Goal: Task Accomplishment & Management: Complete application form

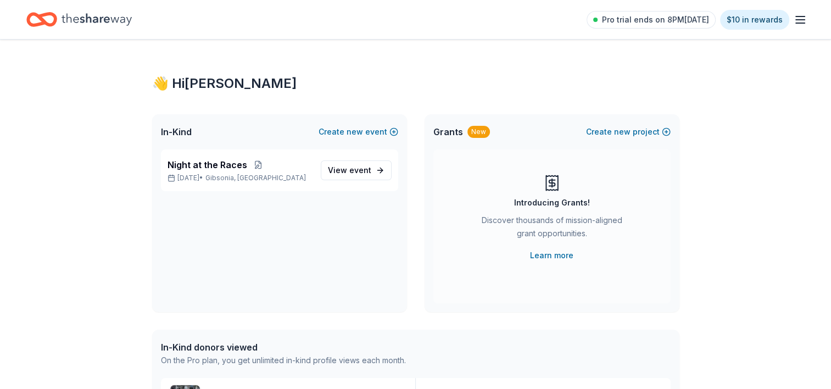
click at [806, 15] on icon "button" at bounding box center [800, 19] width 13 height 13
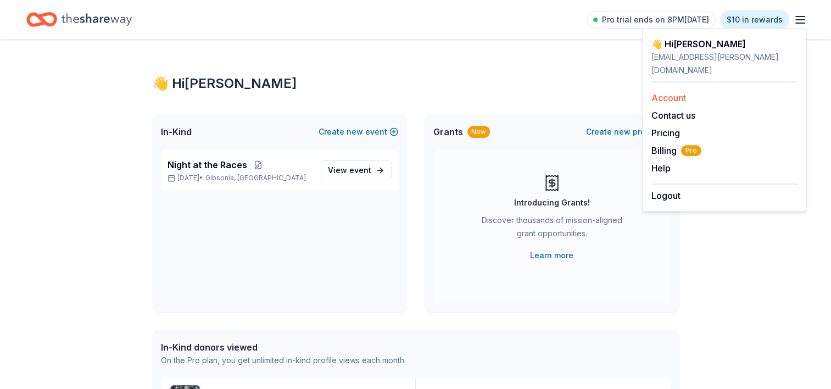
click at [679, 92] on link "Account" at bounding box center [669, 97] width 35 height 11
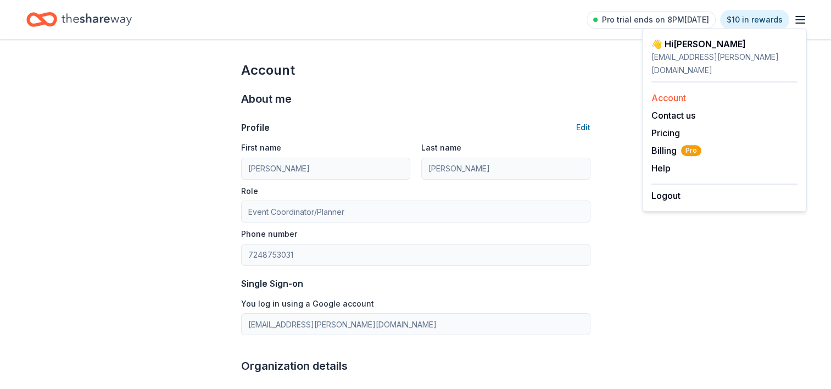
click at [673, 92] on link "Account" at bounding box center [669, 97] width 35 height 11
click at [672, 92] on link "Account" at bounding box center [669, 97] width 35 height 11
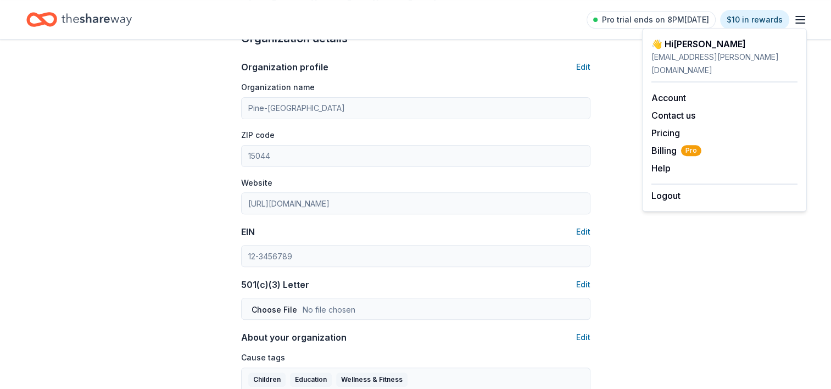
scroll to position [385, 0]
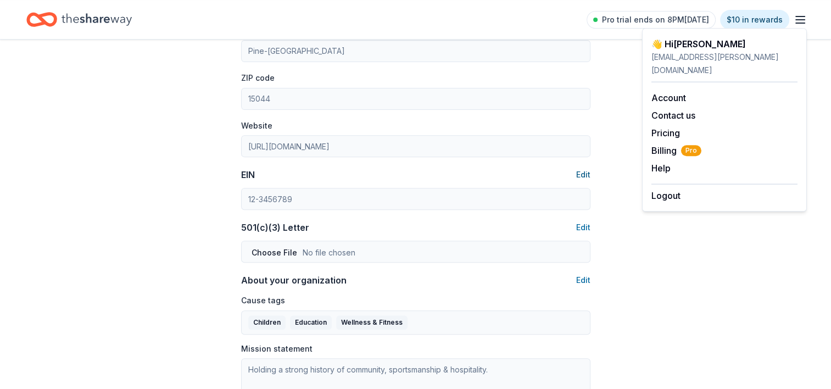
click at [584, 176] on button "Edit" at bounding box center [583, 174] width 14 height 13
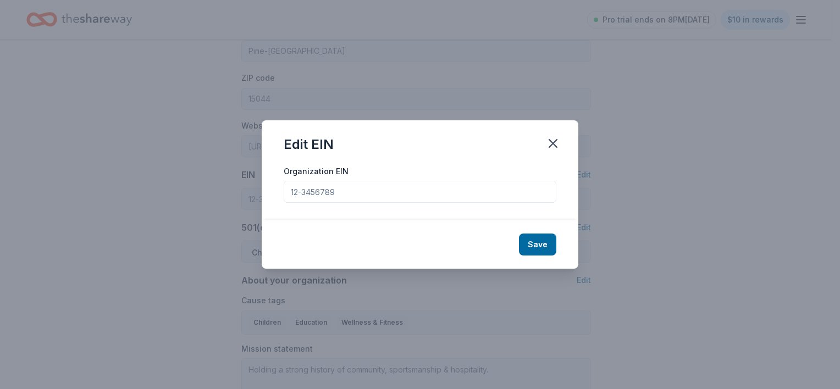
click at [398, 189] on input "Organization EIN" at bounding box center [420, 192] width 273 height 22
type input "25-1029714"
click at [540, 240] on button "Save" at bounding box center [537, 245] width 37 height 22
type input "25-1029714"
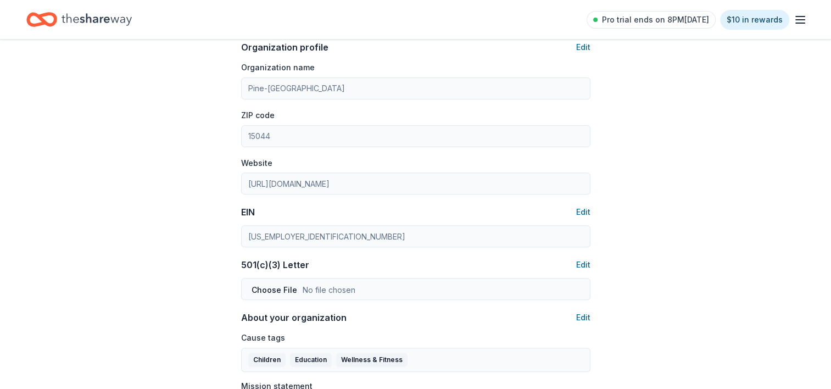
scroll to position [330, 0]
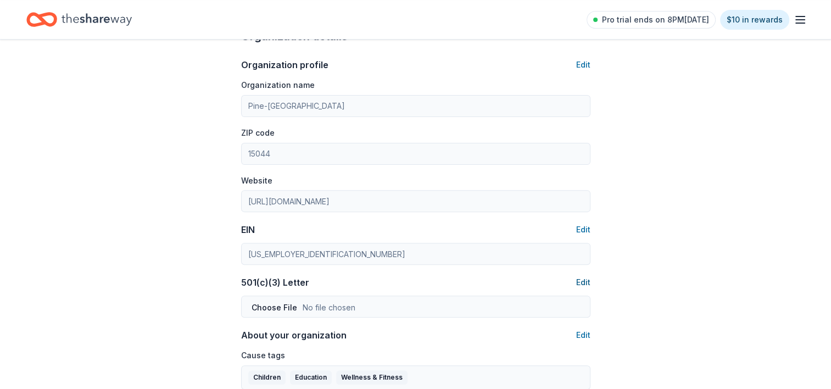
click at [579, 282] on button "Edit" at bounding box center [583, 282] width 14 height 13
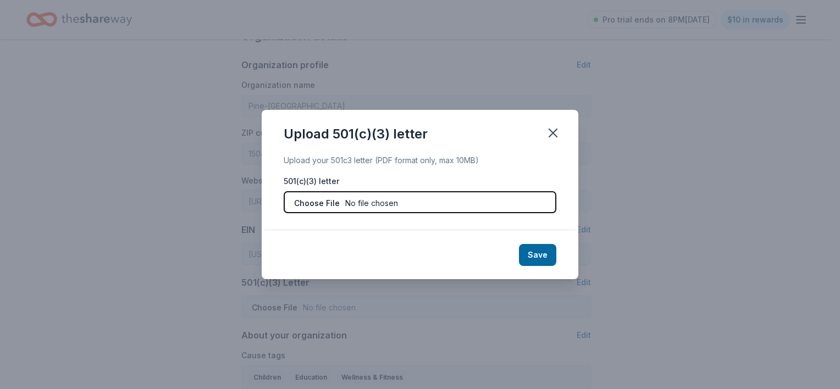
click at [332, 200] on input "file" at bounding box center [420, 202] width 273 height 22
type input "C:\fakepath\2025-26 Charitable.pdf"
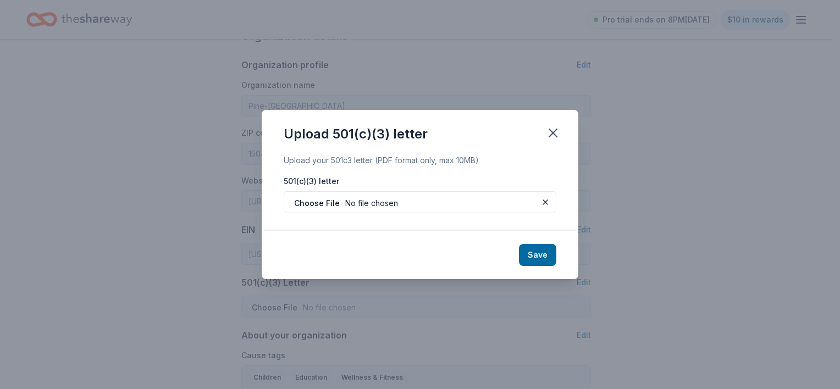
click at [530, 257] on button "Save" at bounding box center [537, 255] width 37 height 22
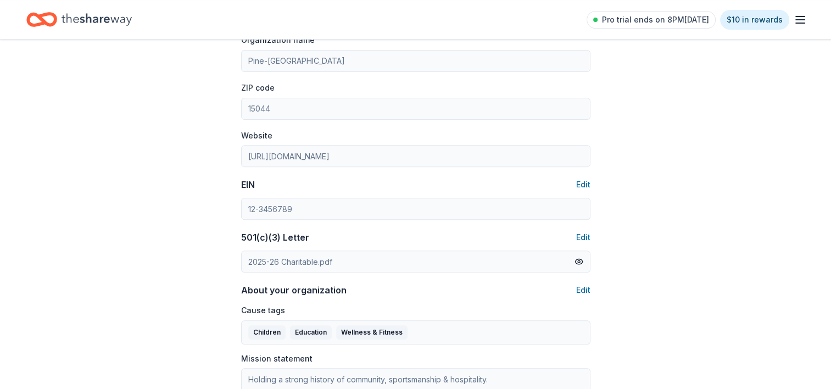
scroll to position [385, 0]
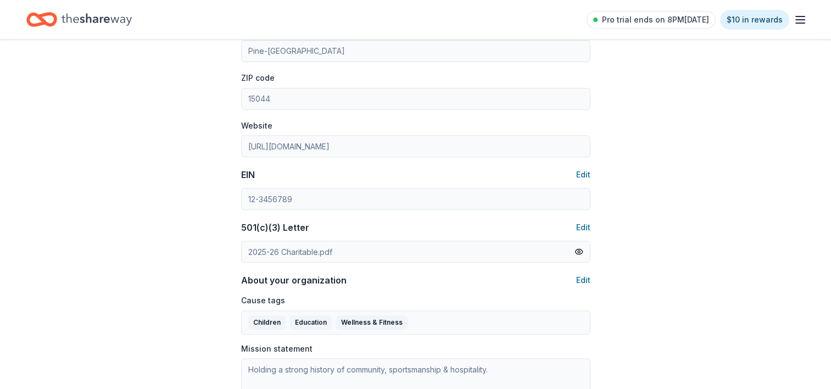
click at [576, 229] on div "501(c)(3) Letter Edit" at bounding box center [415, 227] width 349 height 13
click at [586, 227] on button "Edit" at bounding box center [583, 227] width 14 height 13
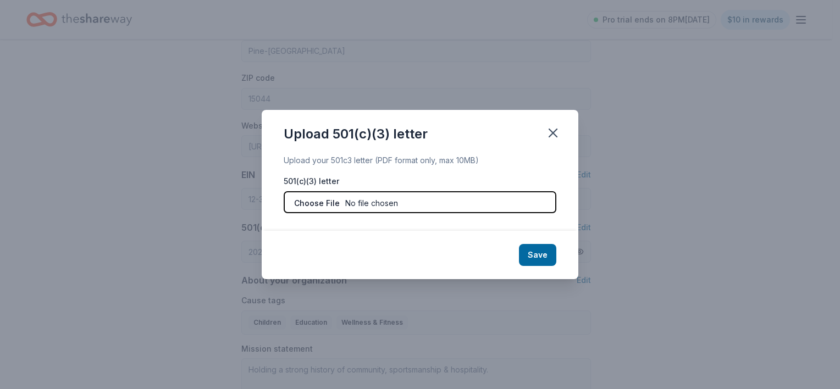
click at [314, 199] on input "file" at bounding box center [420, 202] width 273 height 22
type input "C:\fakepath\501C.pdf"
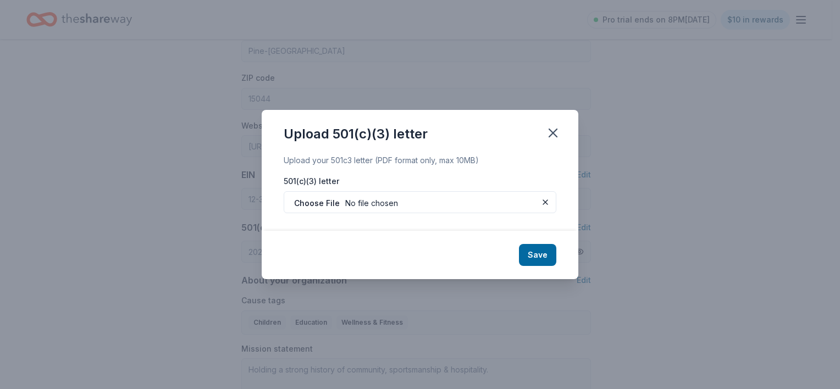
click at [524, 266] on div "Save" at bounding box center [420, 255] width 317 height 48
click at [556, 242] on div "Save" at bounding box center [420, 255] width 317 height 48
click at [550, 260] on button "Save" at bounding box center [537, 255] width 37 height 22
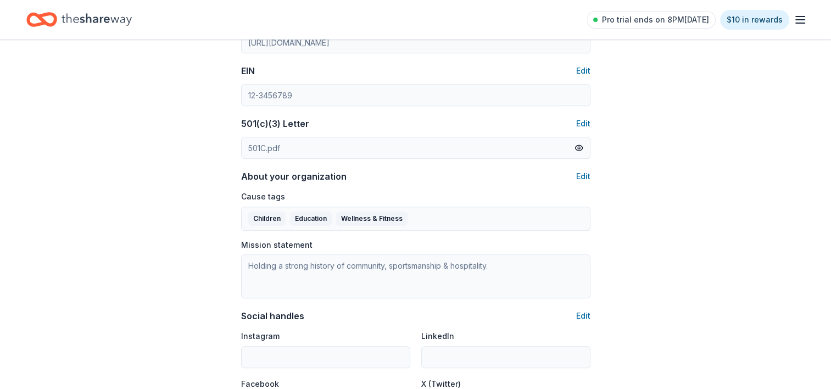
scroll to position [495, 0]
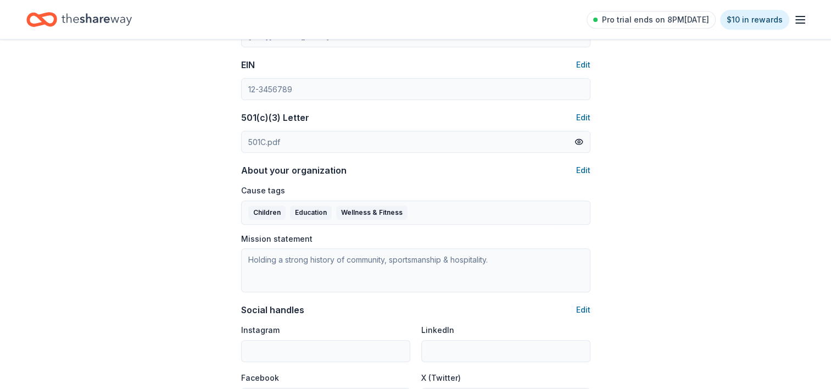
click at [651, 177] on div "Account About me Profile Edit First name Denise Last name Guido Role Event Coor…" at bounding box center [415, 18] width 831 height 946
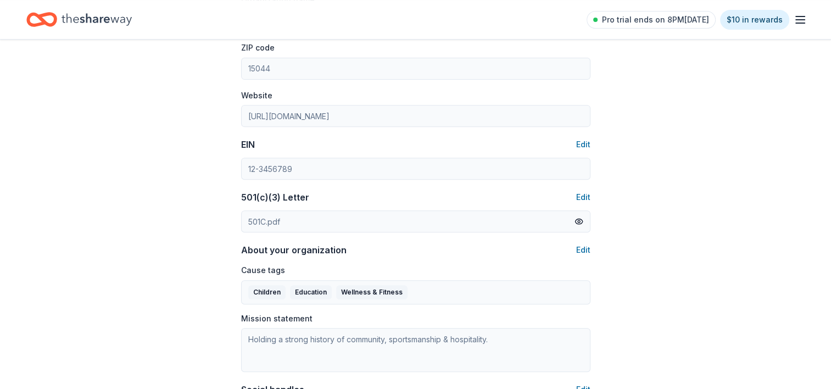
scroll to position [440, 0]
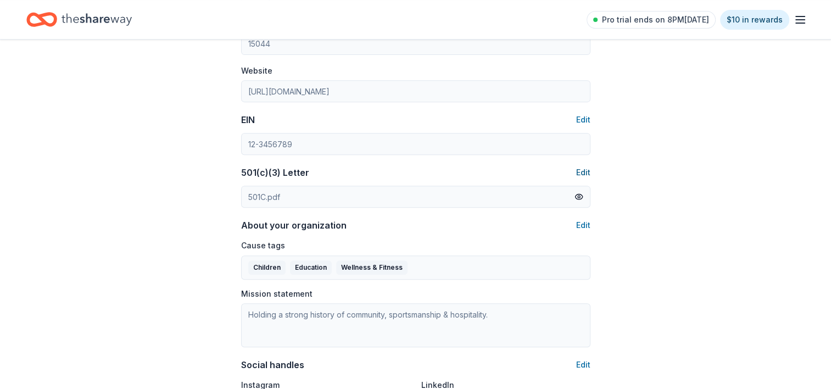
click at [579, 176] on button "Edit" at bounding box center [583, 172] width 14 height 13
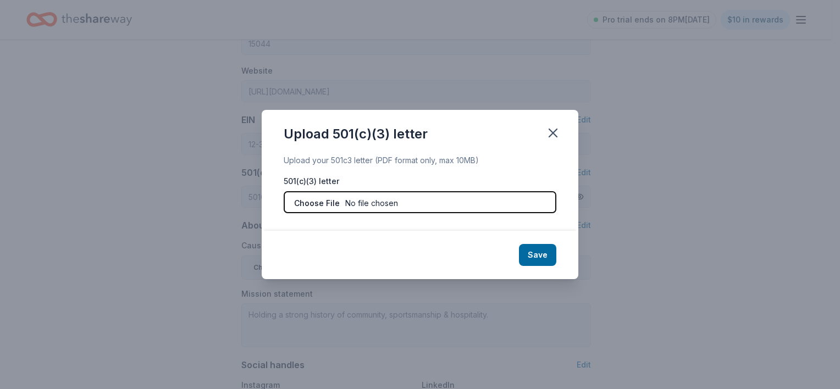
click at [332, 207] on input "file" at bounding box center [420, 202] width 273 height 22
type input "C:\fakepath\2025-26 Charitable.pdf"
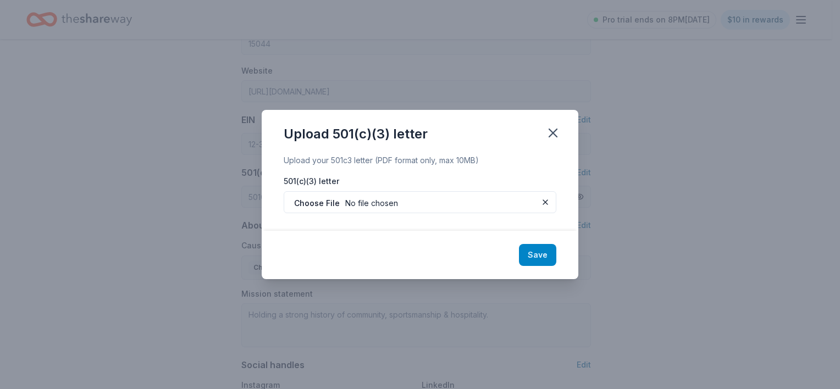
click at [537, 257] on button "Save" at bounding box center [537, 255] width 37 height 22
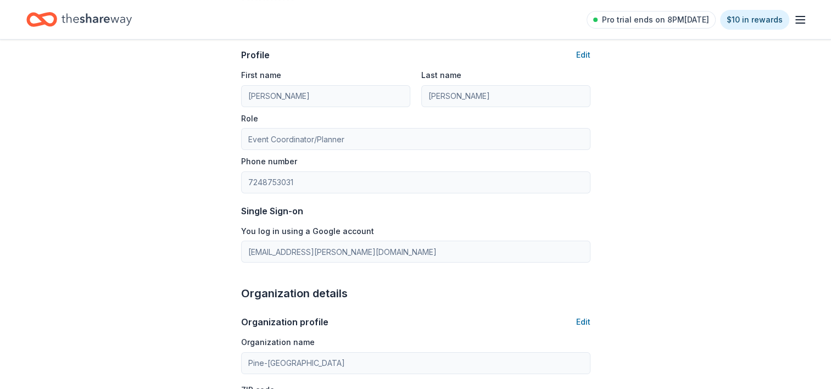
scroll to position [0, 0]
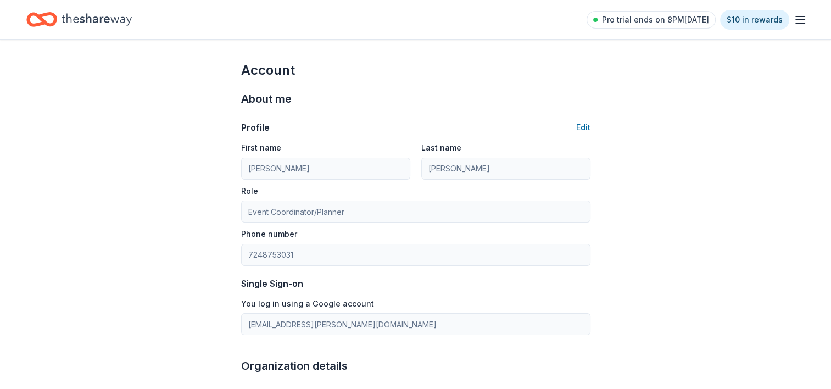
click at [27, 26] on icon "Home" at bounding box center [41, 20] width 31 height 26
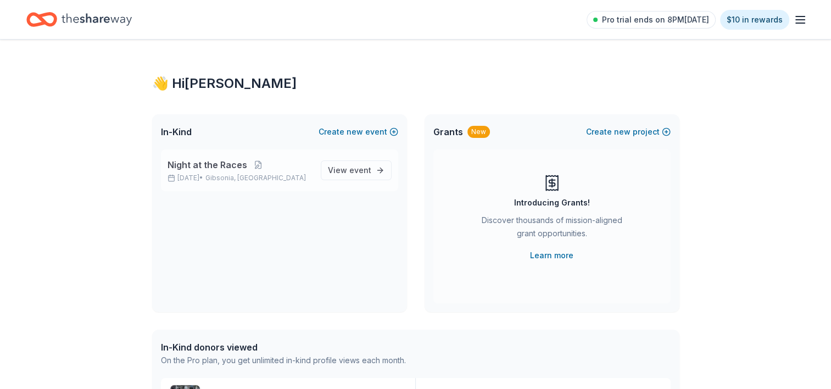
click at [232, 177] on span "Gibsonia, PA" at bounding box center [256, 178] width 101 height 9
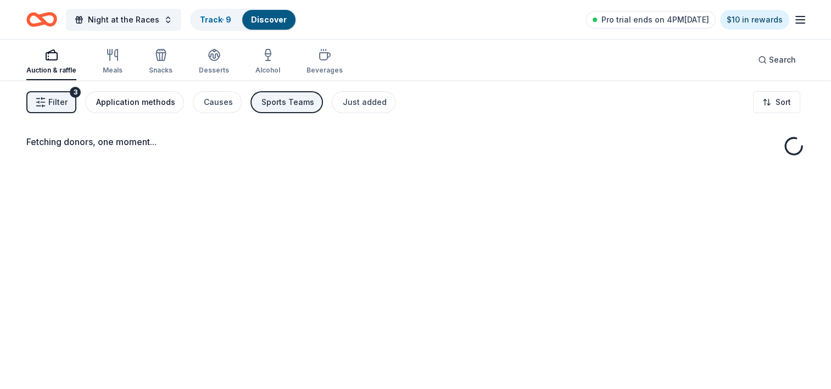
click at [167, 106] on div "Application methods" at bounding box center [135, 102] width 79 height 13
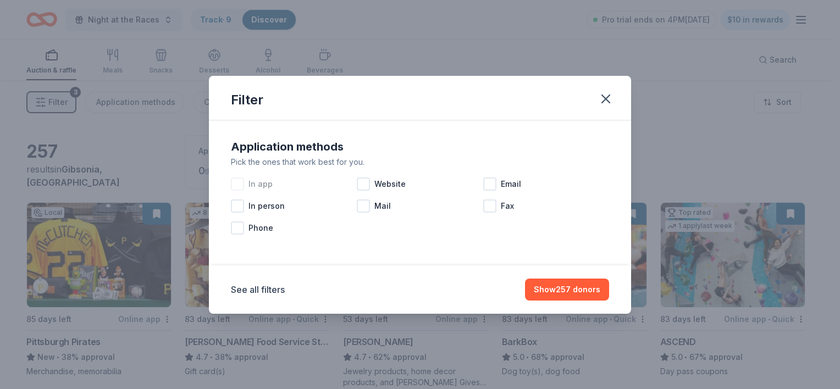
click at [235, 189] on div at bounding box center [237, 183] width 13 height 13
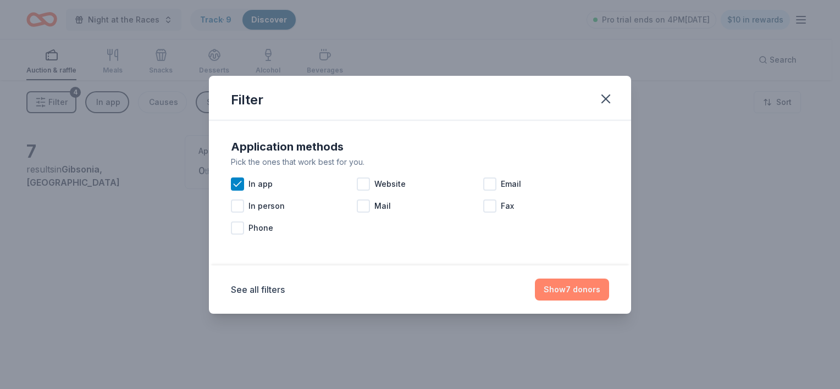
click at [578, 284] on button "Show 7 donors" at bounding box center [572, 290] width 74 height 22
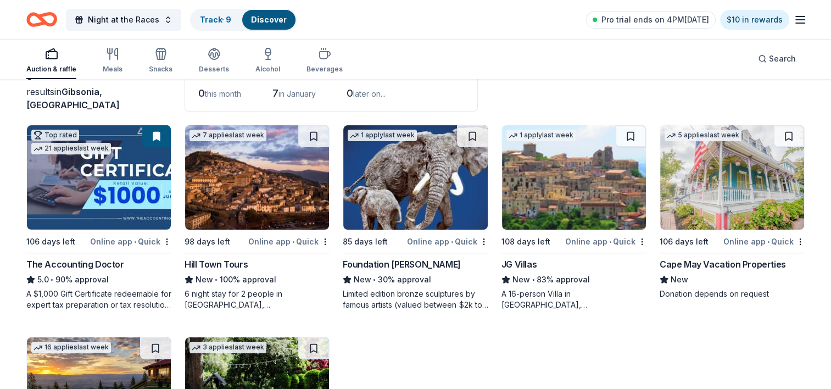
scroll to position [110, 0]
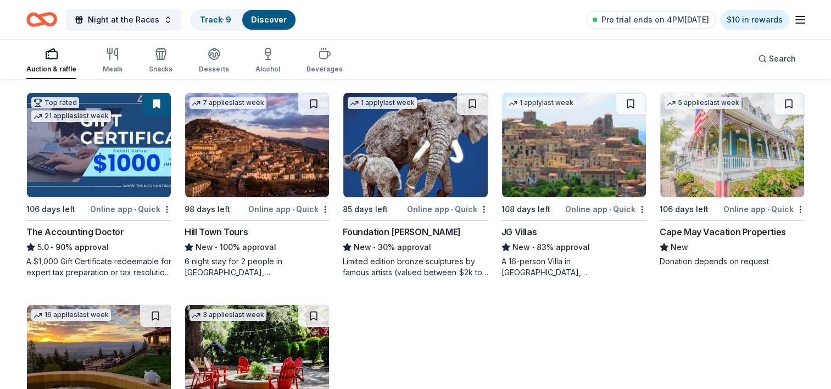
click at [227, 143] on img at bounding box center [257, 145] width 144 height 104
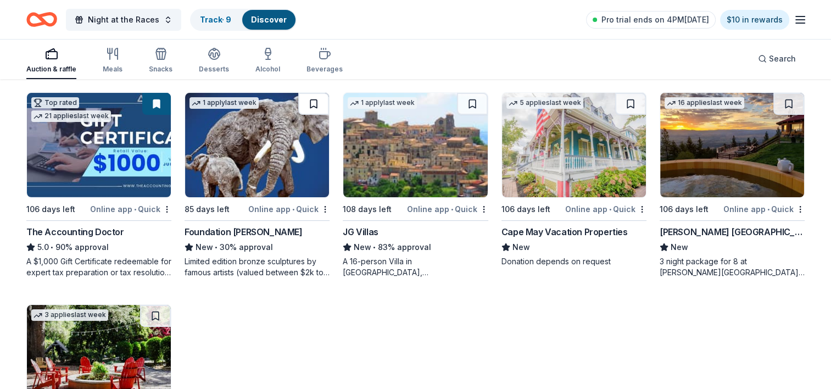
click at [308, 112] on button at bounding box center [313, 104] width 31 height 22
click at [308, 112] on button at bounding box center [315, 104] width 29 height 22
click at [315, 98] on button at bounding box center [315, 104] width 29 height 22
click at [318, 103] on button at bounding box center [315, 104] width 29 height 22
click at [299, 114] on img at bounding box center [257, 145] width 144 height 104
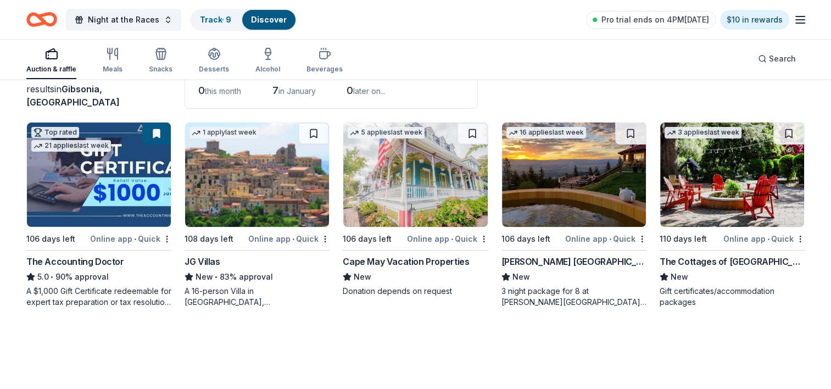
scroll to position [80, 0]
click at [325, 239] on html "Night at the Races Track · 9 Discover Pro trial ends on 4PM, 10/16 $10 in rewar…" at bounding box center [415, 114] width 831 height 389
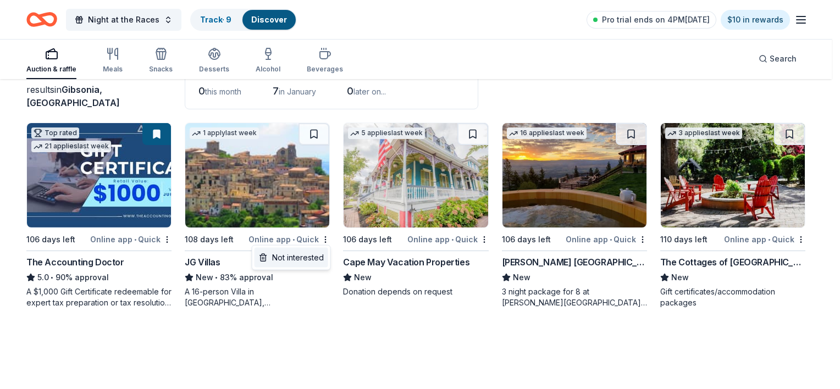
click at [317, 260] on div "Not interested" at bounding box center [291, 258] width 74 height 20
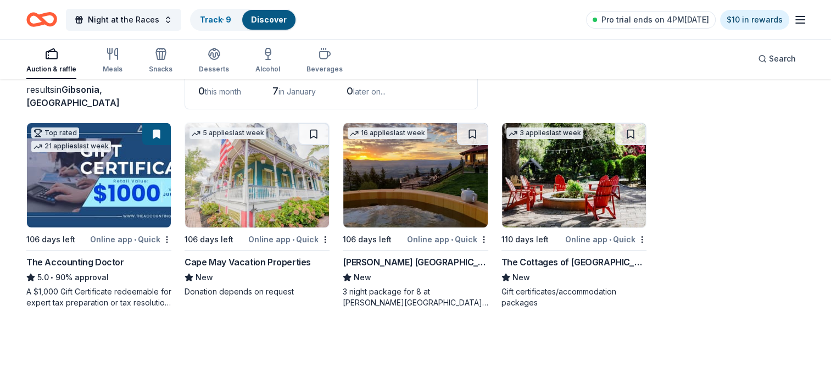
click at [293, 220] on img at bounding box center [257, 175] width 144 height 104
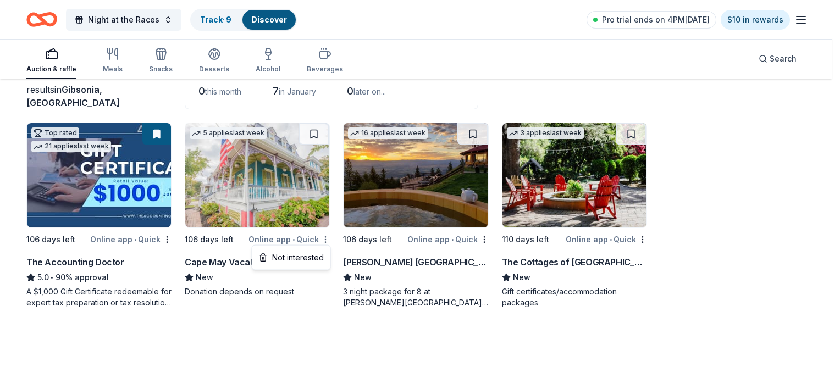
click at [325, 236] on html "Night at the Races Track · 9 Discover Pro trial ends on 4PM, 10/16 $10 in rewar…" at bounding box center [420, 114] width 840 height 389
click at [310, 264] on div "Not interested" at bounding box center [291, 258] width 74 height 20
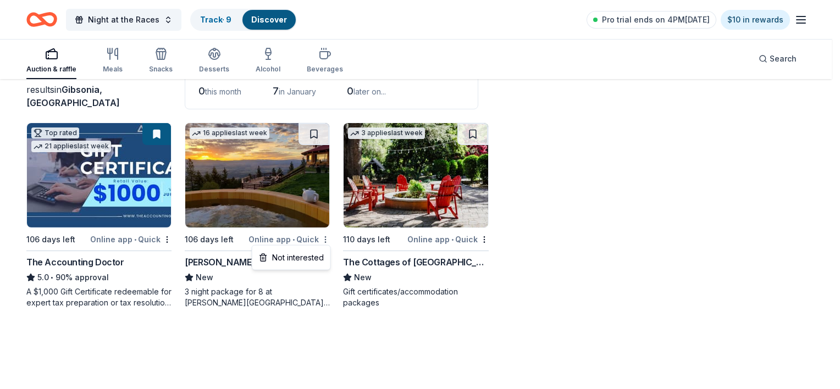
click at [324, 242] on html "Night at the Races Track · 9 Discover Pro trial ends on 4PM, 10/16 $10 in rewar…" at bounding box center [420, 114] width 840 height 389
click at [319, 264] on div "Not interested" at bounding box center [291, 258] width 74 height 20
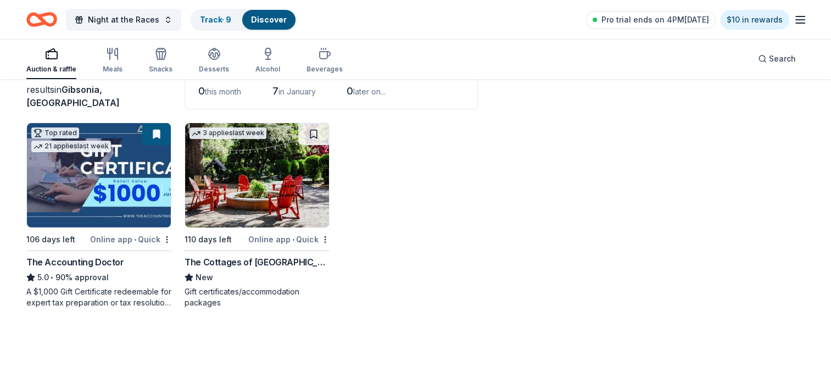
click at [273, 209] on img at bounding box center [257, 175] width 144 height 104
click at [327, 234] on html "Night at the Races Track · 9 Discover Pro trial ends on 4PM, 10/16 $10 in rewar…" at bounding box center [415, 114] width 831 height 389
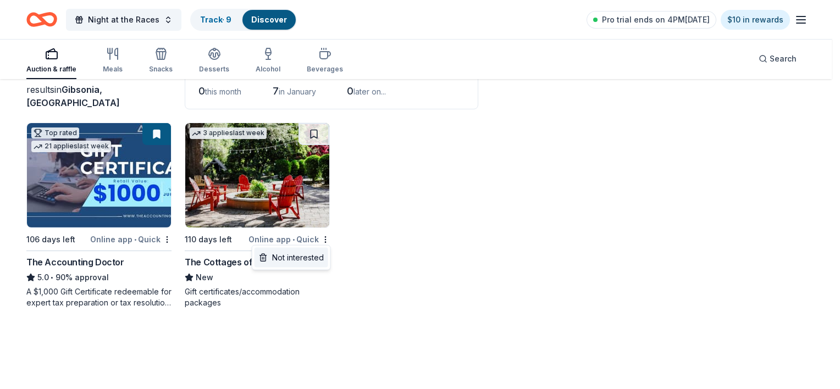
click at [299, 254] on div "Not interested" at bounding box center [291, 258] width 74 height 20
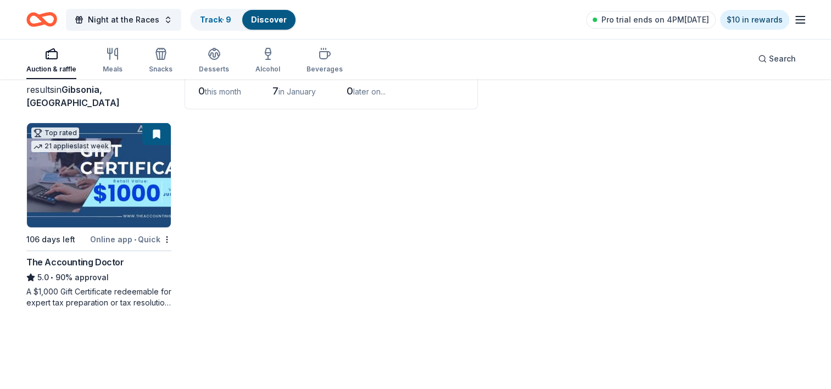
click at [106, 210] on img at bounding box center [99, 175] width 144 height 104
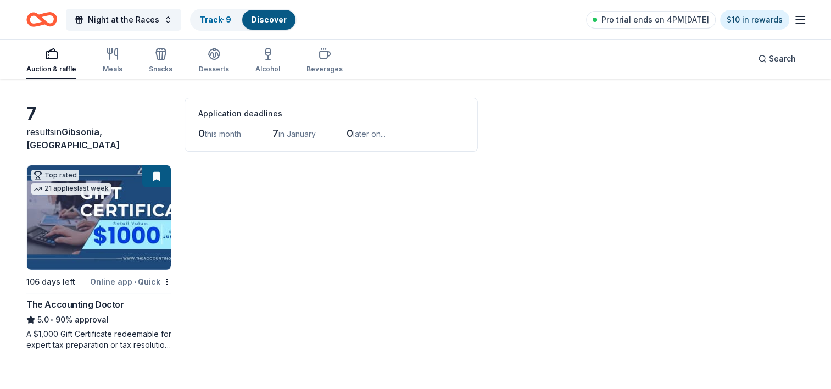
scroll to position [0, 0]
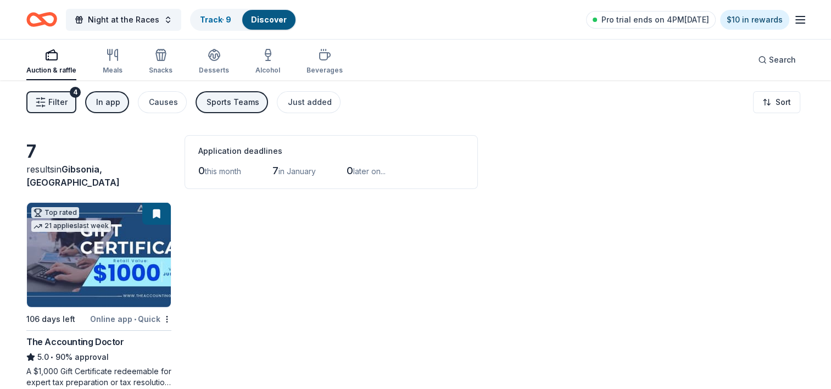
click at [101, 105] on div "In app" at bounding box center [108, 102] width 24 height 13
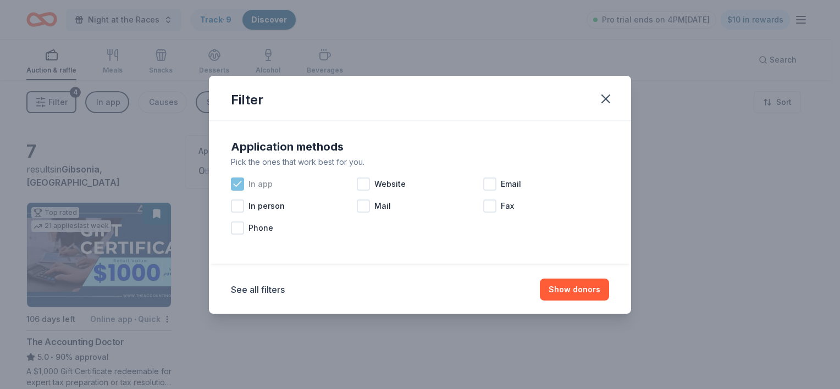
click at [232, 184] on icon at bounding box center [237, 184] width 11 height 11
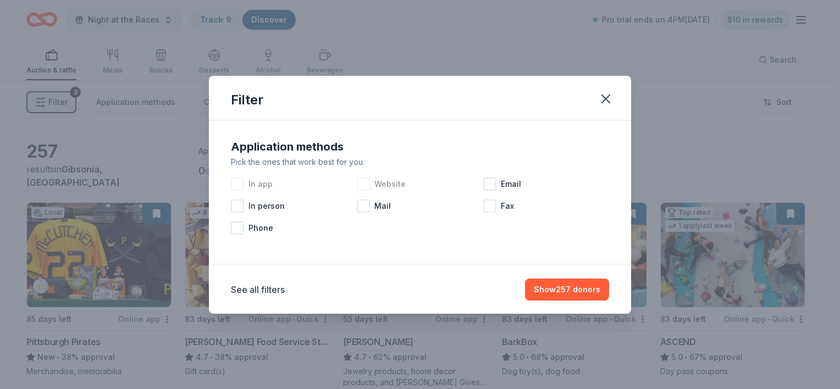
click at [367, 184] on div at bounding box center [363, 183] width 13 height 13
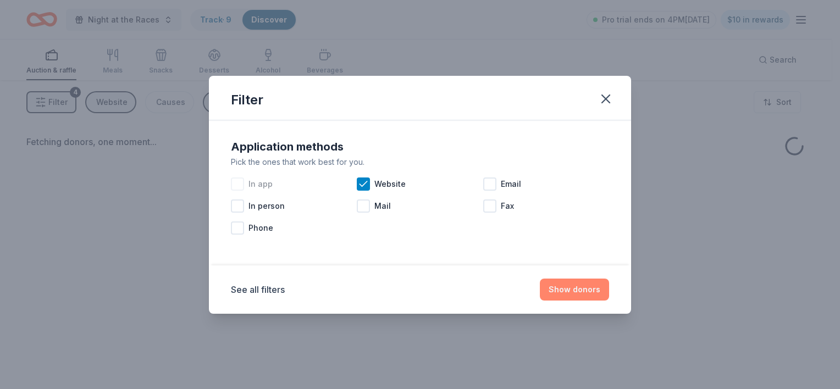
click at [565, 290] on button "Show donors" at bounding box center [574, 290] width 69 height 22
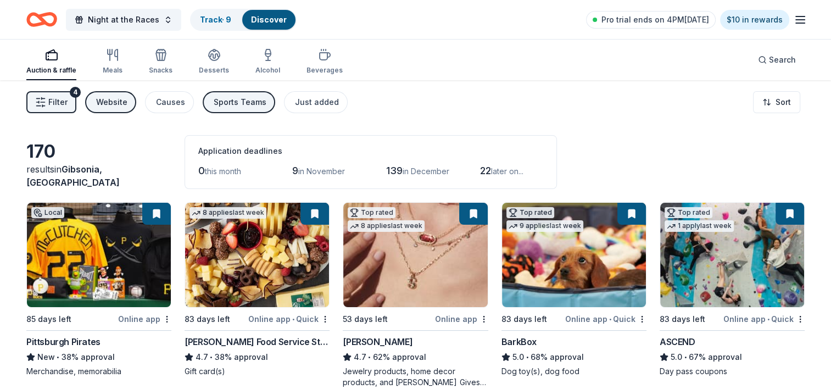
click at [219, 97] on div "Sports Teams" at bounding box center [240, 102] width 53 height 13
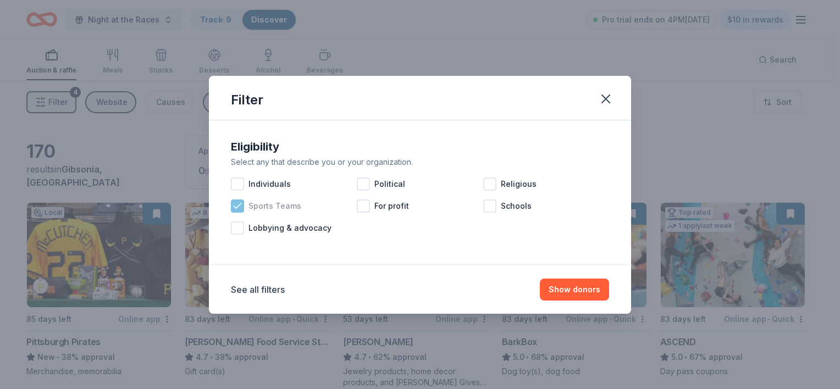
click at [236, 208] on icon at bounding box center [237, 206] width 11 height 11
click at [240, 206] on div at bounding box center [237, 205] width 13 height 13
click at [567, 288] on button "Show 170 donors" at bounding box center [567, 290] width 83 height 22
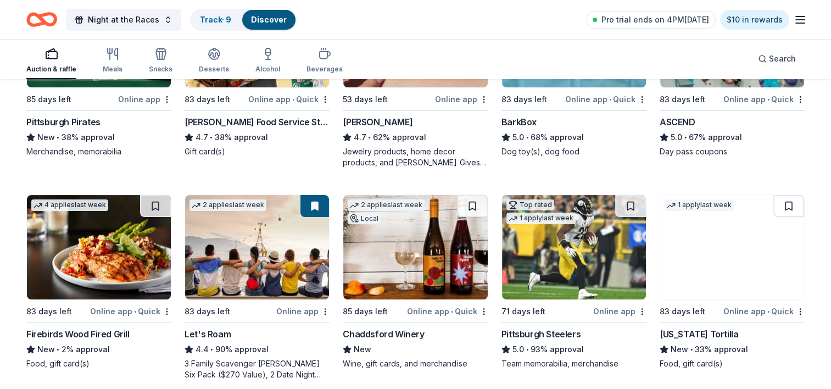
scroll to position [275, 0]
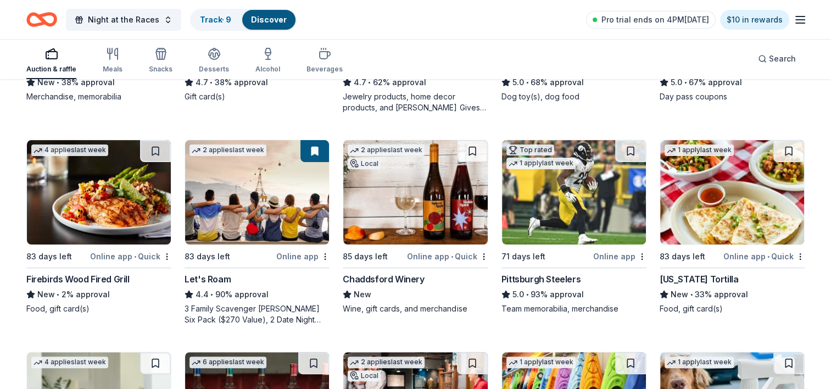
click at [112, 256] on div "Online app • Quick" at bounding box center [130, 256] width 81 height 14
click at [381, 217] on img at bounding box center [415, 192] width 144 height 104
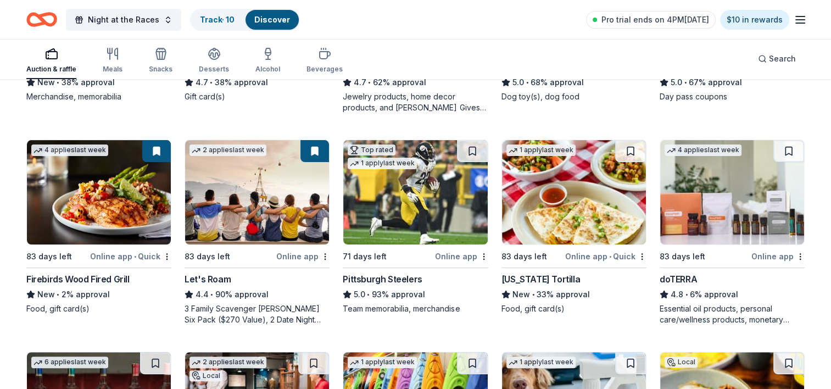
click at [551, 226] on img at bounding box center [574, 192] width 144 height 104
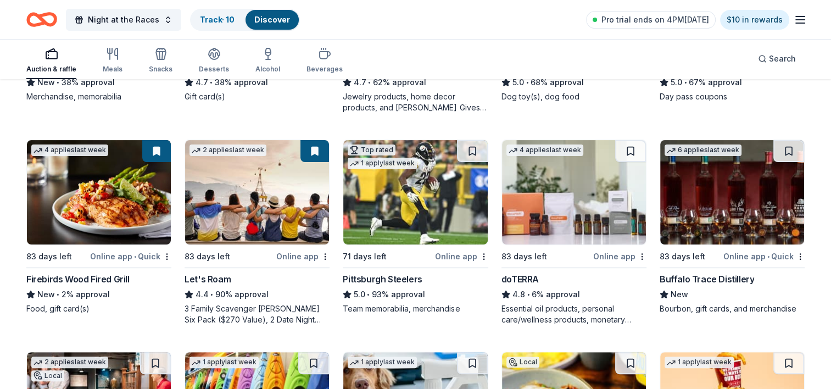
click at [567, 224] on img at bounding box center [574, 192] width 144 height 104
click at [631, 151] on button at bounding box center [630, 151] width 31 height 22
click at [631, 154] on button at bounding box center [632, 151] width 29 height 22
click at [546, 192] on img at bounding box center [574, 192] width 144 height 104
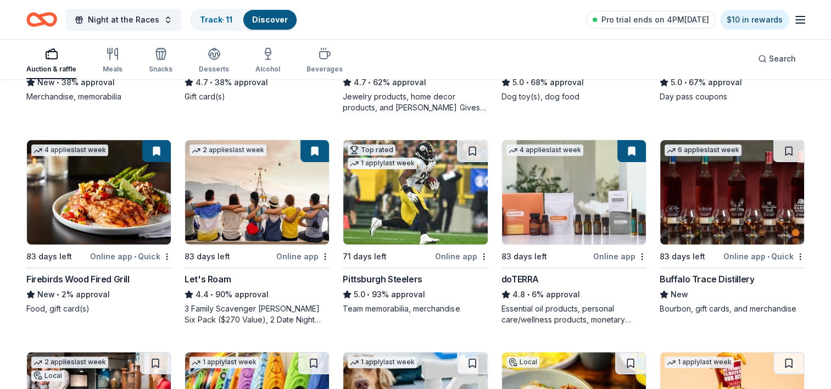
click at [720, 210] on img at bounding box center [732, 192] width 144 height 104
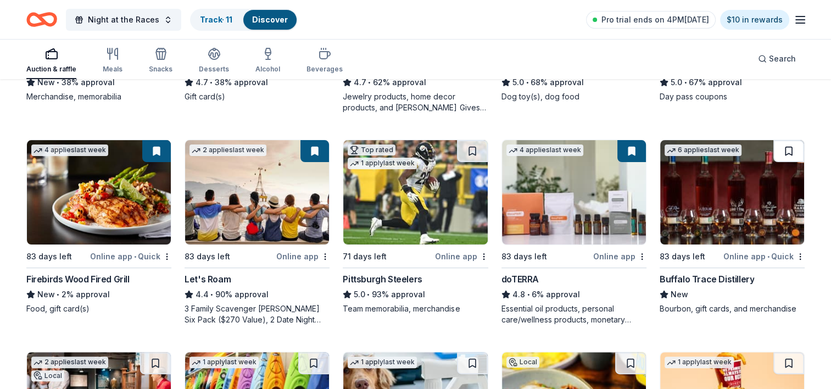
click at [781, 146] on button at bounding box center [789, 151] width 31 height 22
click at [787, 150] on button at bounding box center [790, 151] width 29 height 22
drag, startPoint x: 786, startPoint y: 156, endPoint x: 780, endPoint y: 160, distance: 7.2
click at [786, 156] on button at bounding box center [790, 151] width 29 height 22
click at [717, 193] on img at bounding box center [732, 192] width 144 height 104
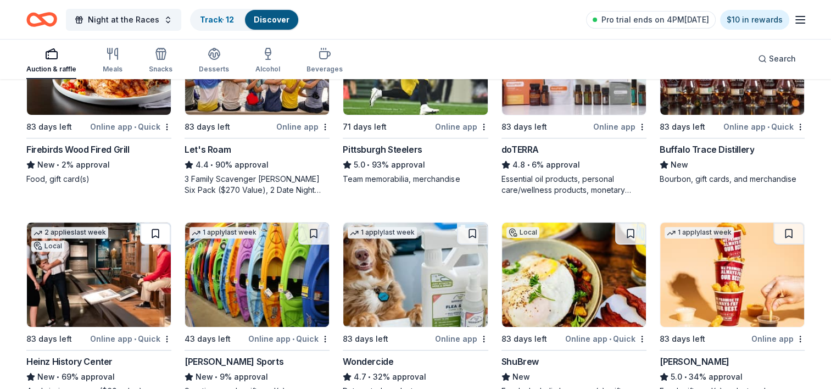
scroll to position [440, 0]
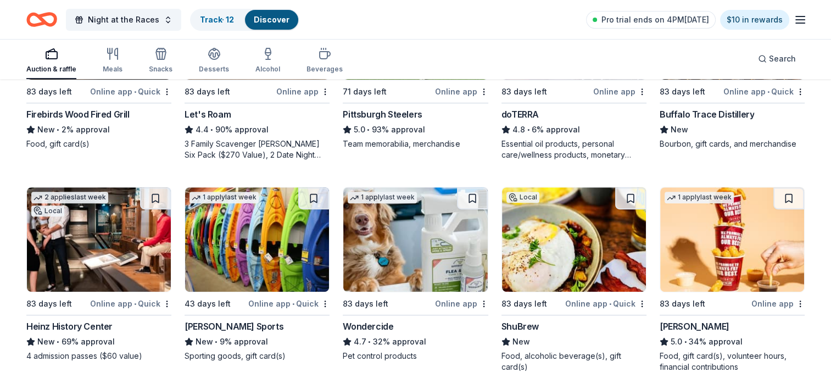
click at [138, 248] on img at bounding box center [99, 239] width 144 height 104
click at [153, 199] on button at bounding box center [155, 198] width 31 height 22
click at [156, 199] on button at bounding box center [156, 198] width 29 height 22
click at [159, 197] on button at bounding box center [156, 198] width 29 height 22
click at [114, 220] on img at bounding box center [99, 239] width 144 height 104
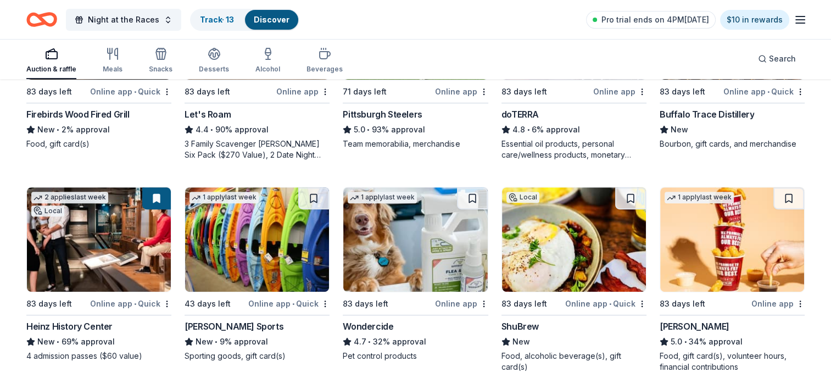
click at [279, 275] on img at bounding box center [257, 239] width 144 height 104
click at [420, 271] on img at bounding box center [415, 239] width 144 height 104
click at [472, 194] on button at bounding box center [472, 198] width 31 height 22
click at [471, 198] on button at bounding box center [473, 198] width 29 height 22
click at [417, 265] on img at bounding box center [415, 239] width 144 height 104
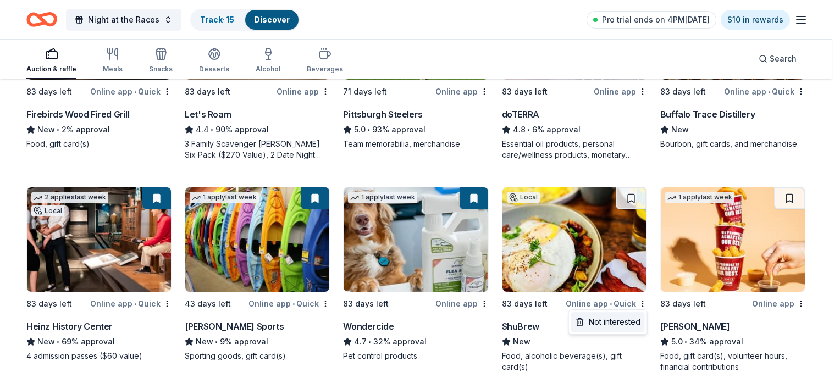
click at [636, 325] on div "Not interested" at bounding box center [608, 322] width 74 height 20
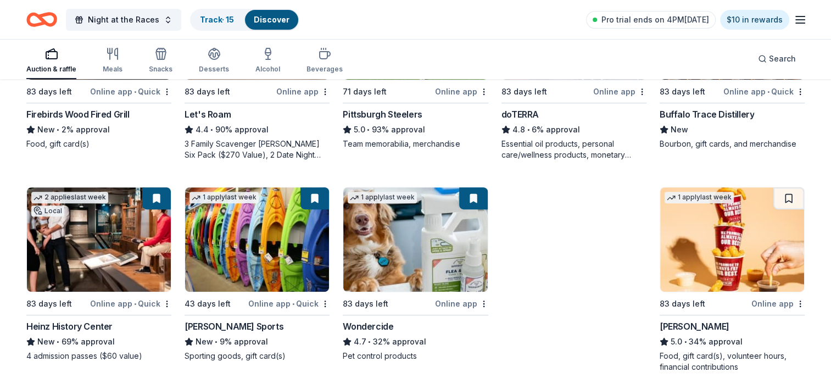
click at [710, 240] on img at bounding box center [732, 239] width 144 height 104
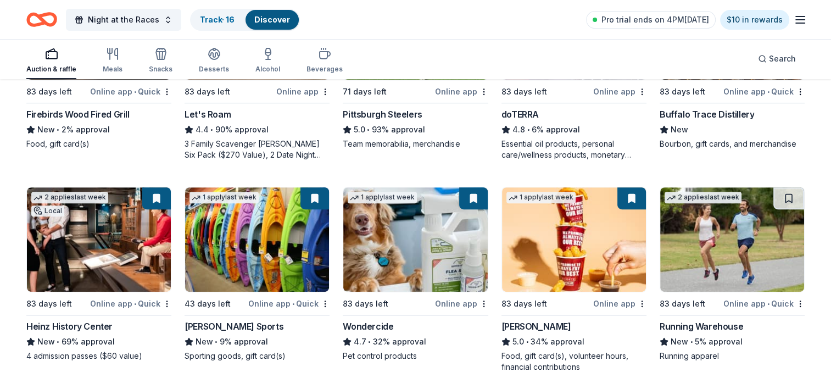
click at [727, 248] on img at bounding box center [732, 239] width 144 height 104
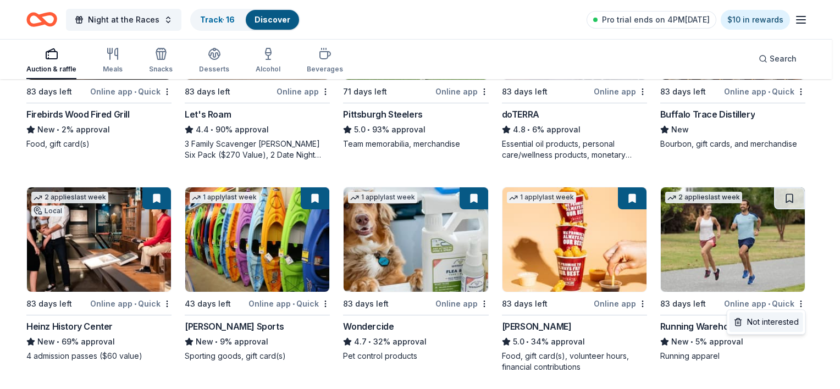
click at [797, 322] on div "Not interested" at bounding box center [766, 322] width 74 height 20
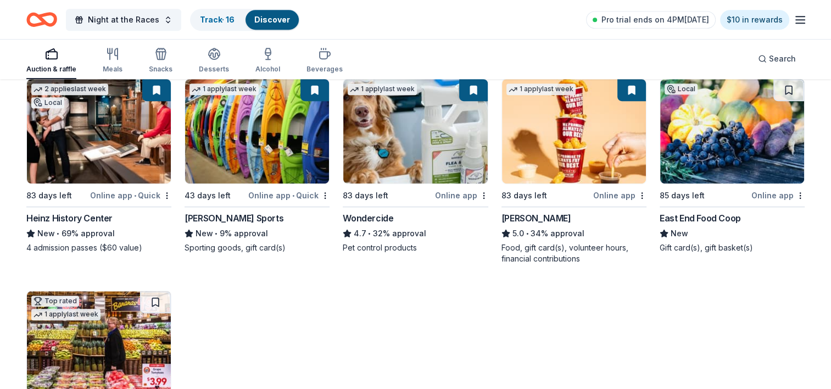
scroll to position [549, 0]
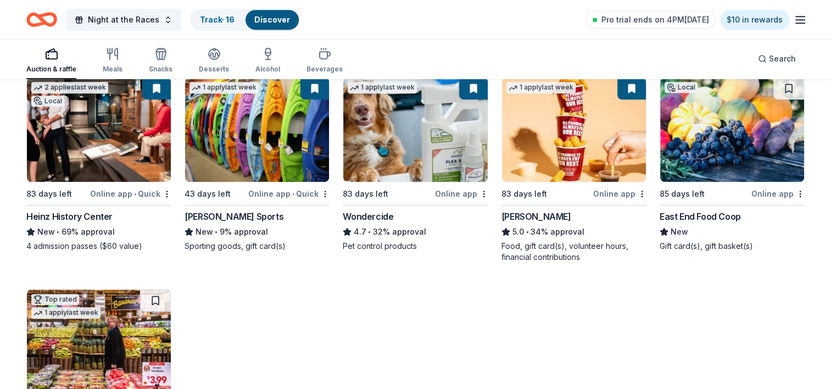
click at [693, 132] on img at bounding box center [732, 129] width 144 height 104
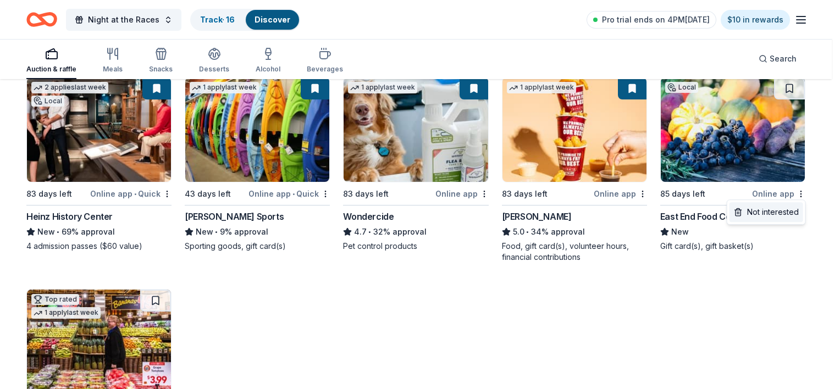
click at [782, 215] on div "Not interested" at bounding box center [766, 212] width 74 height 20
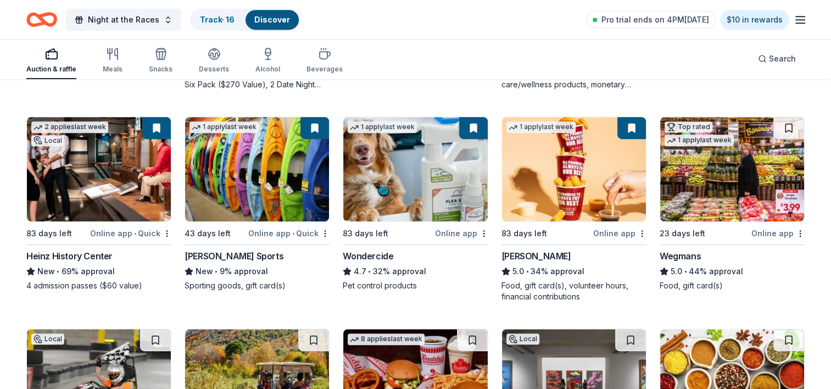
scroll to position [569, 0]
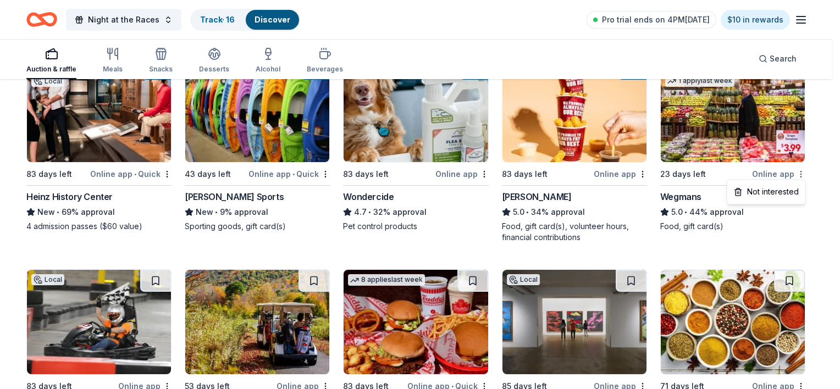
click at [790, 192] on div "Not interested" at bounding box center [766, 192] width 74 height 20
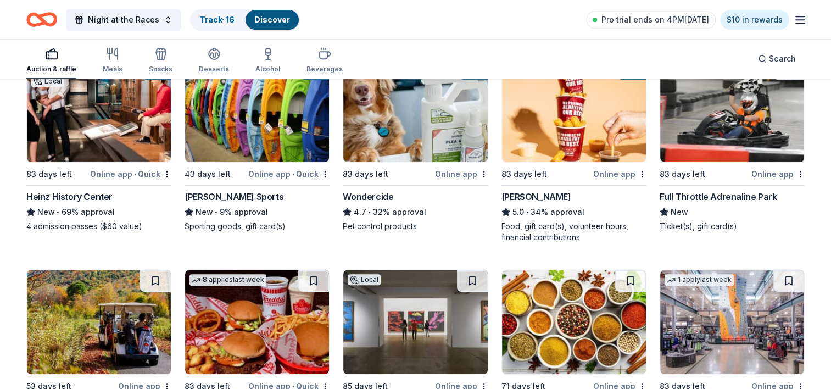
click at [718, 139] on img at bounding box center [732, 110] width 144 height 104
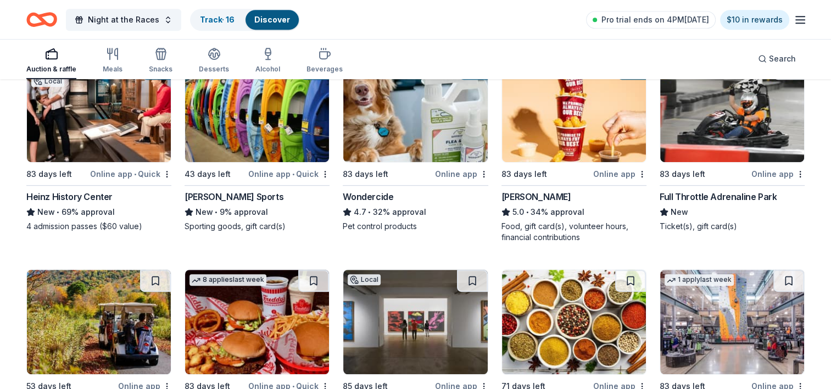
click at [747, 121] on img at bounding box center [732, 110] width 144 height 104
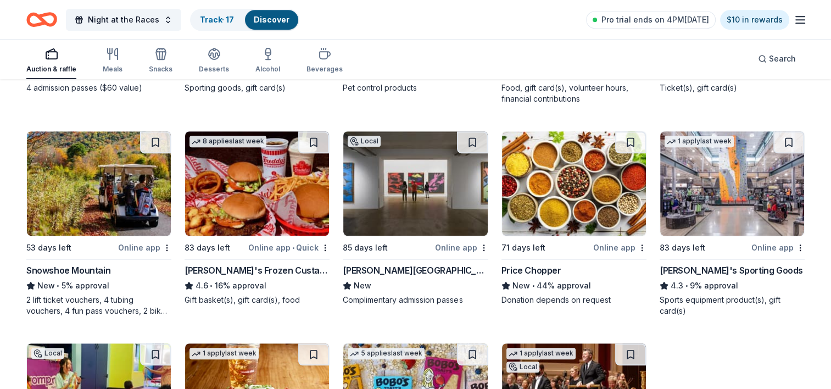
scroll to position [734, 0]
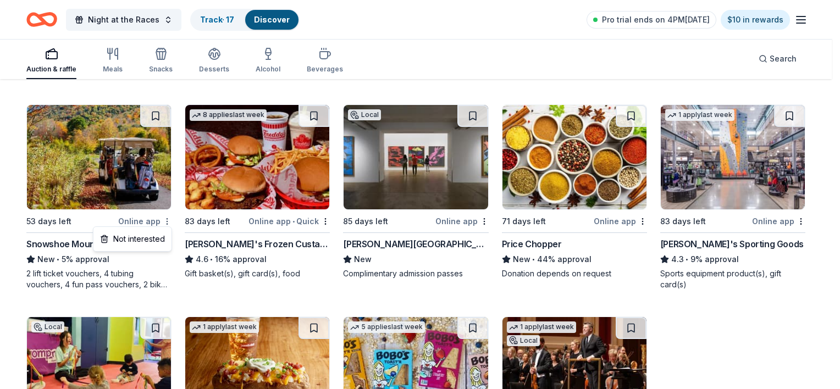
click at [158, 237] on div "Not interested" at bounding box center [133, 239] width 74 height 20
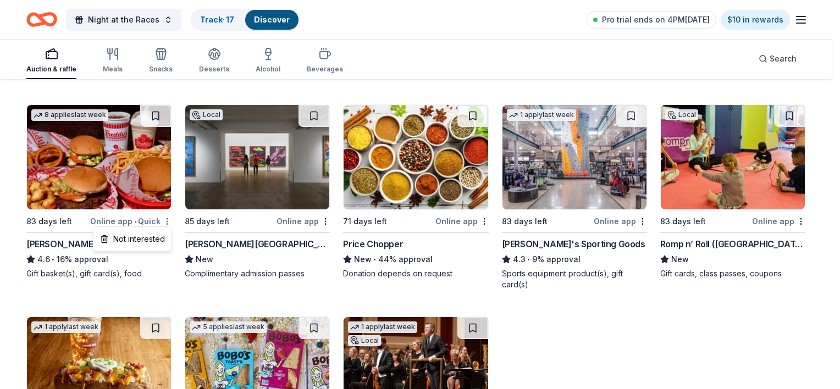
click at [156, 238] on div "Not interested" at bounding box center [133, 239] width 74 height 20
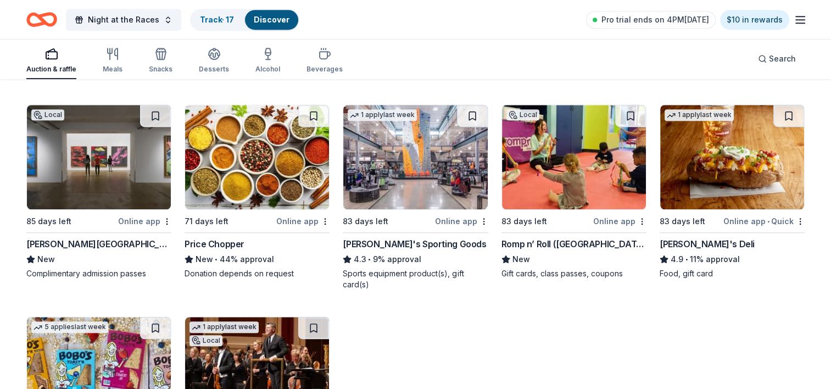
click at [95, 165] on img at bounding box center [99, 157] width 144 height 104
click at [114, 176] on img at bounding box center [99, 157] width 144 height 104
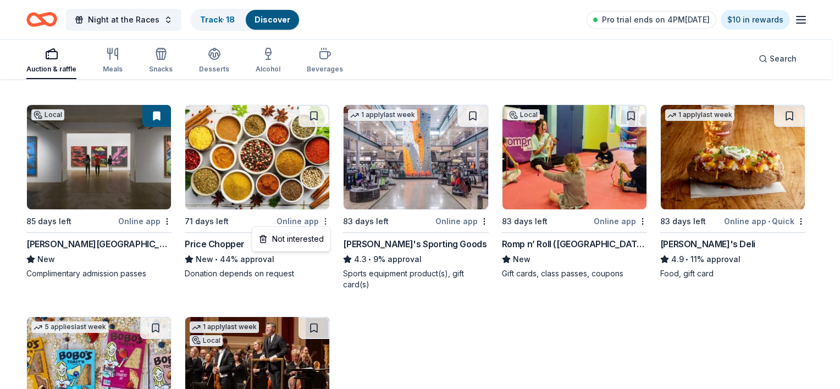
click at [326, 240] on div "Not interested" at bounding box center [291, 239] width 74 height 20
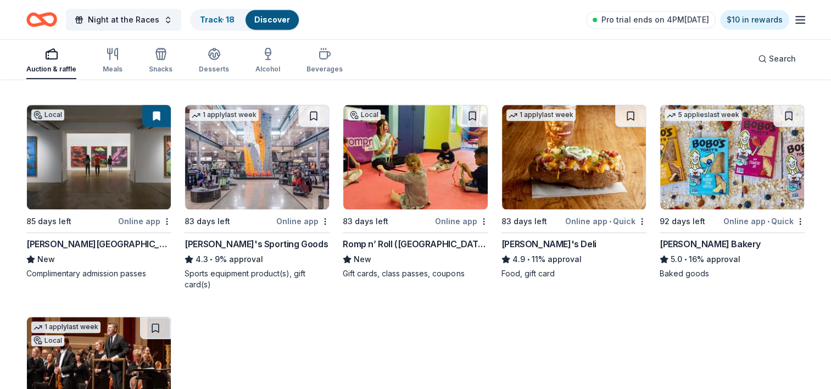
click at [235, 155] on img at bounding box center [257, 157] width 144 height 104
click at [434, 176] on img at bounding box center [415, 157] width 144 height 104
click at [479, 220] on div "Online app" at bounding box center [461, 221] width 53 height 14
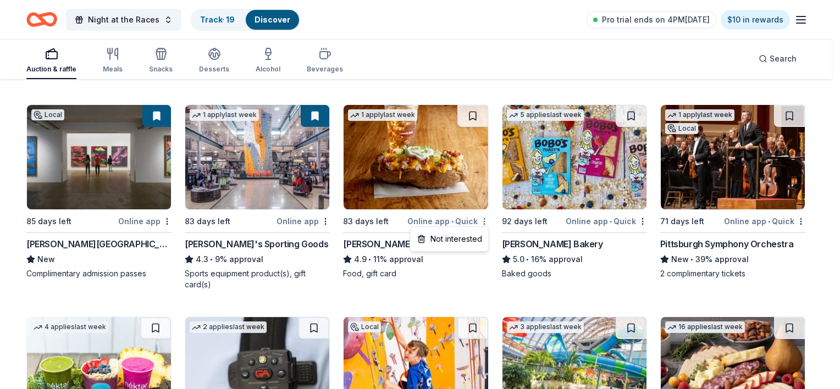
click at [470, 241] on div "Not interested" at bounding box center [450, 239] width 74 height 20
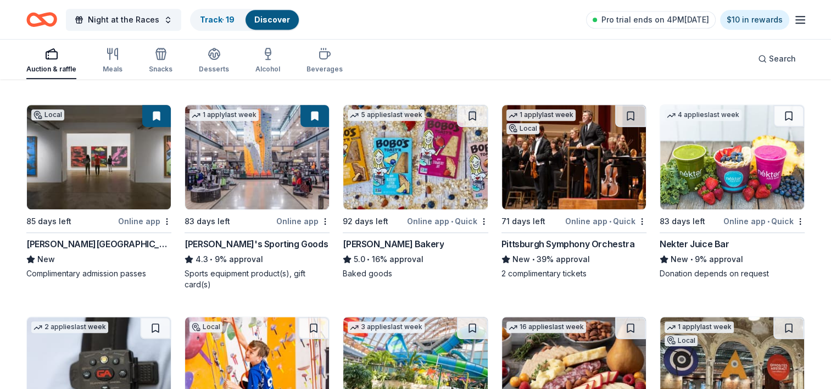
click at [480, 225] on div "Online app • Quick" at bounding box center [447, 221] width 81 height 14
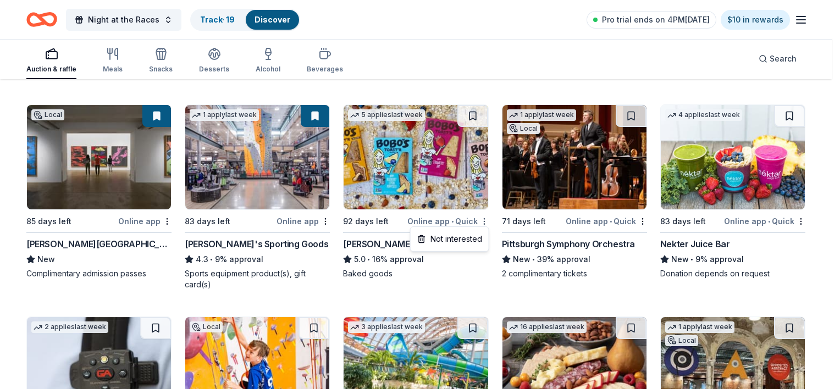
click at [478, 232] on div "Not interested" at bounding box center [450, 239] width 74 height 20
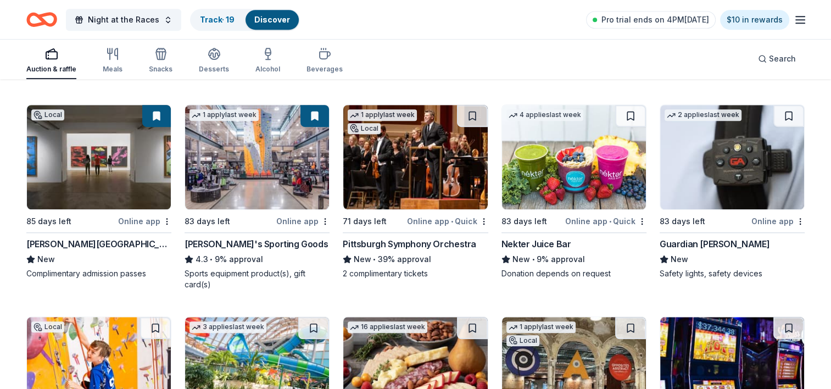
click at [408, 166] on img at bounding box center [415, 157] width 144 height 104
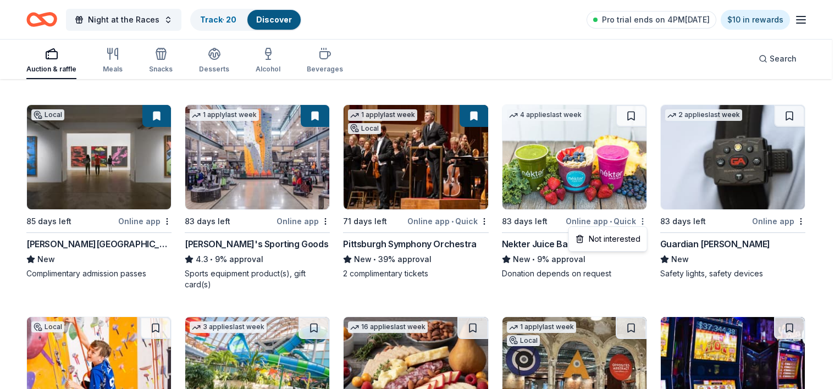
click at [637, 241] on div "Not interested" at bounding box center [608, 239] width 74 height 20
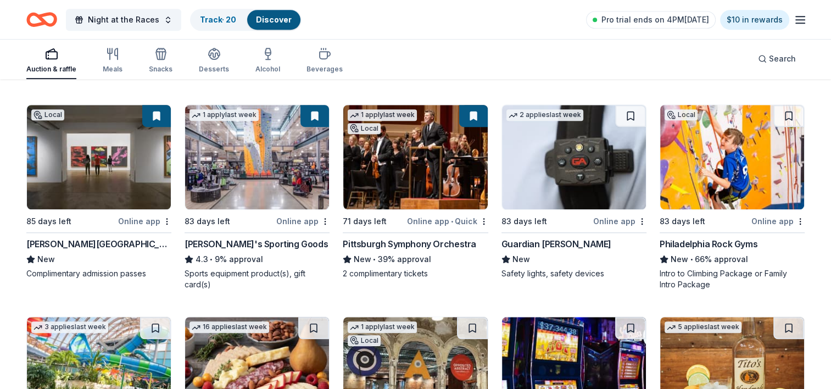
click at [572, 174] on img at bounding box center [574, 157] width 144 height 104
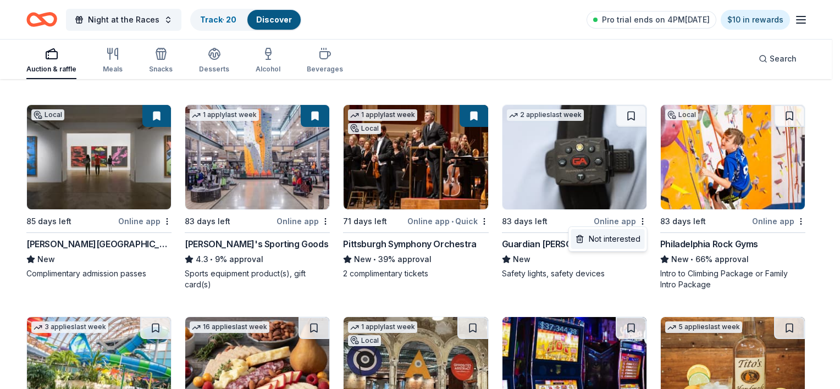
click at [631, 241] on div "Not interested" at bounding box center [608, 239] width 74 height 20
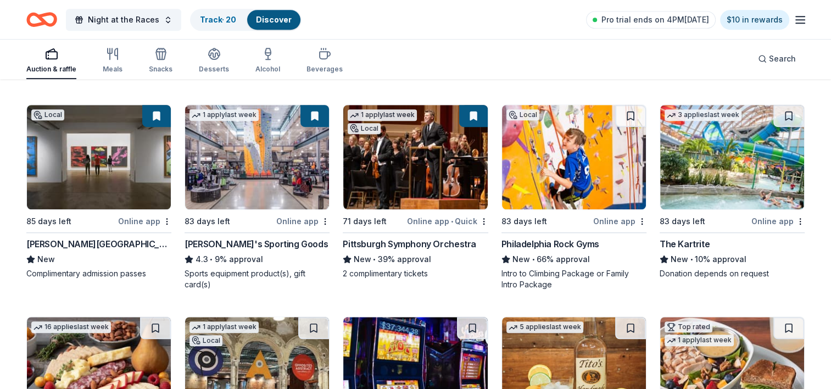
click at [634, 218] on div "Online app" at bounding box center [619, 221] width 53 height 14
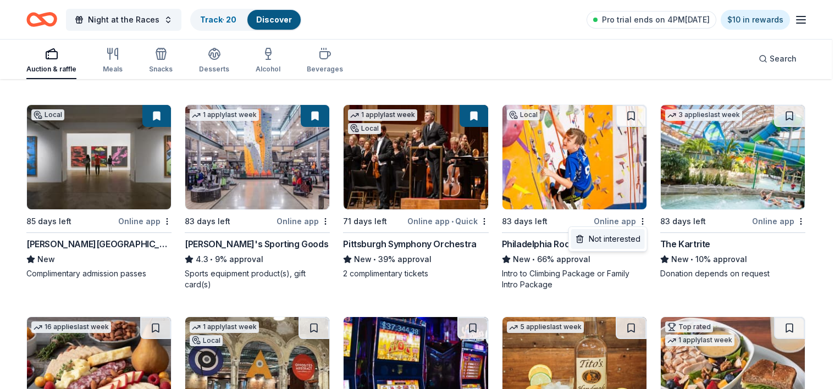
click at [622, 242] on div "Not interested" at bounding box center [608, 239] width 74 height 20
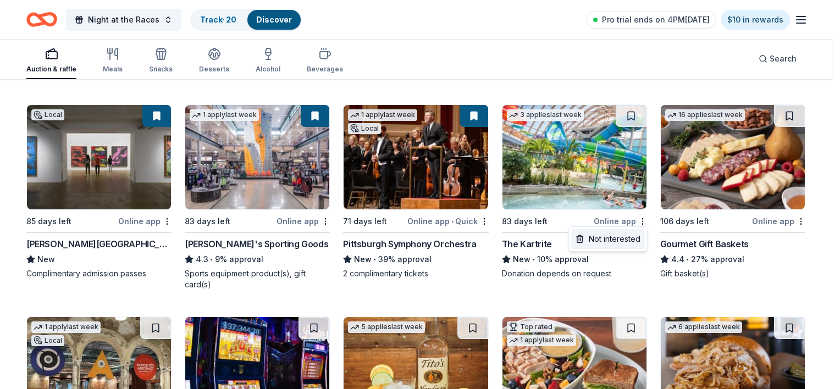
click at [627, 242] on div "Not interested" at bounding box center [608, 239] width 74 height 20
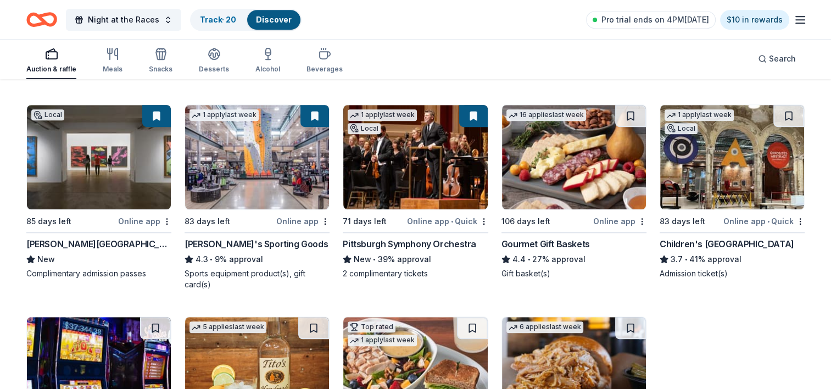
click at [601, 174] on img at bounding box center [574, 157] width 144 height 104
click at [714, 158] on img at bounding box center [732, 157] width 144 height 104
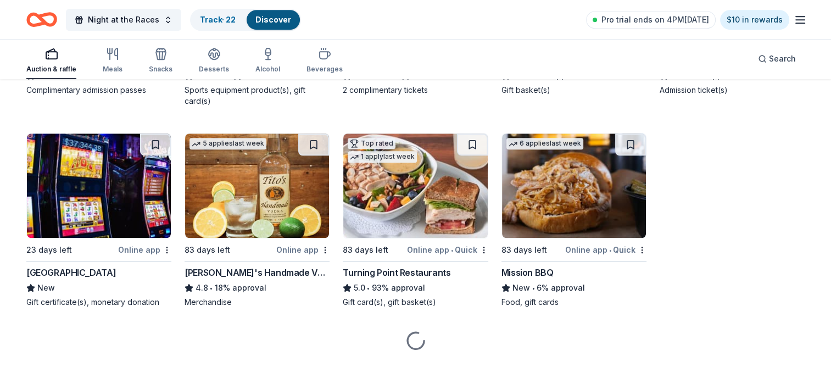
scroll to position [923, 0]
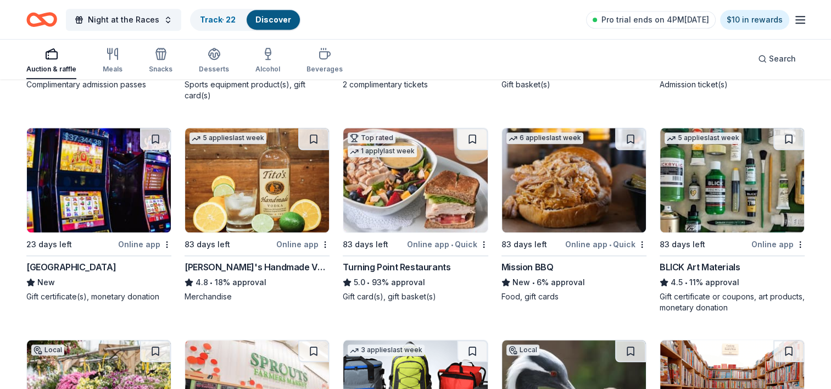
click at [99, 180] on img at bounding box center [99, 180] width 144 height 104
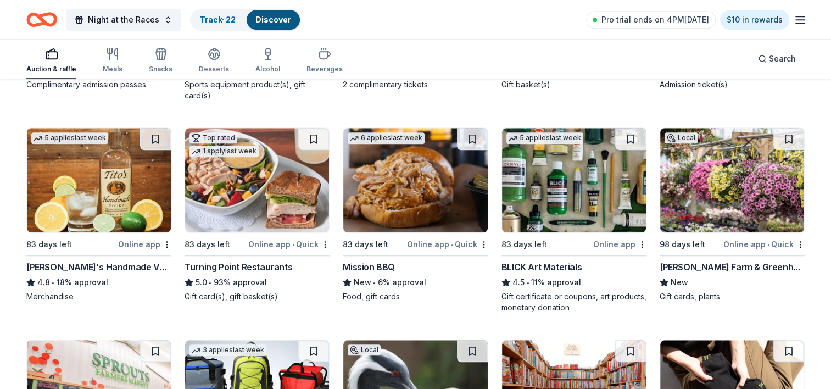
click at [123, 196] on img at bounding box center [99, 180] width 144 height 104
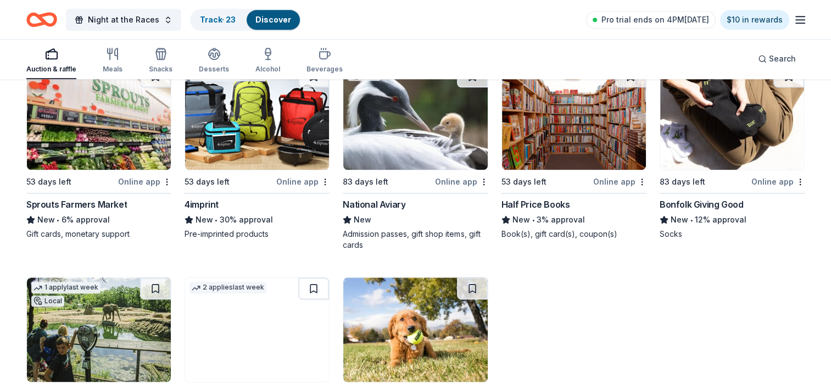
scroll to position [1253, 0]
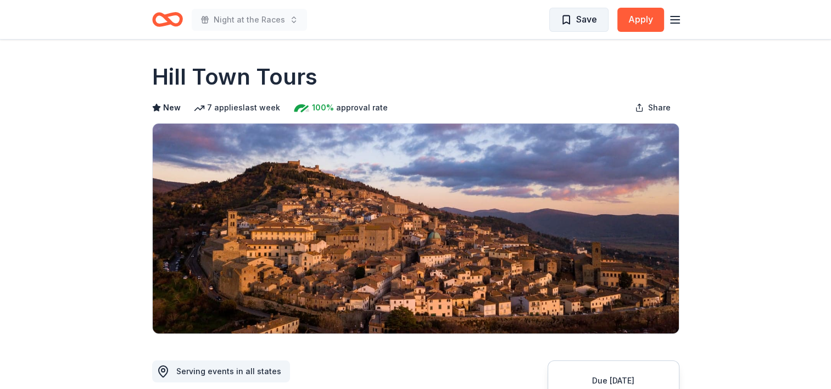
click at [603, 25] on button "Save" at bounding box center [578, 20] width 59 height 24
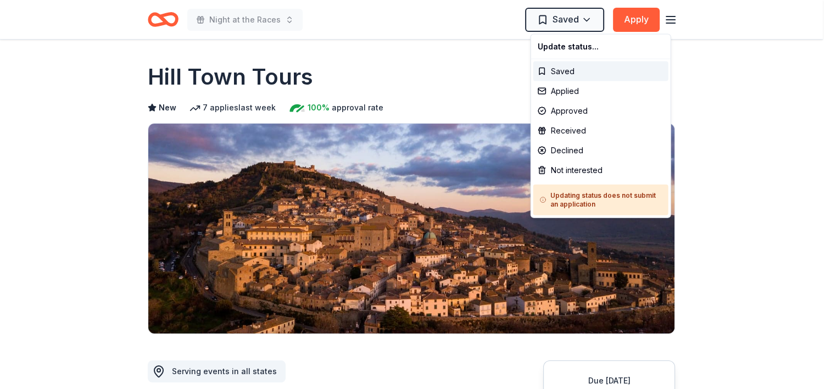
click at [603, 25] on html "Night at the Races Saved Apply Due [DATE] Share Hill Town Tours New 7 applies l…" at bounding box center [415, 194] width 831 height 389
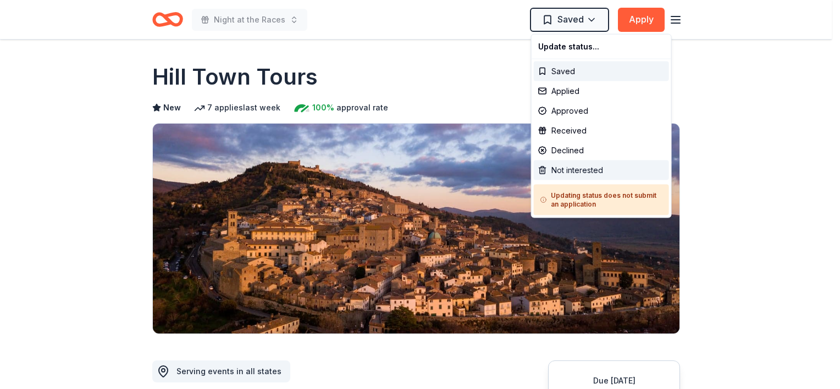
click at [608, 168] on div "Not interested" at bounding box center [601, 170] width 135 height 20
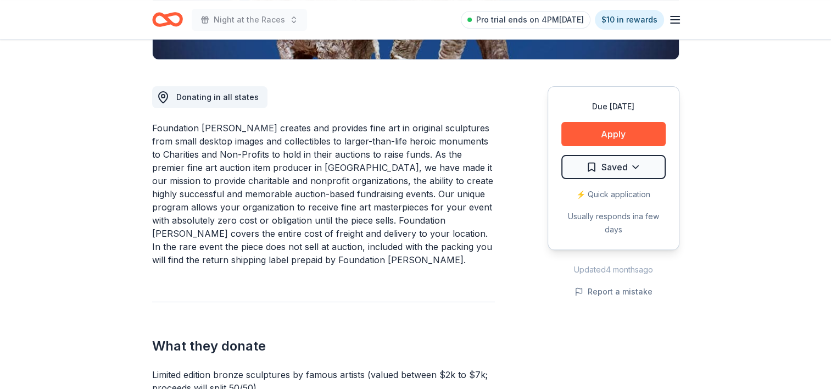
scroll to position [275, 0]
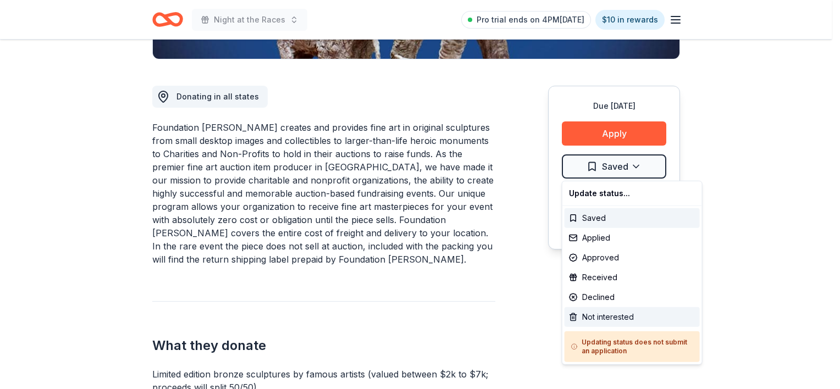
click at [629, 319] on div "Not interested" at bounding box center [631, 317] width 135 height 20
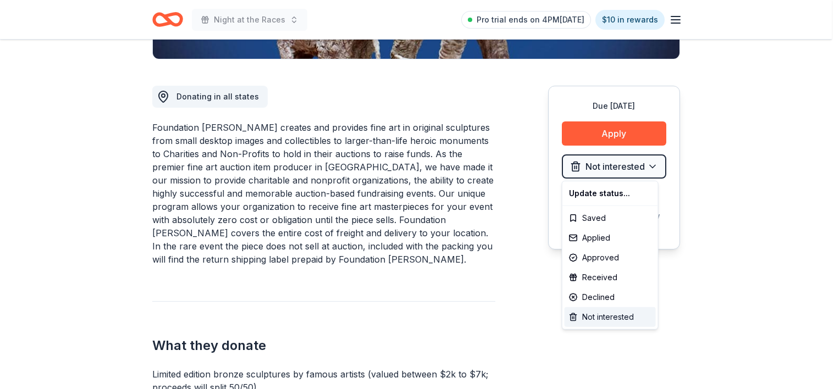
click at [624, 314] on div "Not interested" at bounding box center [609, 317] width 91 height 20
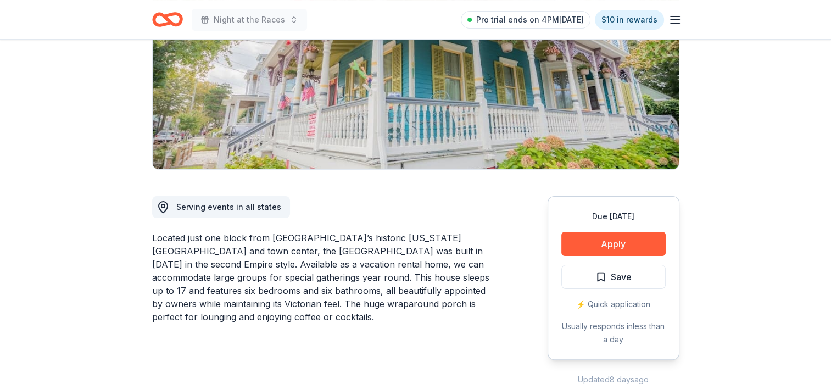
scroll to position [165, 0]
drag, startPoint x: 630, startPoint y: 279, endPoint x: 793, endPoint y: 262, distance: 164.7
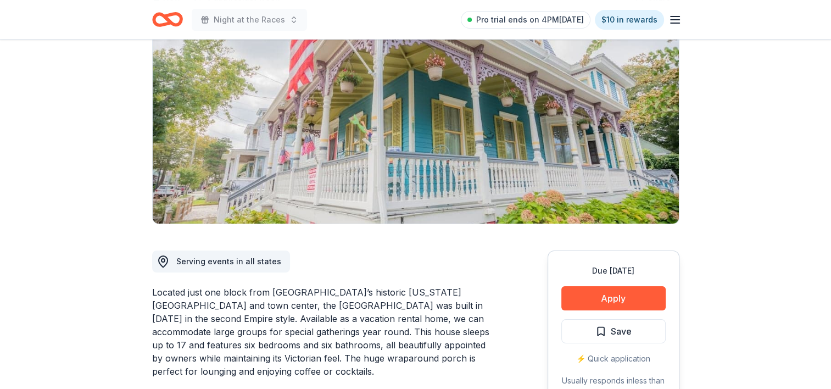
scroll to position [0, 0]
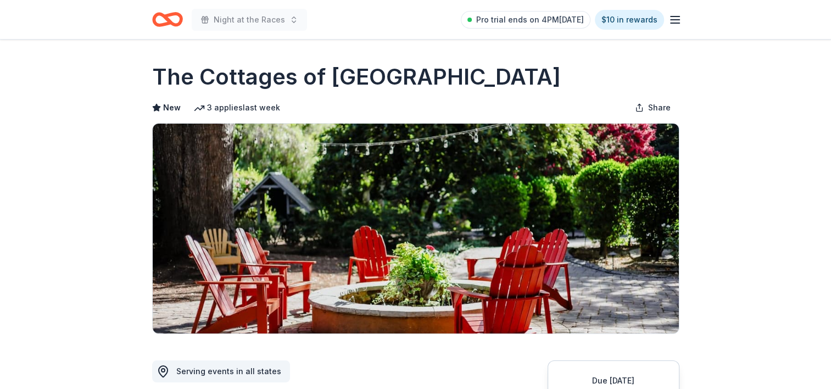
drag, startPoint x: 0, startPoint y: 0, endPoint x: 115, endPoint y: 231, distance: 257.8
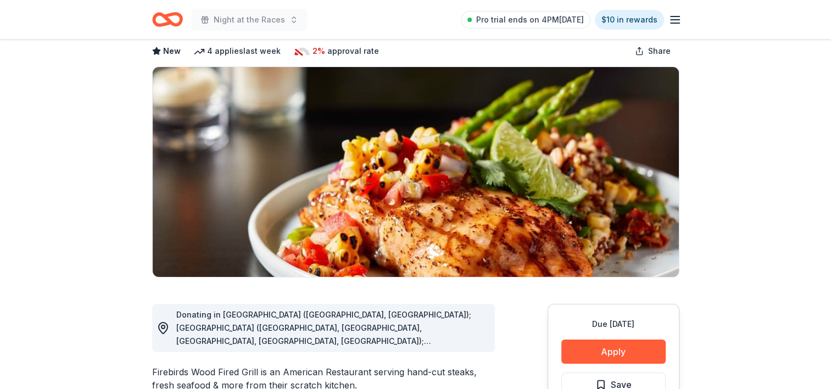
scroll to position [165, 0]
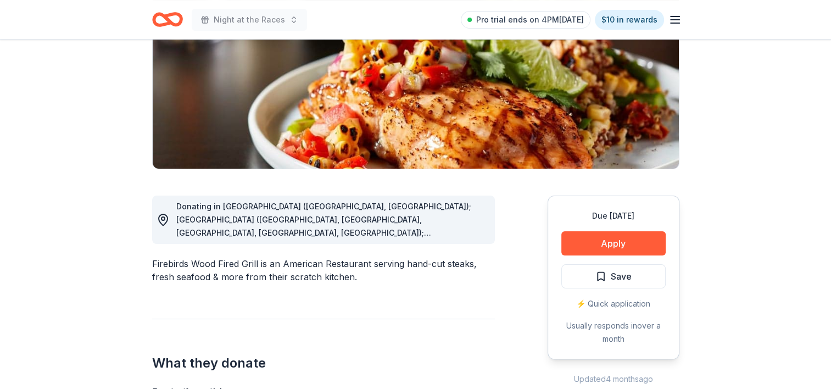
click at [471, 234] on span "Donating in AL (Birmingham, Montgomery); AZ (Chandler, Gilbert, Phoenix, Surpri…" at bounding box center [323, 371] width 295 height 339
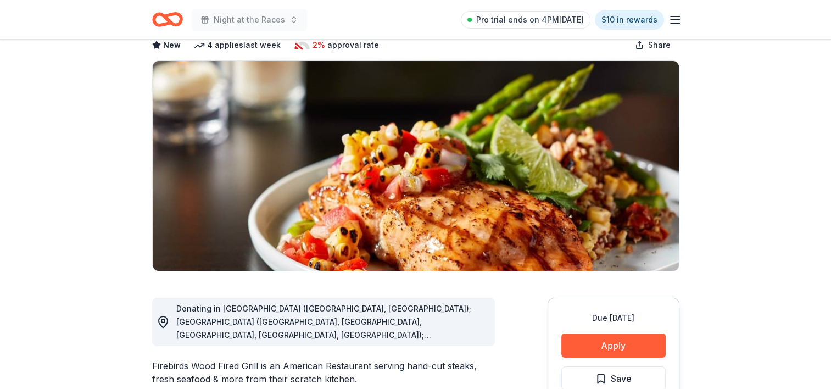
scroll to position [55, 0]
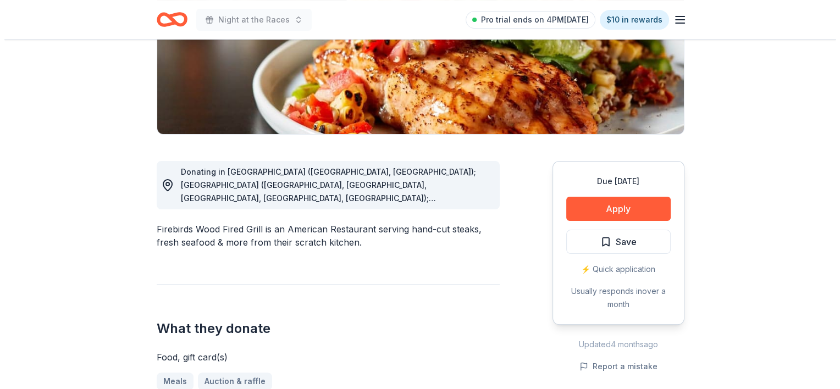
scroll to position [220, 0]
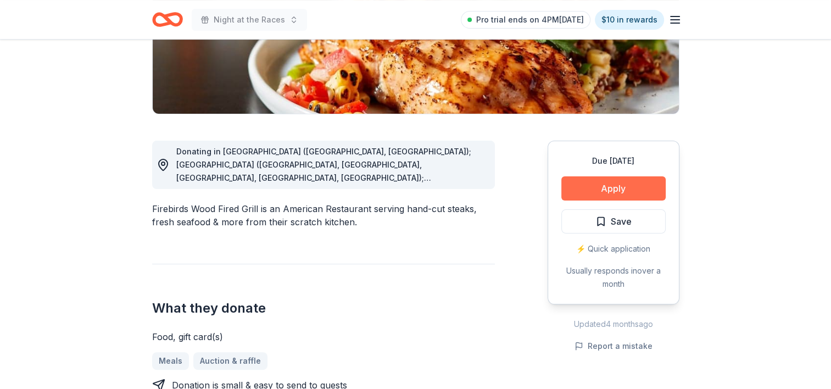
click at [602, 187] on button "Apply" at bounding box center [614, 188] width 104 height 24
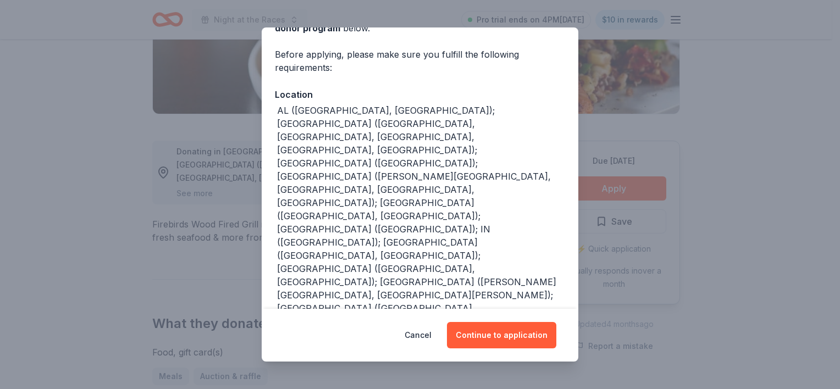
scroll to position [84, 0]
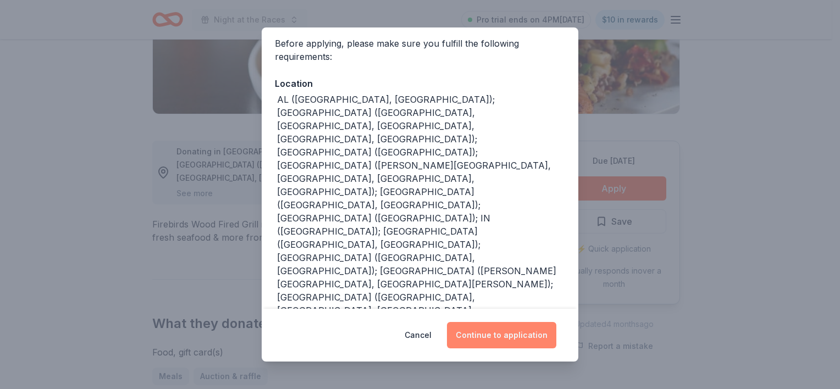
click at [510, 340] on button "Continue to application" at bounding box center [501, 335] width 109 height 26
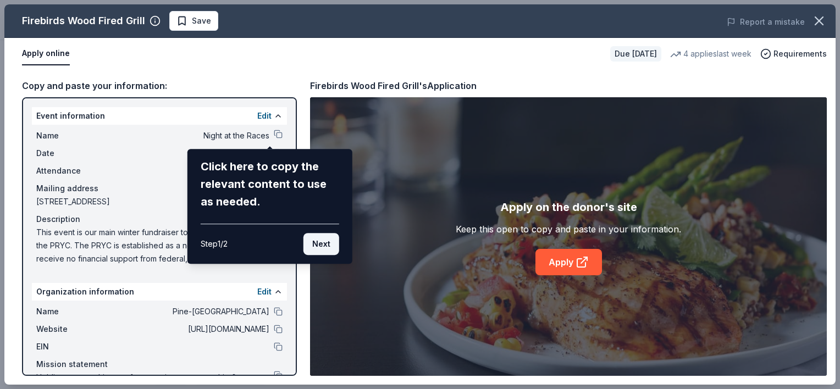
click at [319, 249] on button "Next" at bounding box center [321, 244] width 36 height 22
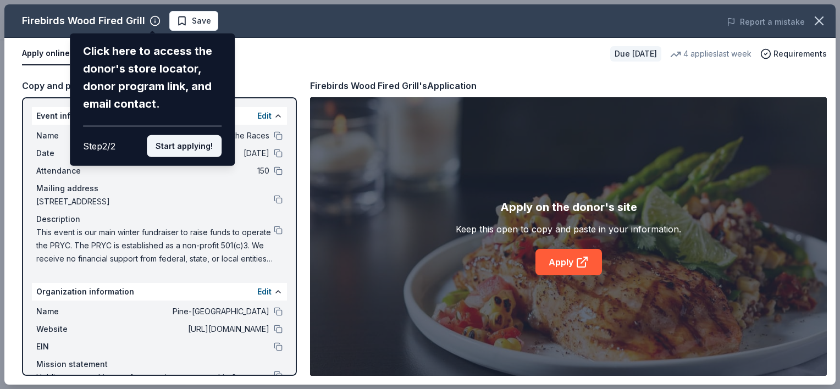
click at [190, 142] on button "Start applying!" at bounding box center [184, 146] width 75 height 22
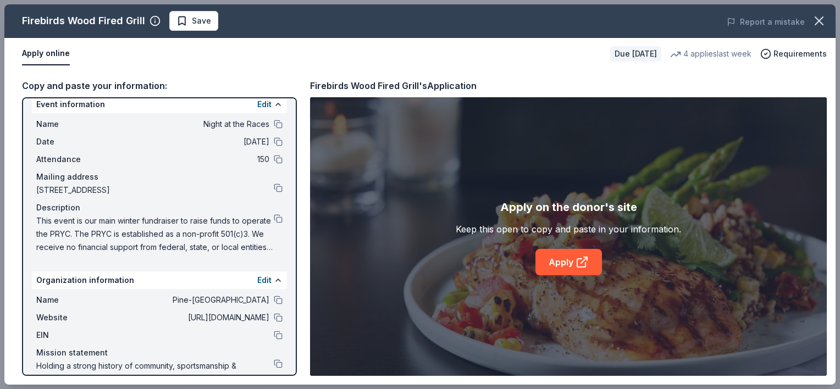
scroll to position [0, 0]
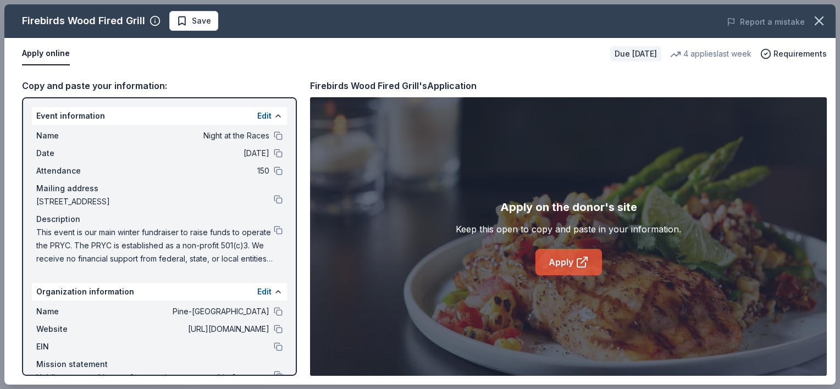
click at [564, 264] on link "Apply" at bounding box center [568, 262] width 66 height 26
click at [39, 235] on span "This event is our main winter fundraiser to raise funds to operate the PRYC. Th…" at bounding box center [154, 246] width 237 height 40
click at [274, 226] on button at bounding box center [278, 230] width 9 height 9
click at [182, 12] on button "Save" at bounding box center [193, 21] width 49 height 20
click at [218, 23] on body "Night at the Races Pro trial ends on 4PM, 10/16 $10 in rewards Due in 83 days S…" at bounding box center [415, 194] width 831 height 389
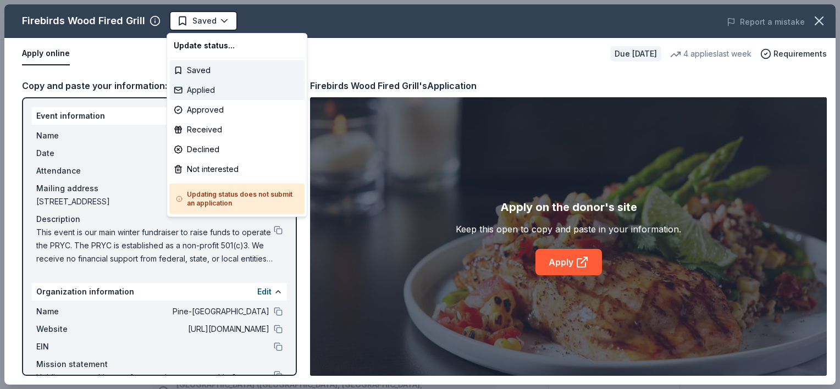
click at [214, 95] on div "Applied" at bounding box center [236, 90] width 135 height 20
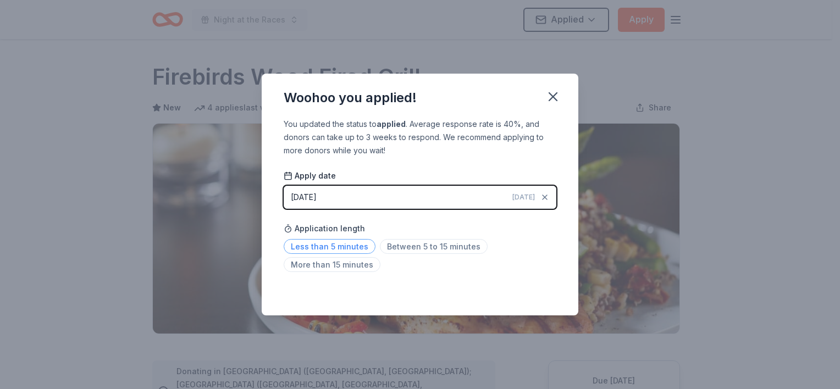
click at [322, 248] on span "Less than 5 minutes" at bounding box center [330, 246] width 92 height 15
click at [552, 99] on icon "button" at bounding box center [552, 96] width 15 height 15
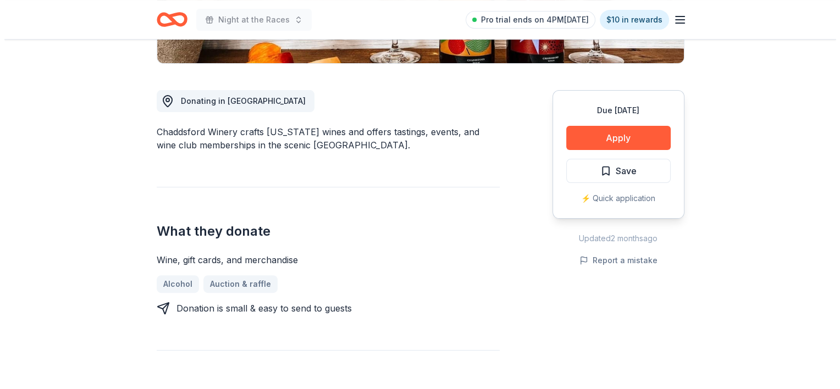
scroll to position [165, 0]
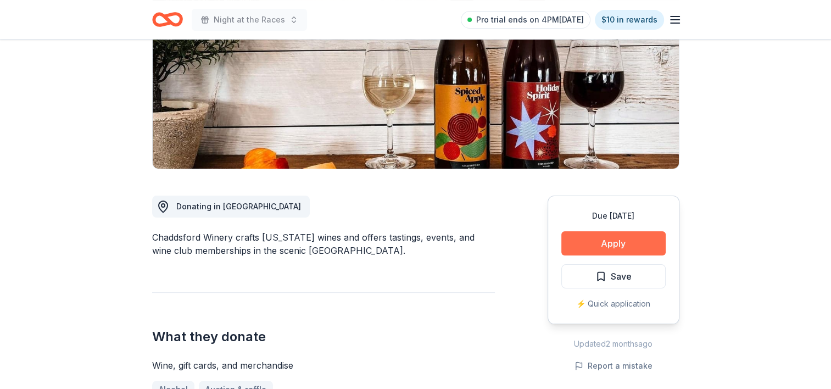
click at [601, 246] on button "Apply" at bounding box center [614, 243] width 104 height 24
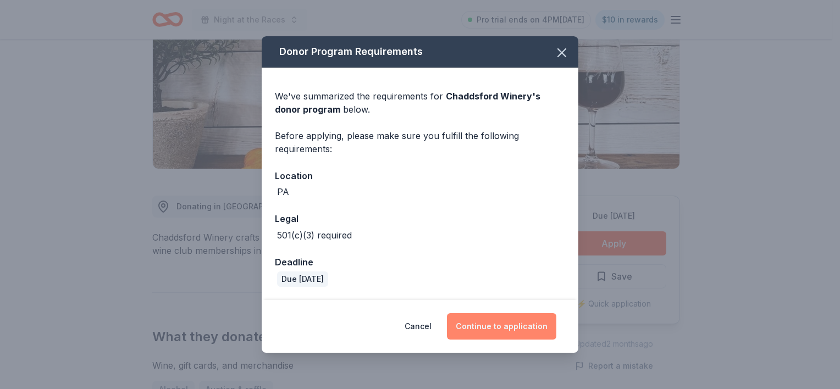
click at [502, 329] on button "Continue to application" at bounding box center [501, 326] width 109 height 26
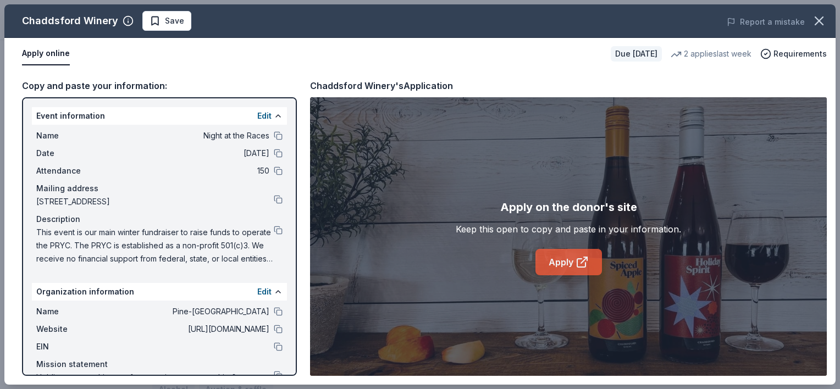
click at [571, 270] on link "Apply" at bounding box center [568, 262] width 66 height 26
click at [171, 20] on span "Save" at bounding box center [174, 20] width 19 height 13
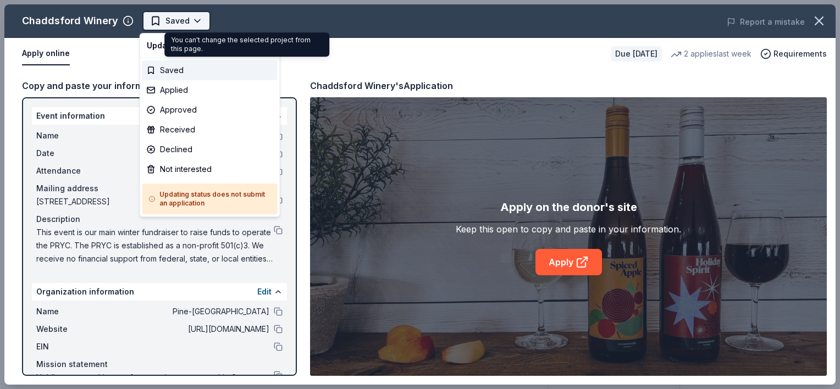
click at [194, 18] on body "Night at the Races Saved Apply Due in 85 days Share Chaddsford Winery New 2 app…" at bounding box center [415, 194] width 831 height 389
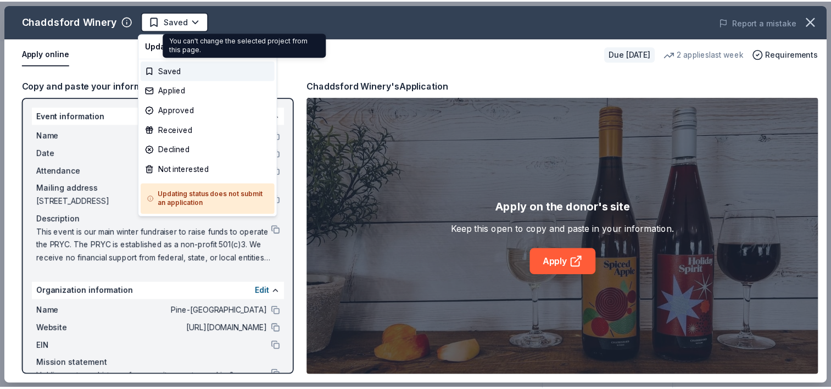
scroll to position [0, 0]
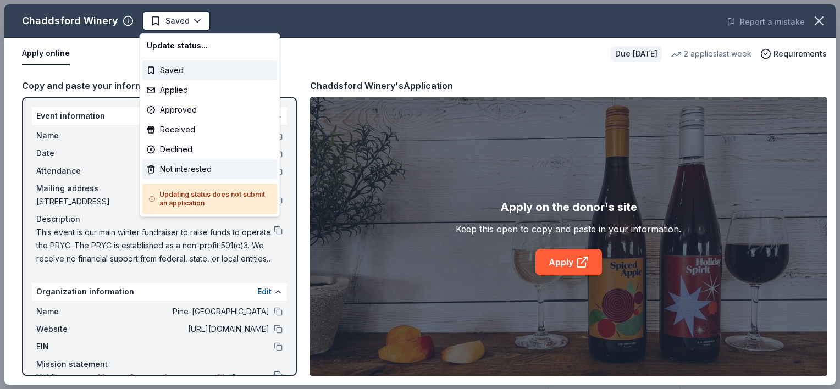
click at [207, 168] on div "Not interested" at bounding box center [209, 169] width 135 height 20
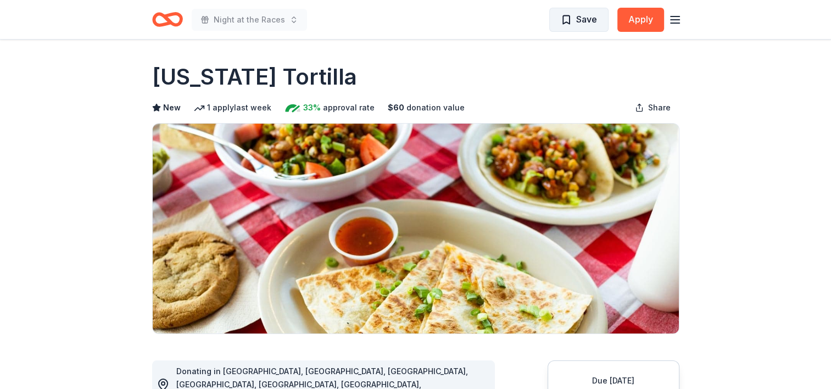
click at [590, 26] on button "Save" at bounding box center [578, 20] width 59 height 24
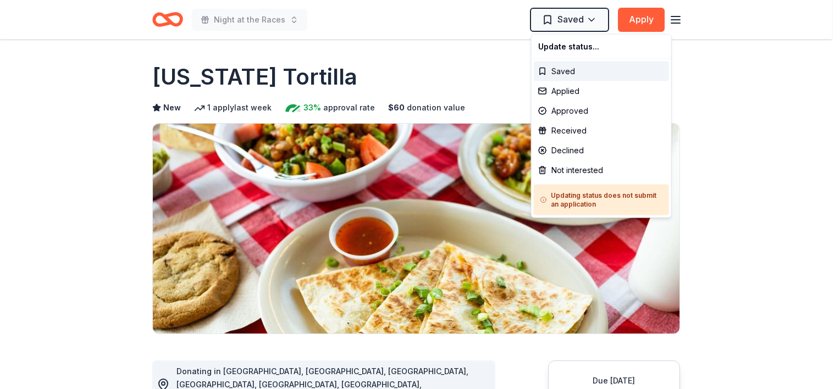
click at [590, 26] on html "Night at the Races Saved Apply Due [DATE] Share [US_STATE] Tortilla New 1 apply…" at bounding box center [420, 194] width 840 height 389
click at [584, 171] on div "Not interested" at bounding box center [601, 170] width 135 height 20
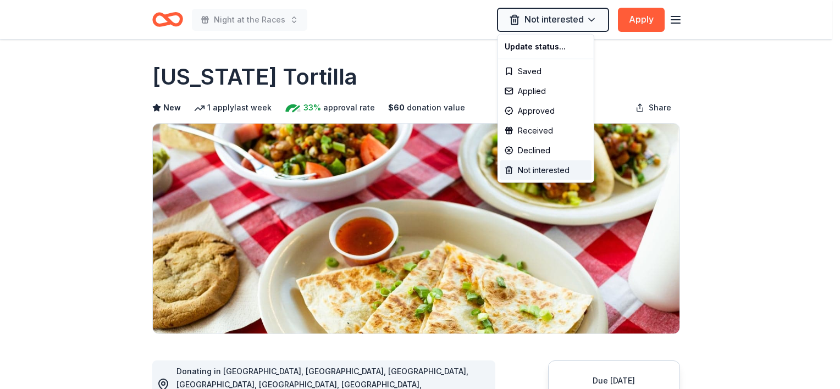
click at [550, 169] on div "Not interested" at bounding box center [545, 170] width 91 height 20
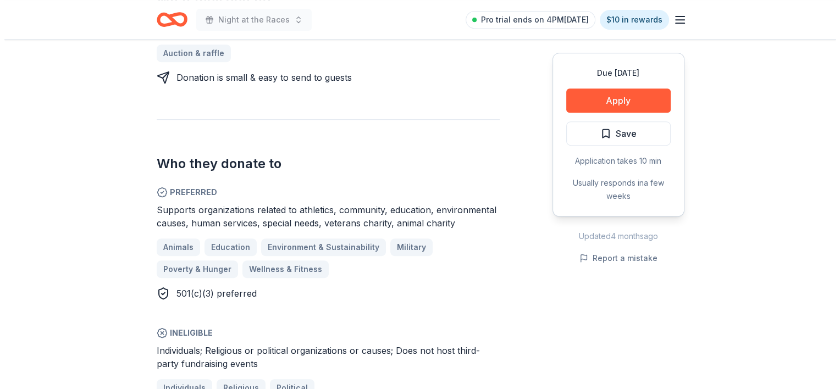
scroll to position [495, 0]
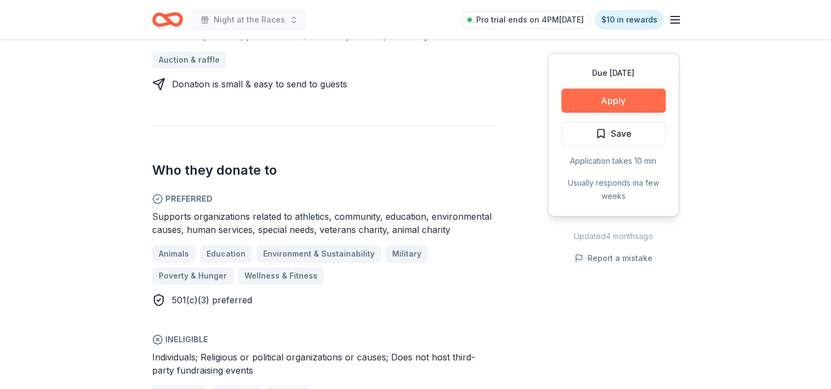
click at [624, 98] on button "Apply" at bounding box center [614, 100] width 104 height 24
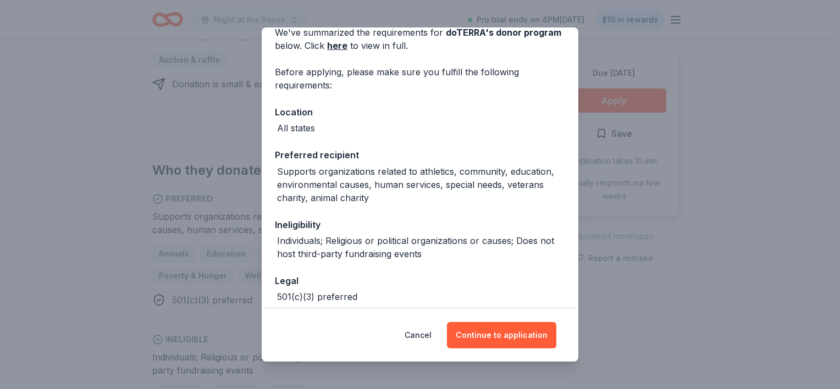
scroll to position [108, 0]
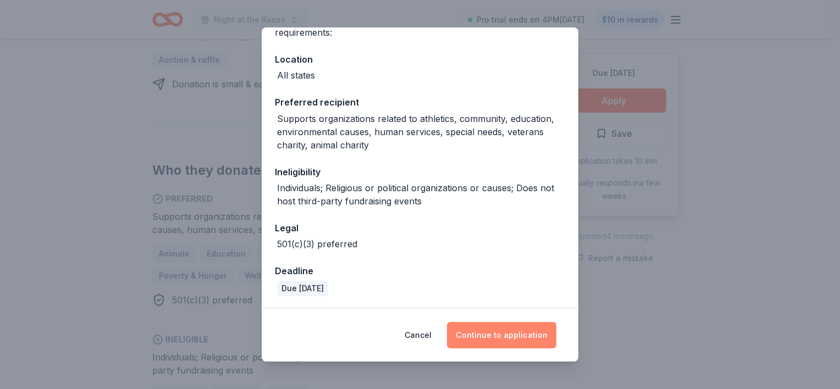
click at [530, 329] on button "Continue to application" at bounding box center [501, 335] width 109 height 26
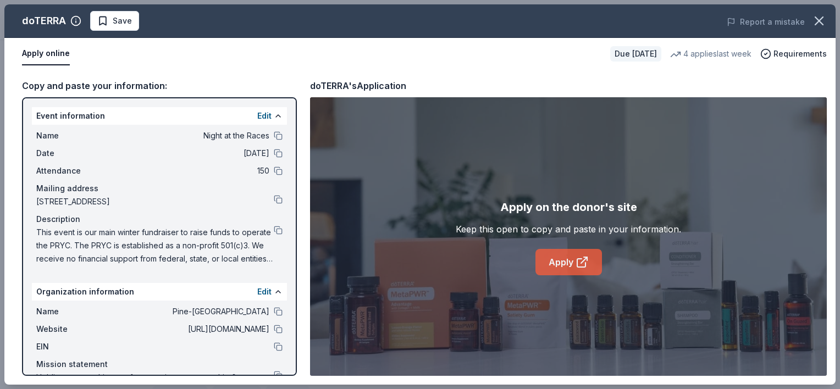
click at [571, 264] on link "Apply" at bounding box center [568, 262] width 66 height 26
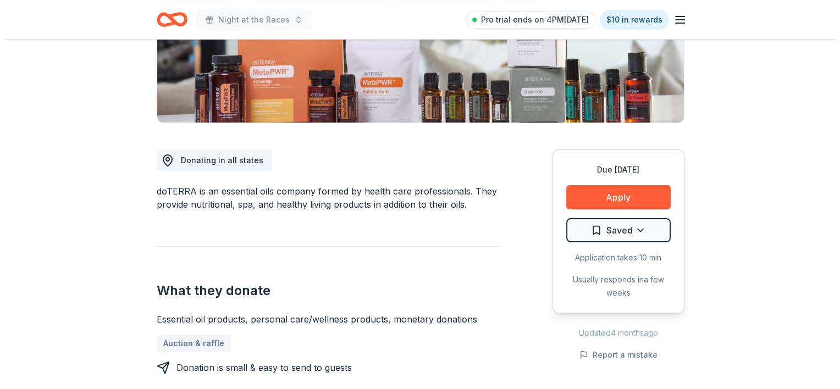
scroll to position [220, 0]
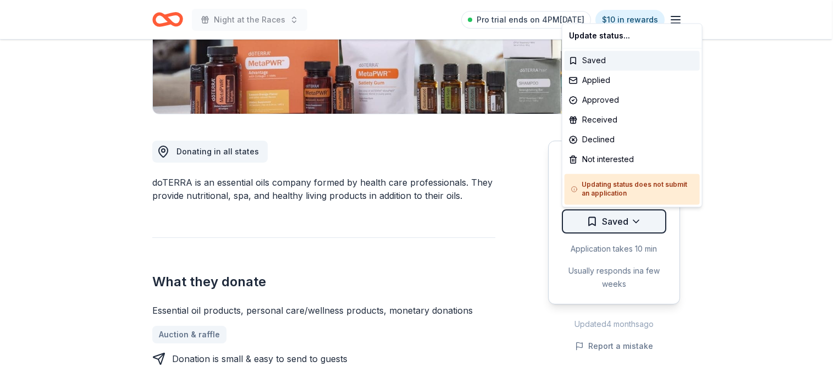
click at [604, 77] on div "Applied" at bounding box center [631, 80] width 135 height 20
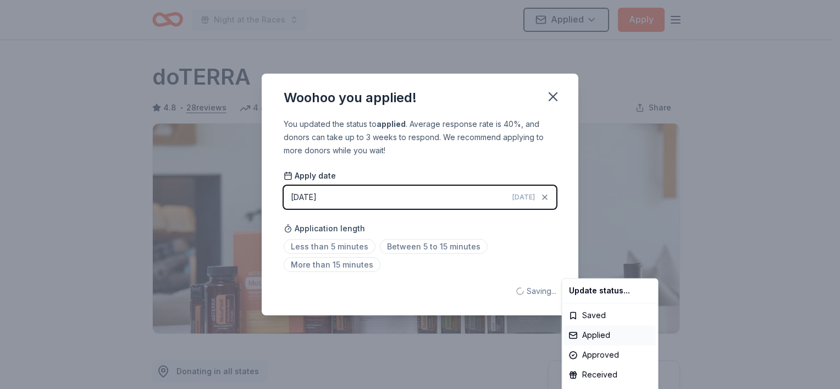
scroll to position [0, 0]
click at [309, 248] on html "Night at the Races Applied Apply Due in 83 days Share doTERRA 4.8 • 28 reviews …" at bounding box center [420, 194] width 840 height 389
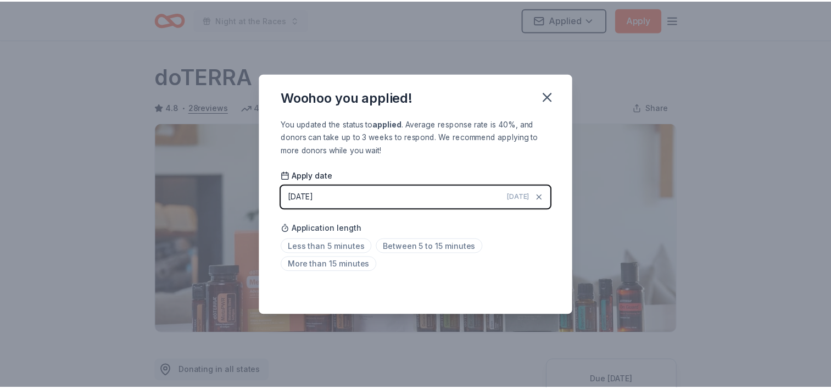
scroll to position [246, 0]
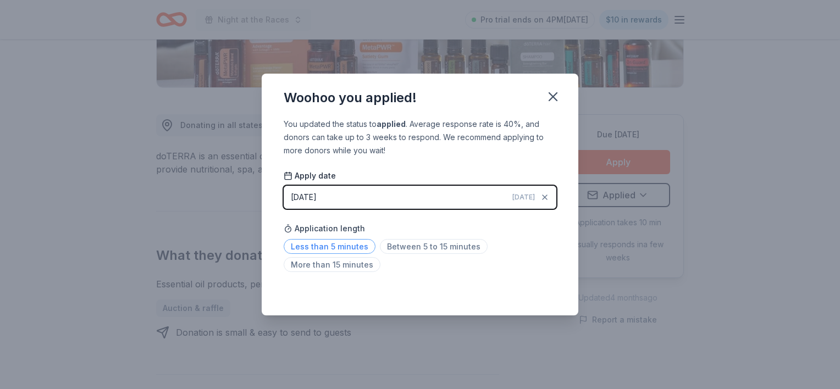
click at [326, 248] on span "Less than 5 minutes" at bounding box center [330, 246] width 92 height 15
click at [560, 95] on button "button" at bounding box center [553, 97] width 24 height 24
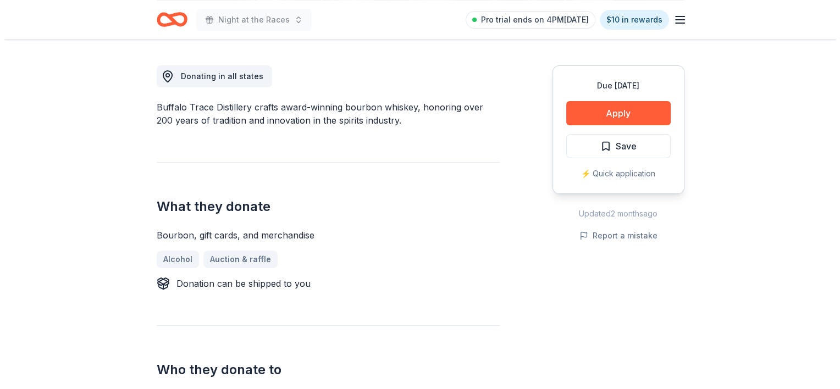
scroll to position [275, 0]
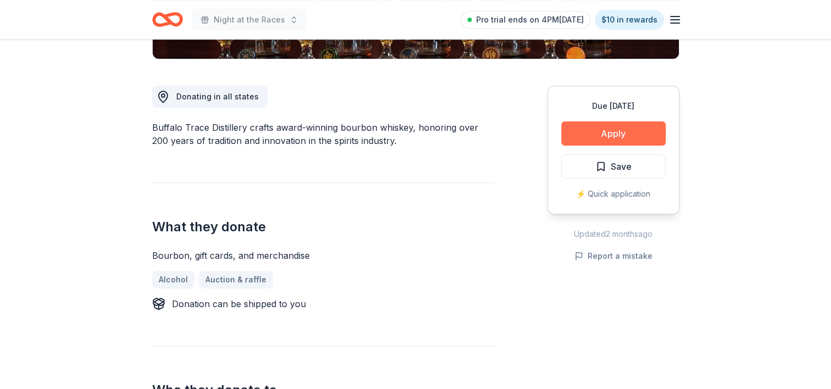
click at [627, 121] on button "Apply" at bounding box center [614, 133] width 104 height 24
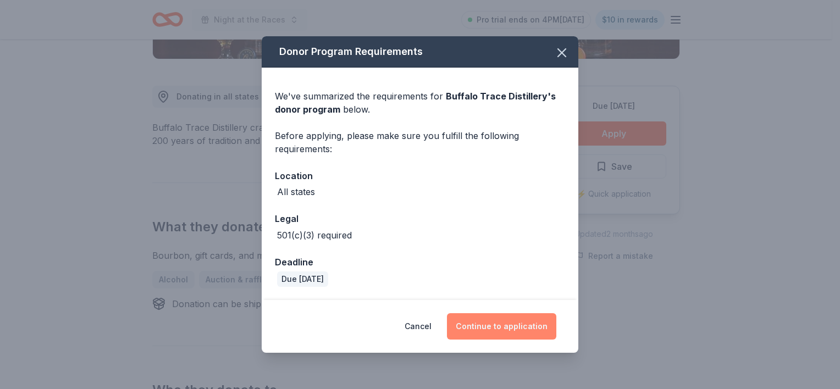
click at [525, 329] on button "Continue to application" at bounding box center [501, 326] width 109 height 26
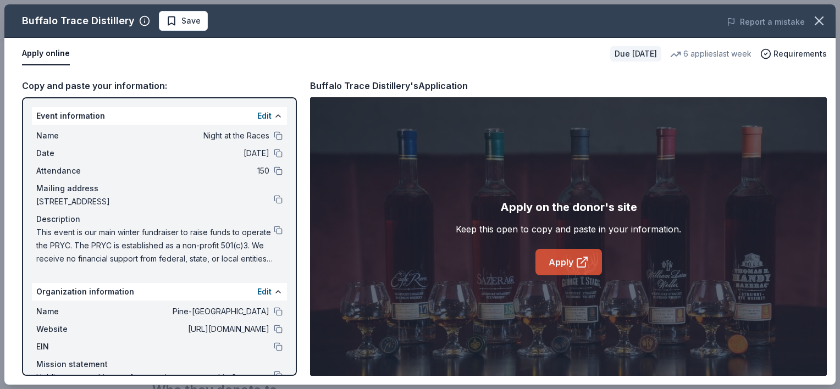
click at [582, 271] on link "Apply" at bounding box center [568, 262] width 66 height 26
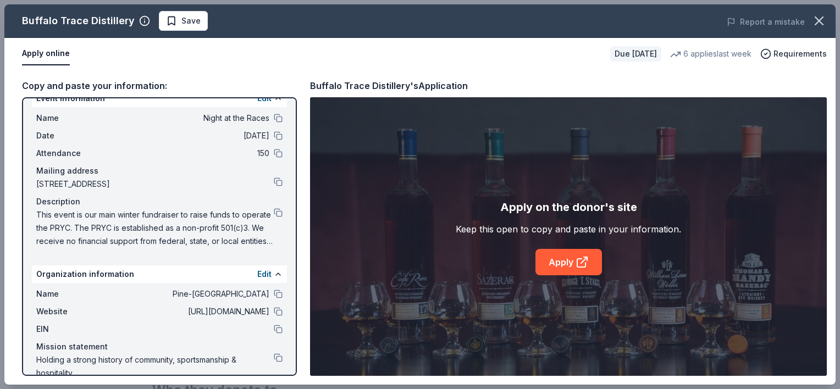
scroll to position [0, 0]
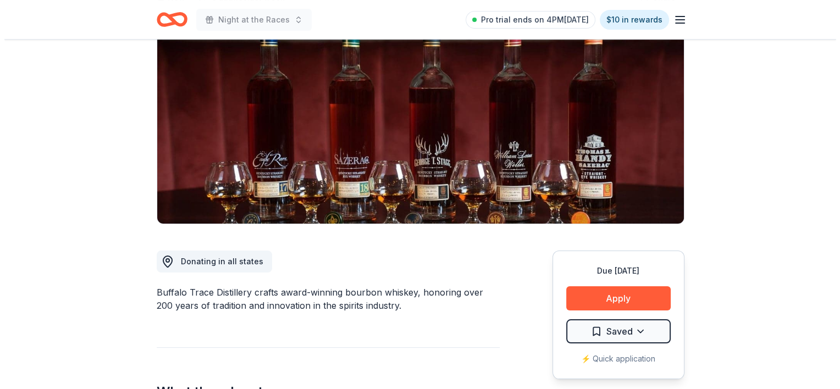
scroll to position [220, 0]
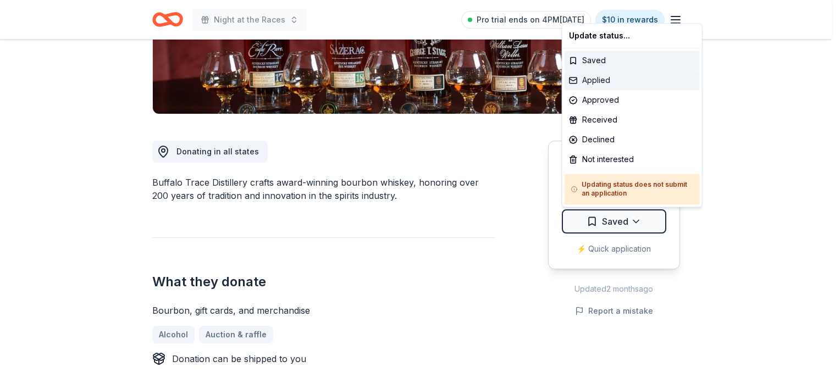
click at [595, 79] on div "Applied" at bounding box center [631, 80] width 135 height 20
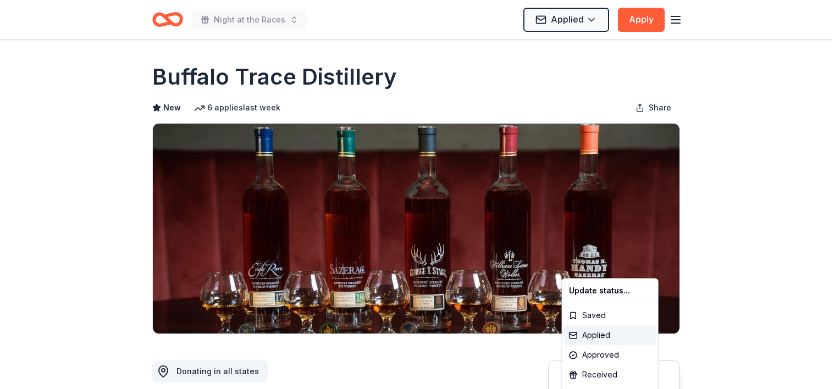
scroll to position [0, 0]
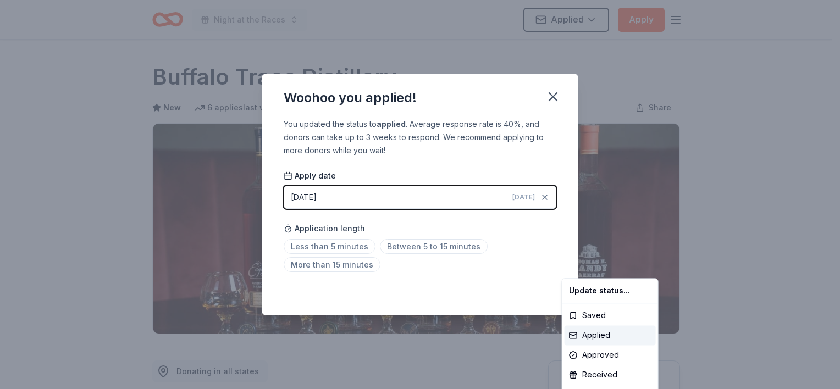
click at [321, 245] on html "Night at the Races Applied Apply Due in 83 days Share Buffalo Trace Distillery …" at bounding box center [420, 194] width 840 height 389
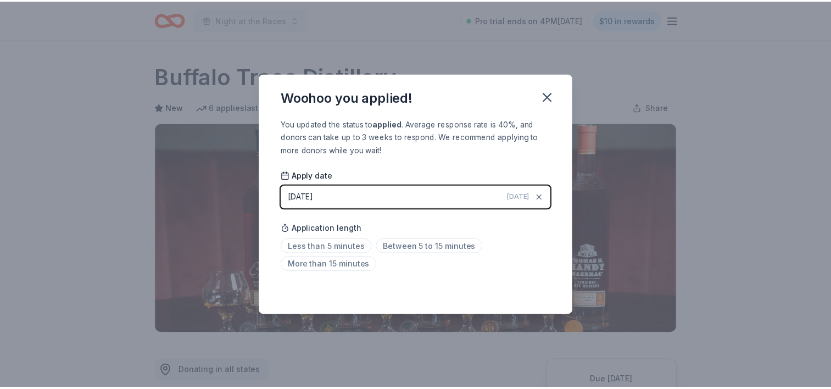
scroll to position [246, 0]
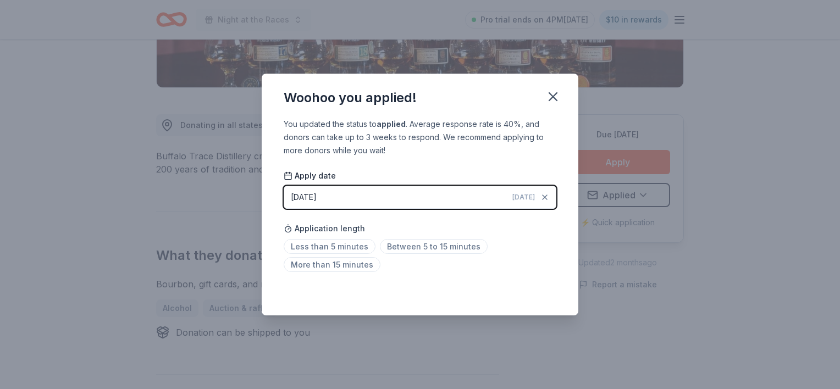
click at [321, 245] on span "Less than 5 minutes" at bounding box center [330, 246] width 92 height 15
click at [551, 88] on button "button" at bounding box center [553, 97] width 24 height 24
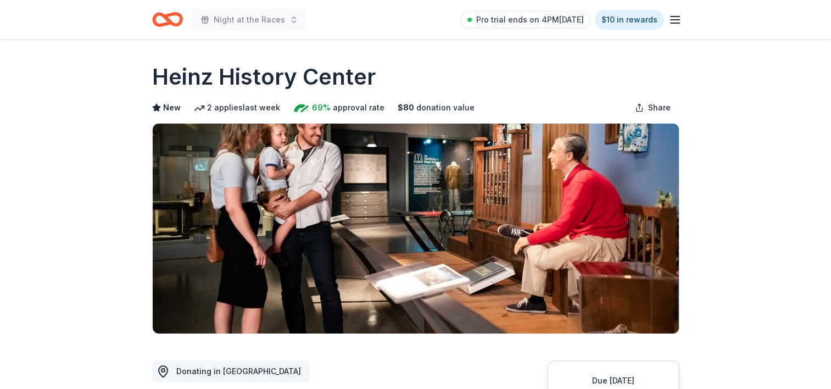
click at [495, 2] on div "Night at the Races Pro trial ends on 4PM[DATE] $10 in rewards" at bounding box center [416, 19] width 563 height 39
drag, startPoint x: 608, startPoint y: 40, endPoint x: 728, endPoint y: 239, distance: 232.2
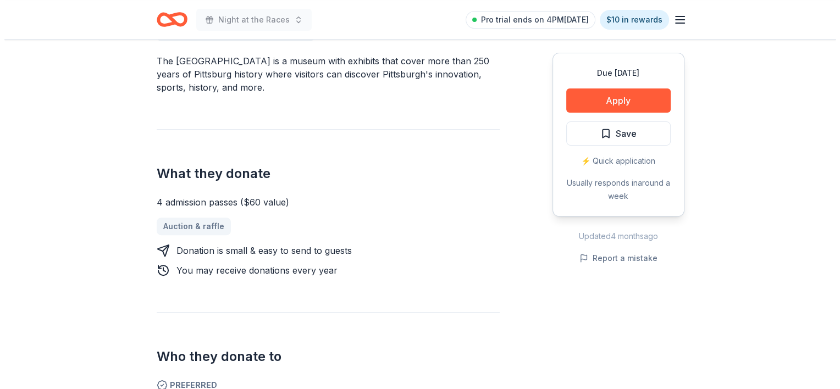
scroll to position [385, 0]
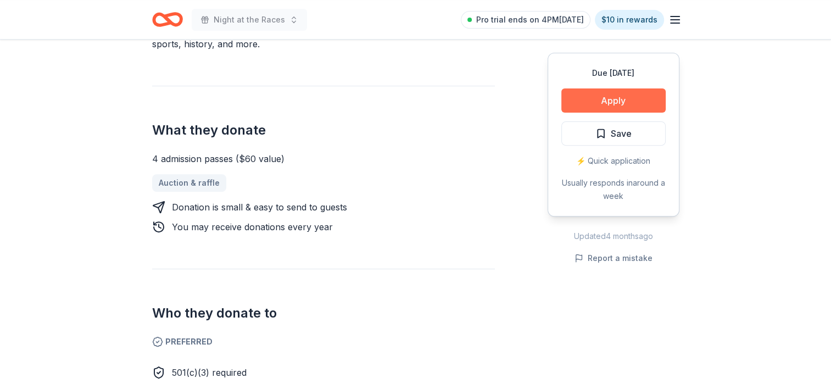
click at [598, 99] on button "Apply" at bounding box center [614, 100] width 104 height 24
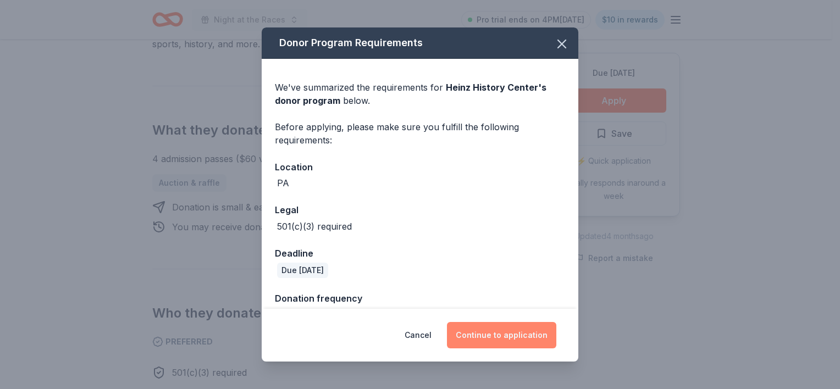
click at [521, 341] on button "Continue to application" at bounding box center [501, 335] width 109 height 26
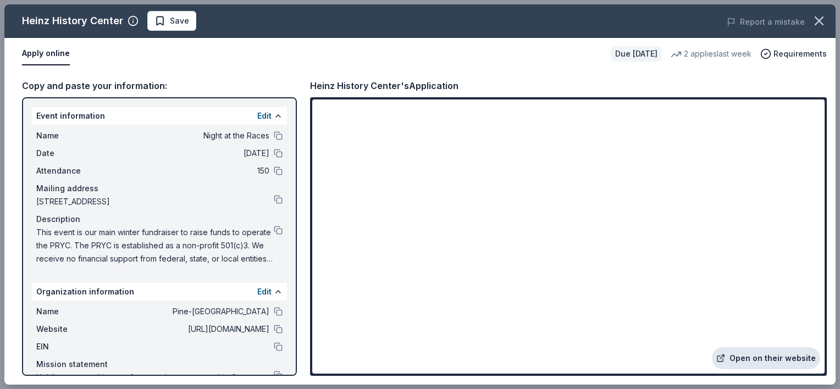
click at [724, 355] on icon at bounding box center [722, 357] width 4 height 4
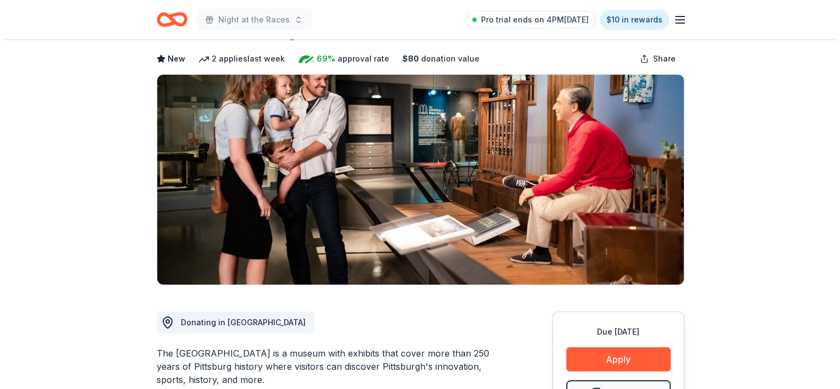
scroll to position [165, 0]
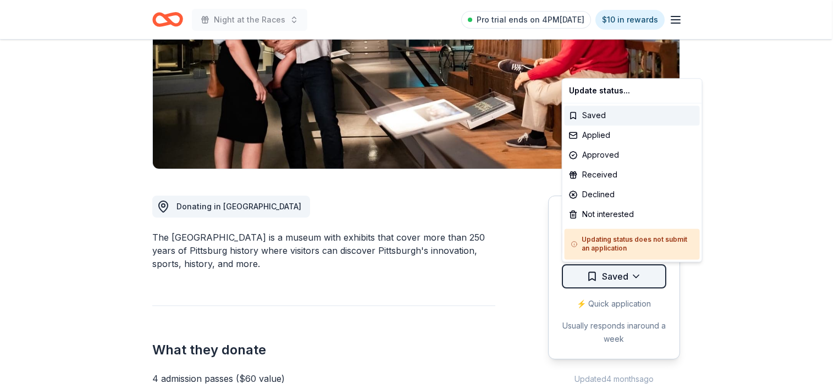
click at [638, 224] on html "Night at the Races Pro trial ends on 4PM[DATE] $10 in rewards Due [DATE] Share …" at bounding box center [420, 29] width 840 height 389
click at [606, 136] on div "Applied" at bounding box center [631, 135] width 135 height 20
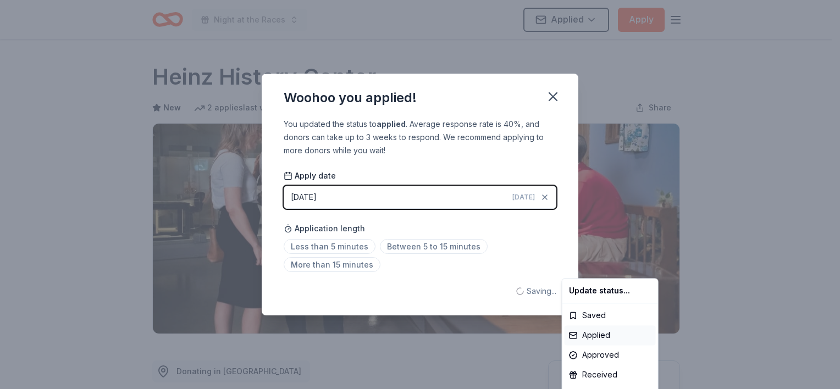
scroll to position [0, 0]
click at [321, 244] on html "Night at the Races Applied Apply Due in 83 days Share Heinz History Center New …" at bounding box center [420, 194] width 840 height 389
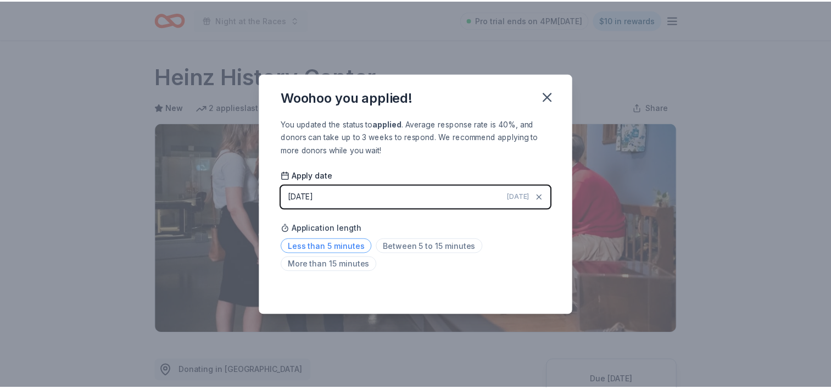
scroll to position [246, 0]
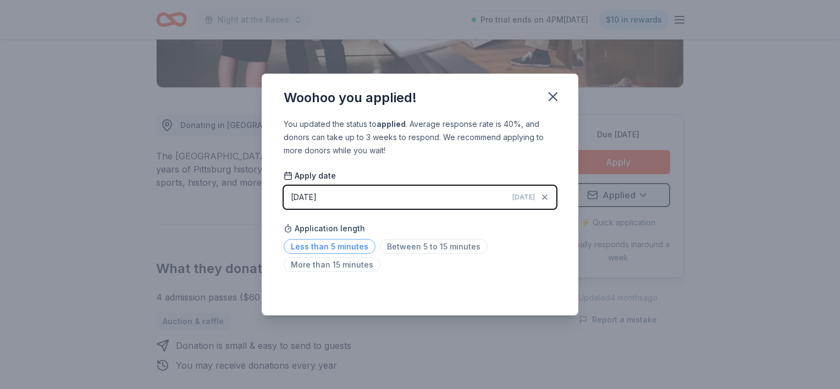
click at [336, 244] on span "Less than 5 minutes" at bounding box center [330, 246] width 92 height 15
click at [553, 101] on icon "button" at bounding box center [552, 96] width 15 height 15
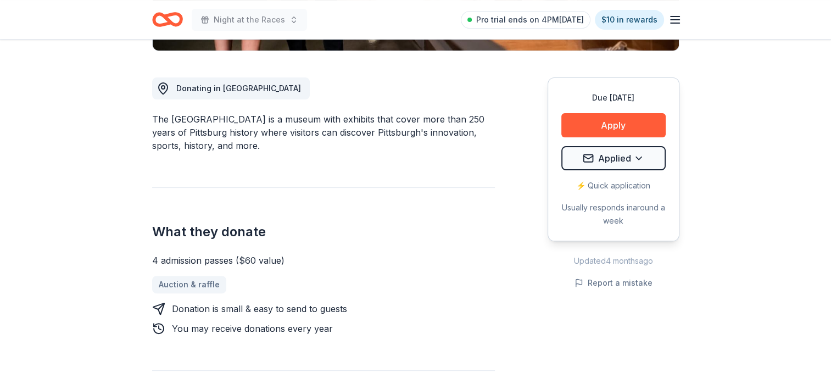
scroll to position [301, 0]
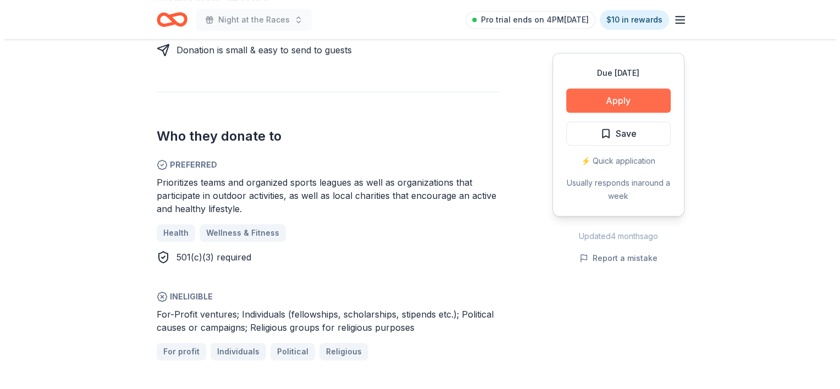
scroll to position [549, 0]
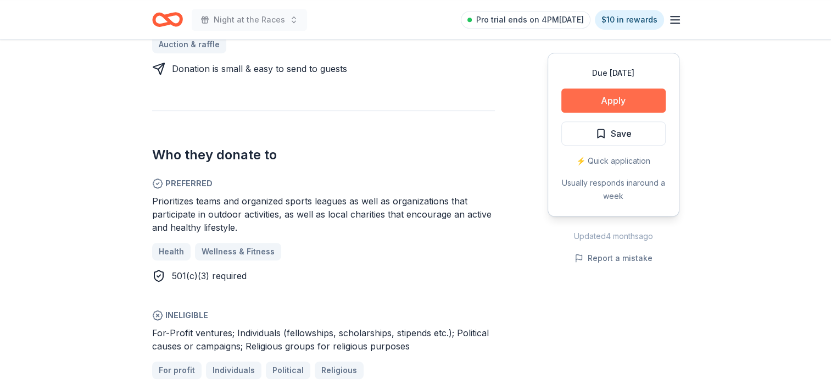
click at [591, 102] on button "Apply" at bounding box center [614, 100] width 104 height 24
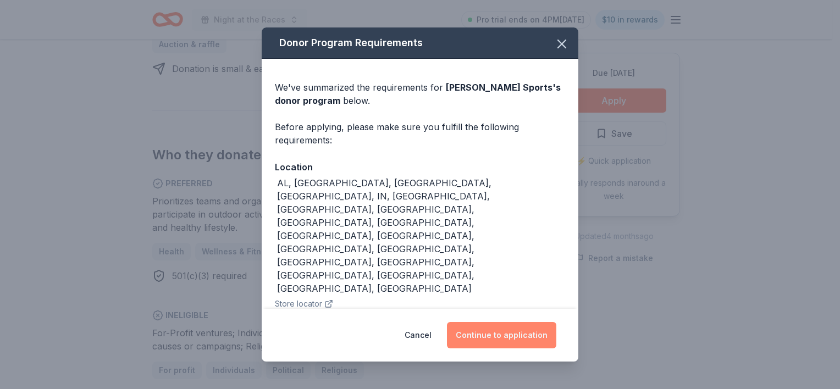
click at [475, 341] on button "Continue to application" at bounding box center [501, 335] width 109 height 26
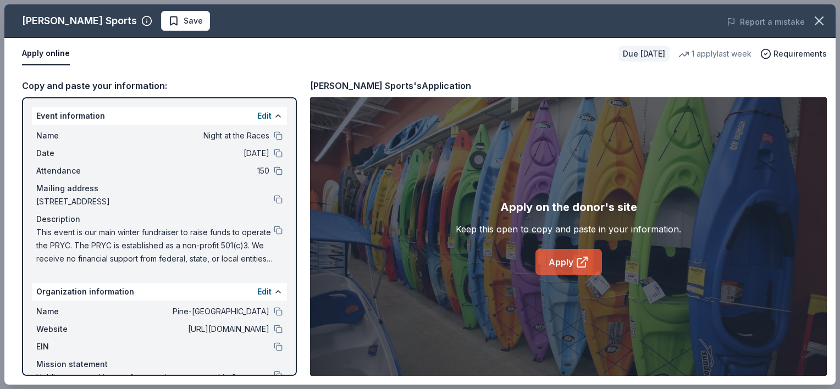
click at [574, 264] on link "Apply" at bounding box center [568, 262] width 66 height 26
click at [168, 22] on span "Save" at bounding box center [185, 20] width 35 height 13
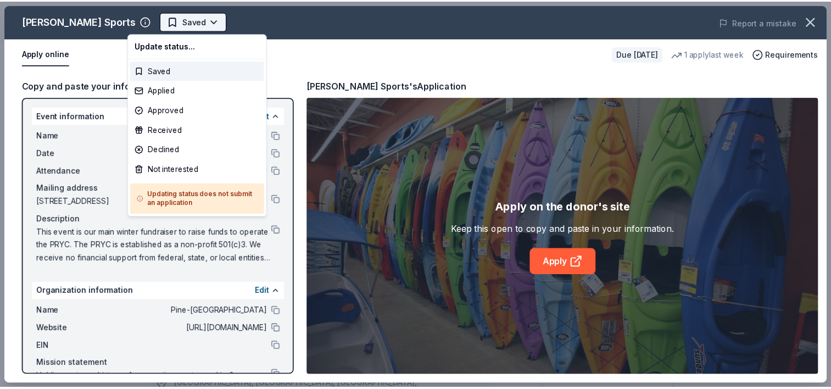
scroll to position [0, 0]
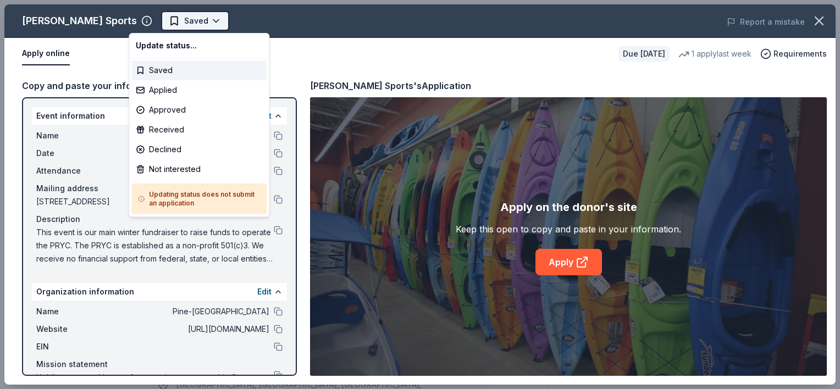
click at [174, 26] on html "Night at the Races Saved Apply Due in 43 days Share Dunham's Sports New • 1 rev…" at bounding box center [420, 194] width 840 height 389
click at [182, 84] on div "Applied" at bounding box center [198, 90] width 135 height 20
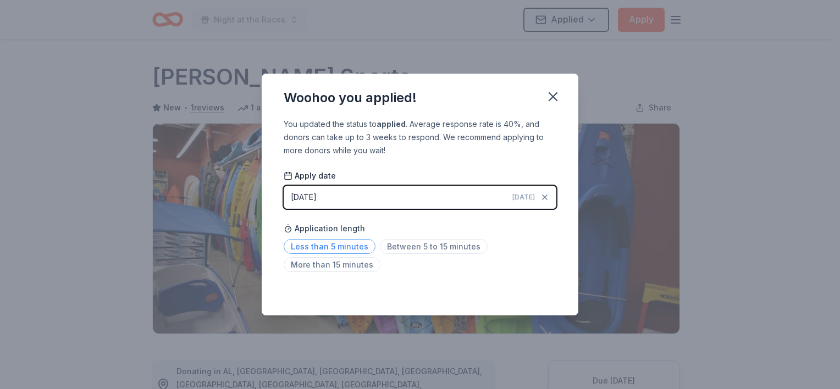
click at [326, 246] on span "Less than 5 minutes" at bounding box center [330, 246] width 92 height 15
click at [554, 97] on icon "button" at bounding box center [553, 97] width 8 height 8
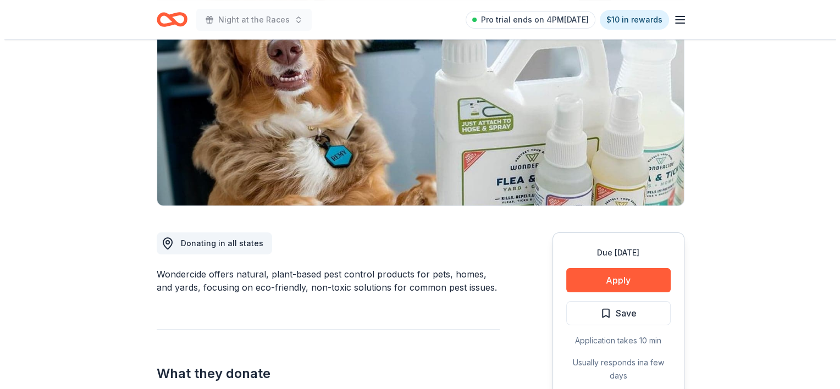
scroll to position [110, 0]
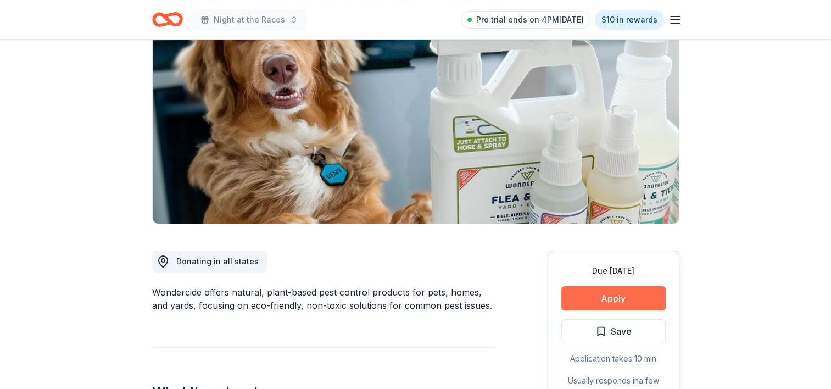
click at [609, 304] on button "Apply" at bounding box center [614, 298] width 104 height 24
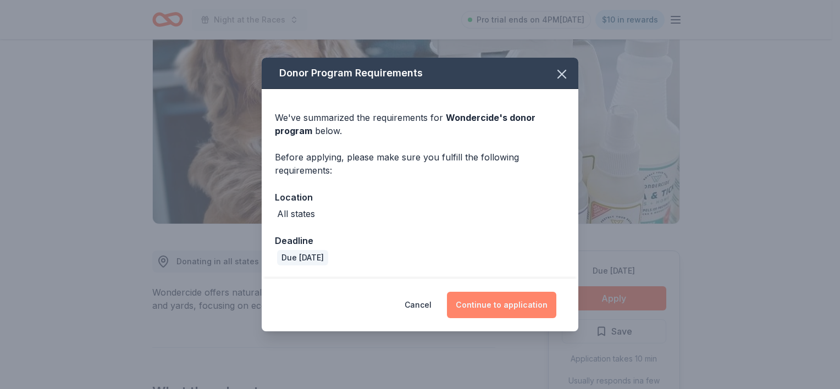
click at [497, 301] on button "Continue to application" at bounding box center [501, 305] width 109 height 26
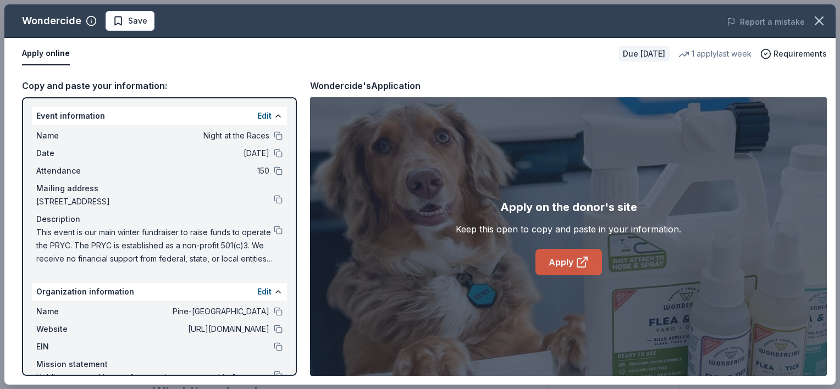
click at [549, 266] on link "Apply" at bounding box center [568, 262] width 66 height 26
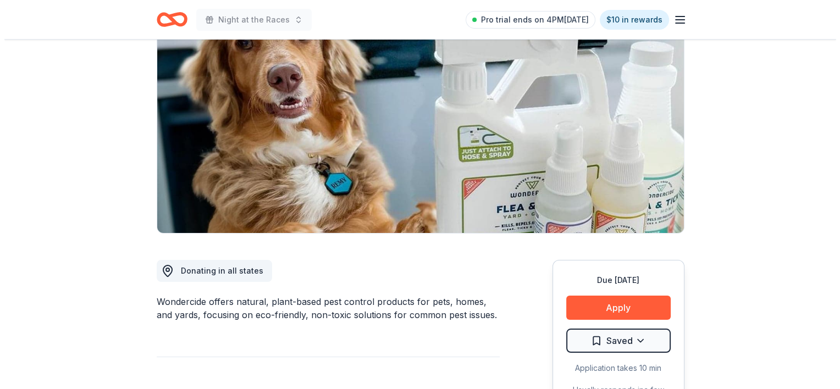
scroll to position [165, 0]
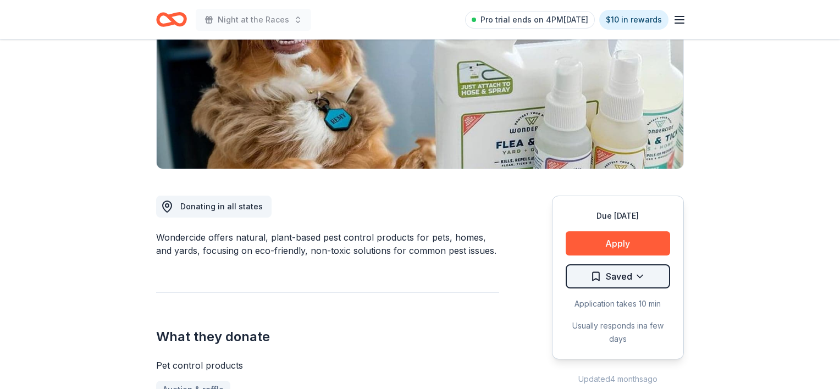
click at [602, 224] on html "Night at the Races Pro trial ends on 4PM[DATE] $10 in rewards Due [DATE] Share …" at bounding box center [420, 29] width 840 height 389
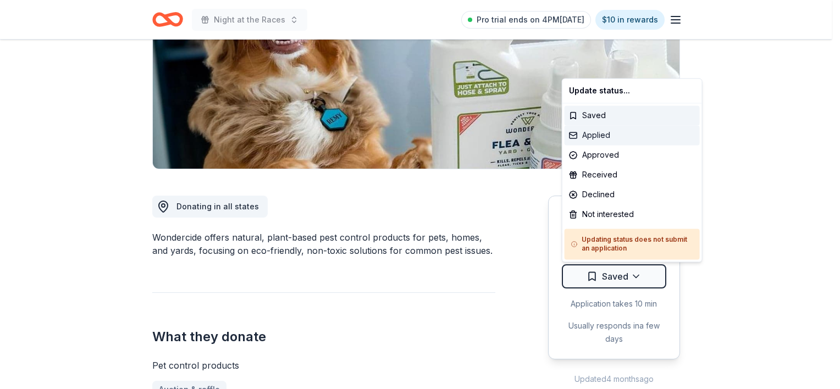
click at [606, 134] on div "Applied" at bounding box center [631, 135] width 135 height 20
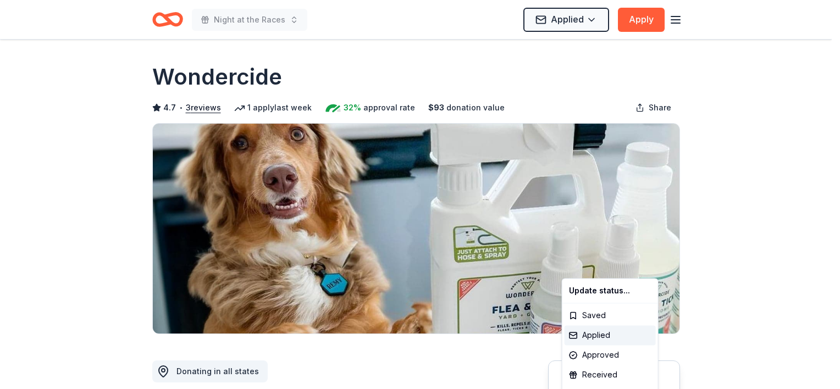
scroll to position [0, 0]
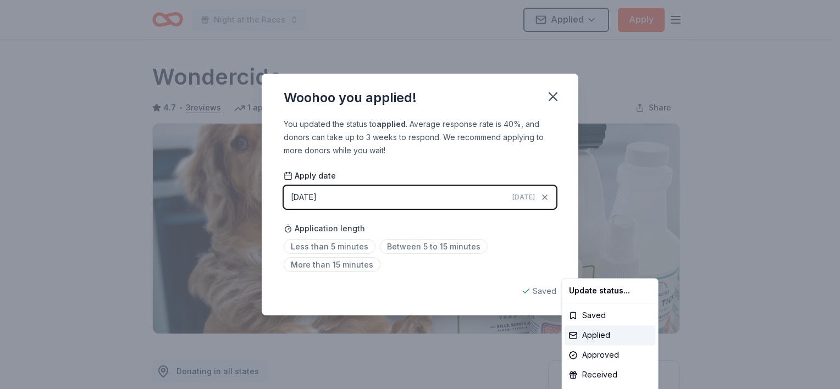
click at [331, 252] on html "Night at the Races Applied Apply Due in 83 days Share Wondercide 4.7 • 3 review…" at bounding box center [420, 194] width 840 height 389
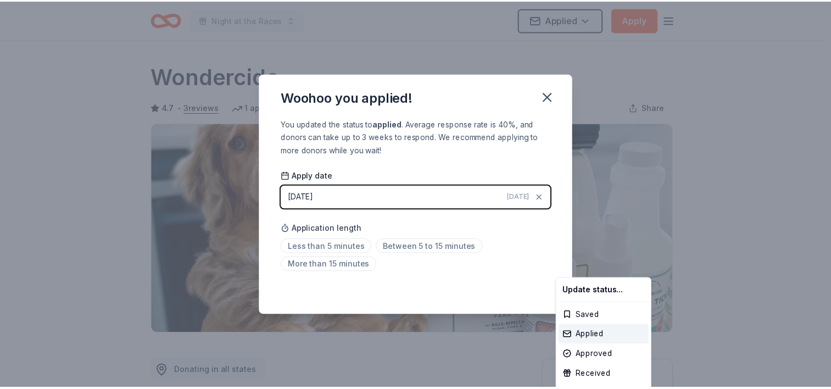
scroll to position [246, 0]
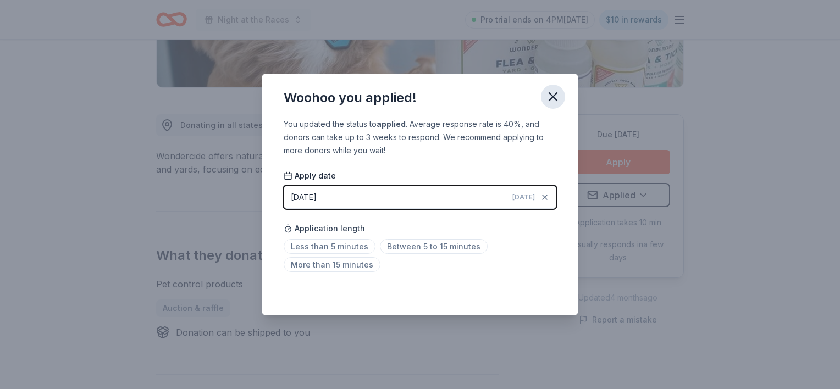
click at [541, 101] on button "button" at bounding box center [553, 97] width 24 height 24
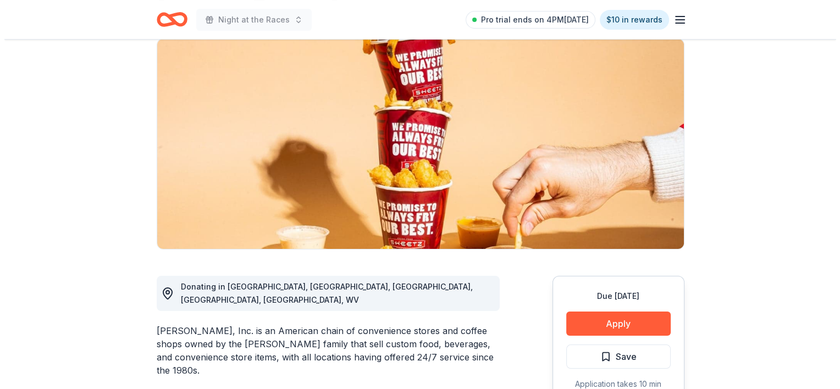
scroll to position [165, 0]
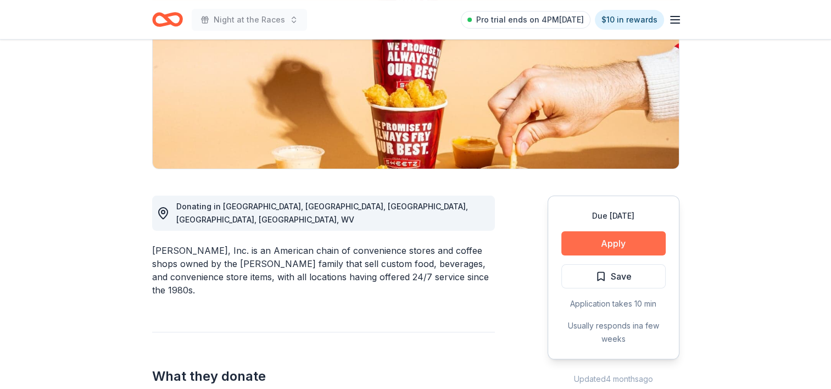
click at [624, 243] on button "Apply" at bounding box center [614, 243] width 104 height 24
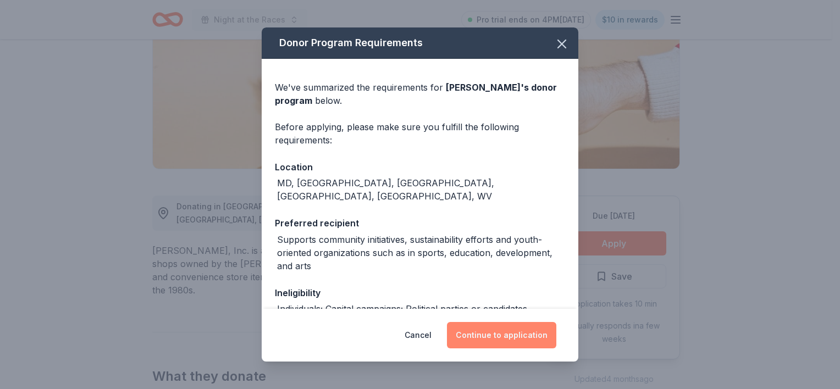
click at [513, 336] on button "Continue to application" at bounding box center [501, 335] width 109 height 26
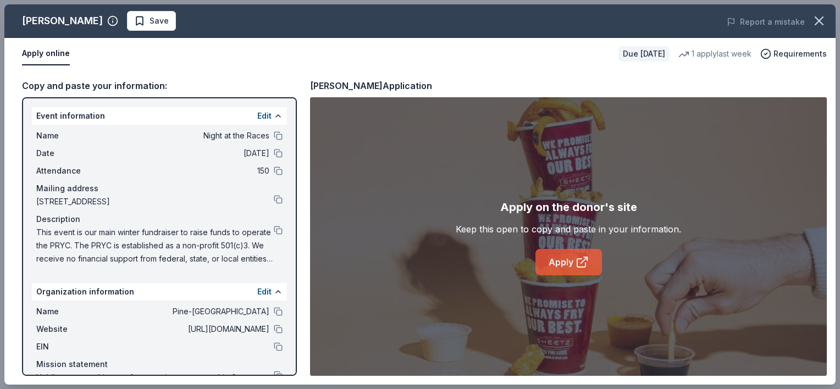
click at [573, 267] on link "Apply" at bounding box center [568, 262] width 66 height 26
click at [149, 19] on span "Save" at bounding box center [158, 20] width 19 height 13
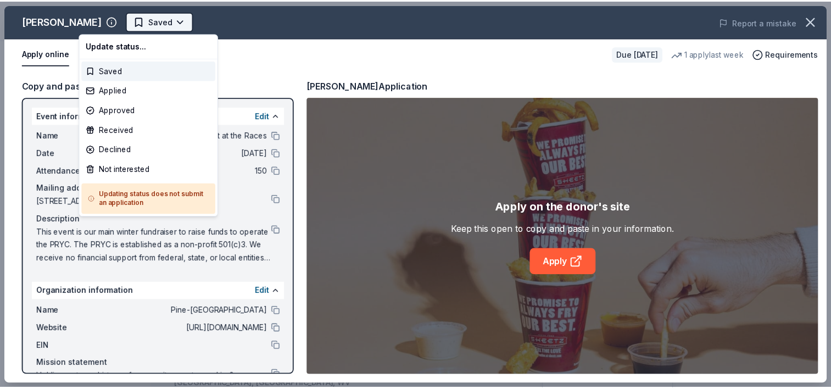
scroll to position [0, 0]
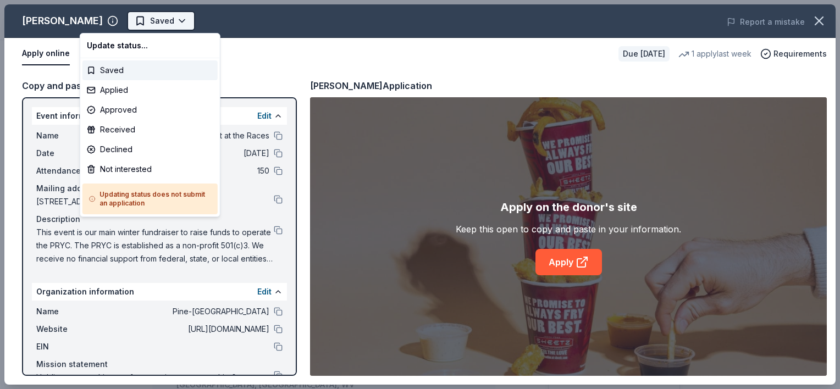
click at [125, 25] on html "Night at the Races Saved Apply Due [DATE] Share [PERSON_NAME] 5.0 • 7 reviews 1…" at bounding box center [420, 194] width 840 height 389
click at [130, 87] on div "Applied" at bounding box center [149, 90] width 135 height 20
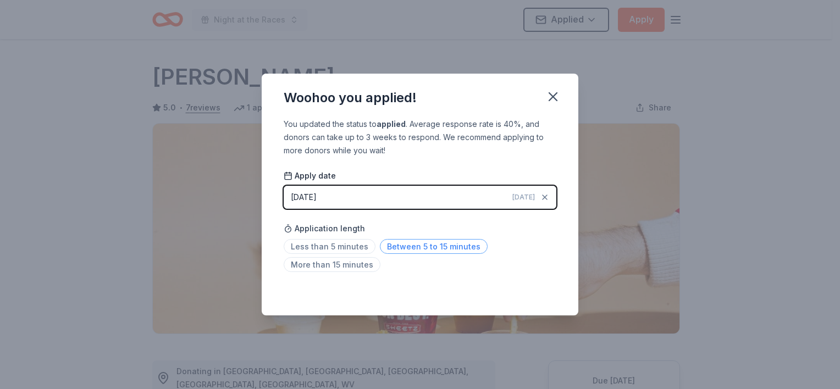
click at [388, 247] on span "Between 5 to 15 minutes" at bounding box center [434, 246] width 108 height 15
click at [556, 89] on icon "button" at bounding box center [552, 96] width 15 height 15
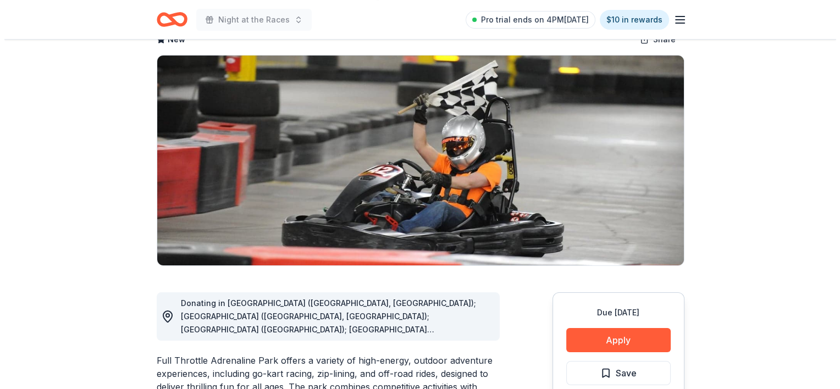
scroll to position [165, 0]
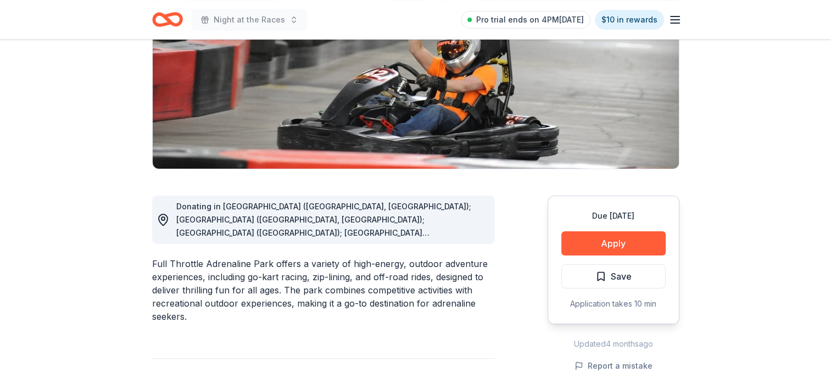
click at [641, 273] on button "Save" at bounding box center [614, 276] width 104 height 24
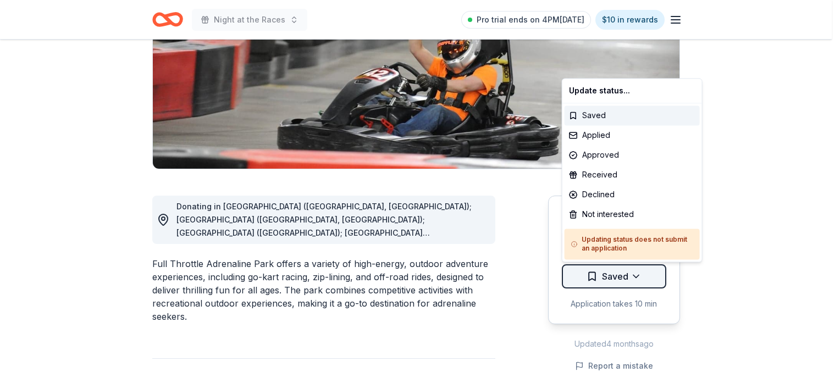
click at [639, 224] on html "Night at the Races Pro trial ends on 4PM[DATE] $10 in rewards Due [DATE] Share …" at bounding box center [420, 29] width 840 height 389
click at [593, 131] on div "Applied" at bounding box center [631, 135] width 135 height 20
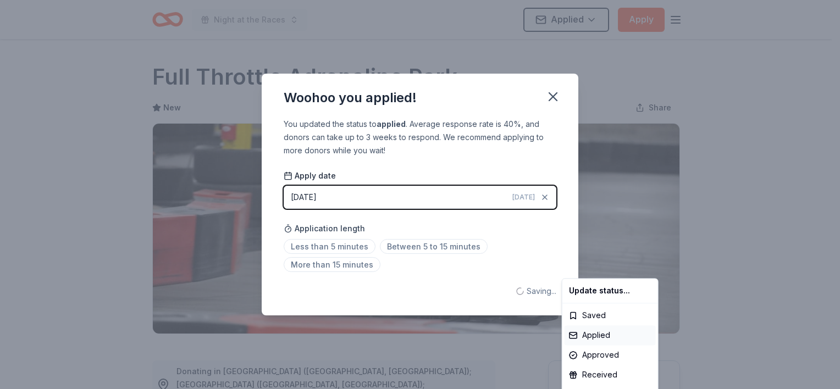
scroll to position [0, 0]
click at [352, 246] on html "Night at the Races Applied Apply Due in 83 days Share Full Throttle Adrenaline …" at bounding box center [420, 194] width 840 height 389
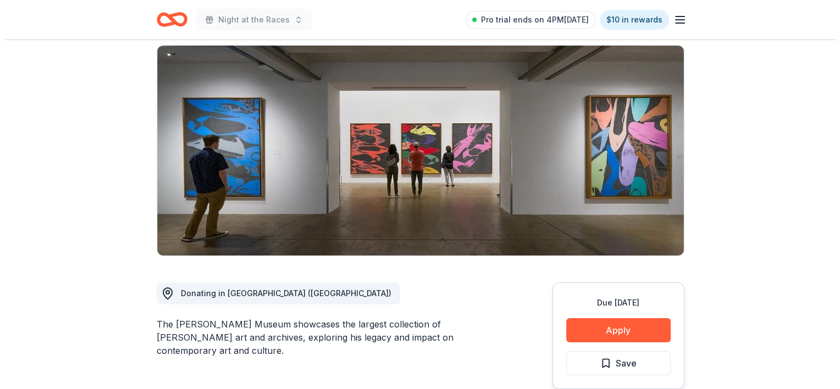
scroll to position [110, 0]
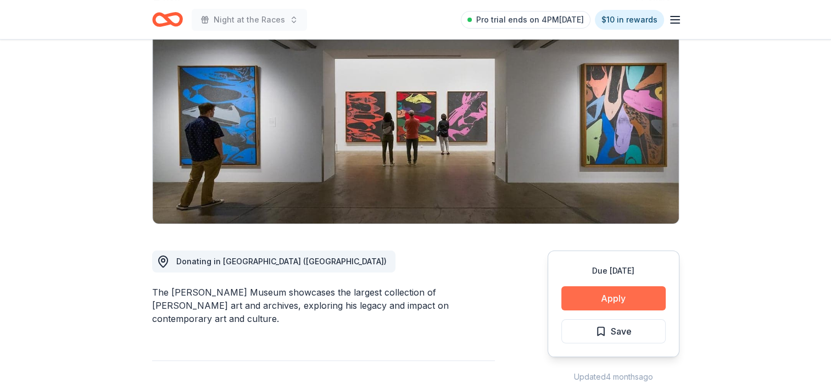
click at [633, 303] on button "Apply" at bounding box center [614, 298] width 104 height 24
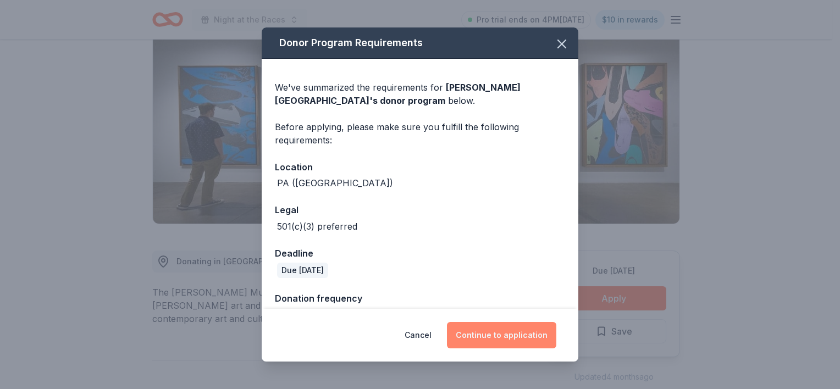
click at [498, 330] on button "Continue to application" at bounding box center [501, 335] width 109 height 26
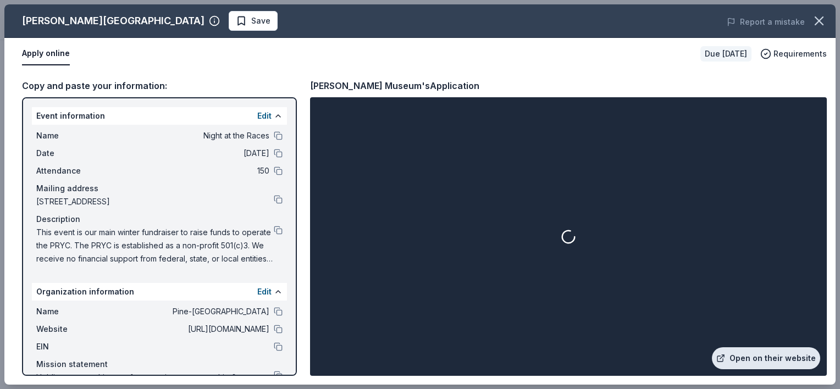
click at [751, 356] on link "Open on their website" at bounding box center [766, 358] width 108 height 22
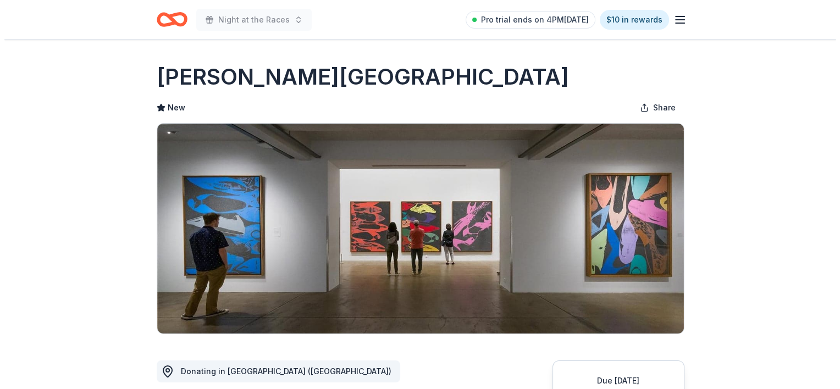
scroll to position [110, 0]
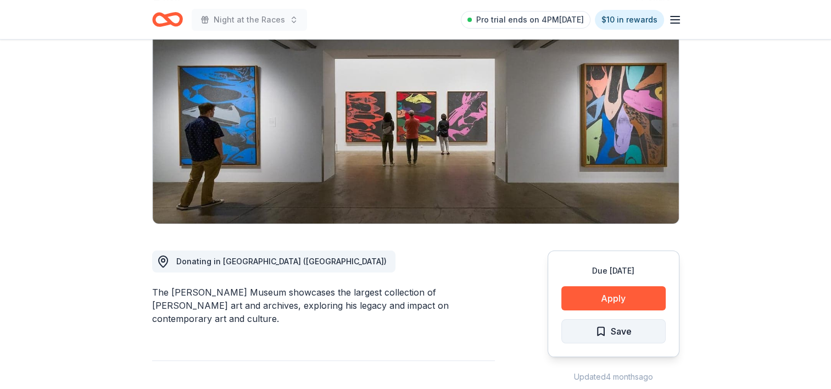
click at [628, 337] on span "Save" at bounding box center [621, 331] width 21 height 14
click at [628, 279] on html "Night at the Races Pro trial ends on 4PM[DATE] $10 in rewards Due [DATE] Share …" at bounding box center [415, 84] width 831 height 389
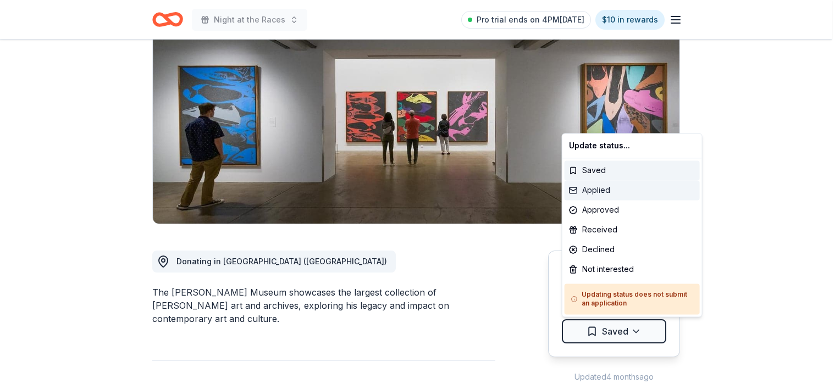
click at [617, 192] on div "Applied" at bounding box center [631, 190] width 135 height 20
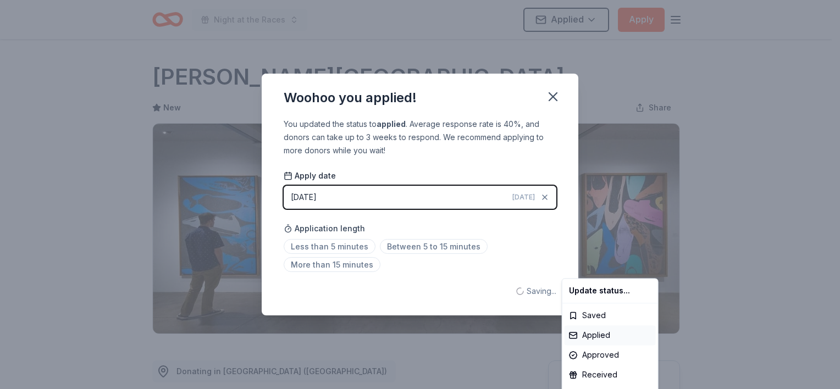
scroll to position [0, 0]
click at [352, 244] on html "Night at the Races Applied Apply Due in 85 days Share Andy Warhol Museum New Sh…" at bounding box center [420, 194] width 840 height 389
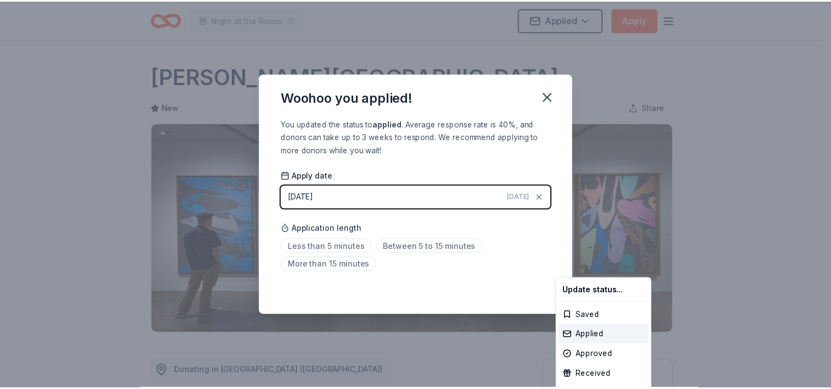
scroll to position [246, 0]
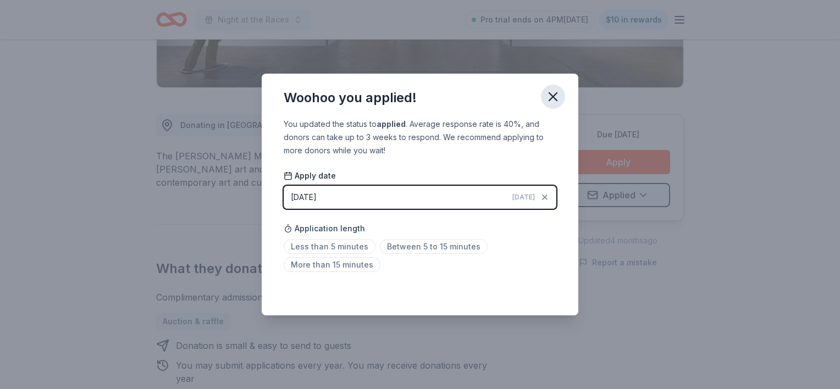
click at [556, 99] on icon "button" at bounding box center [553, 97] width 8 height 8
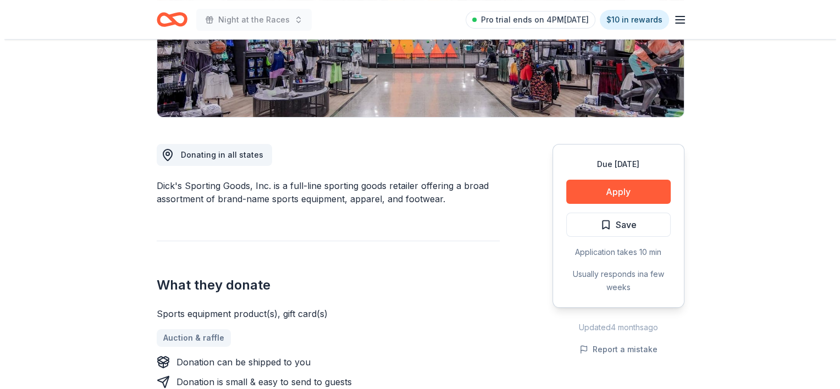
scroll to position [220, 0]
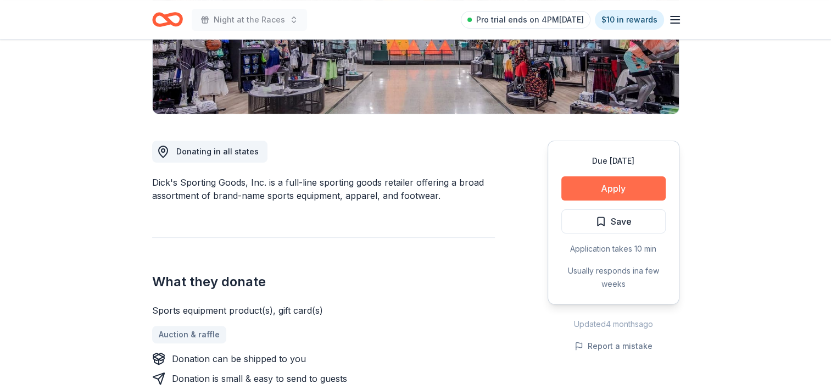
click at [630, 185] on button "Apply" at bounding box center [614, 188] width 104 height 24
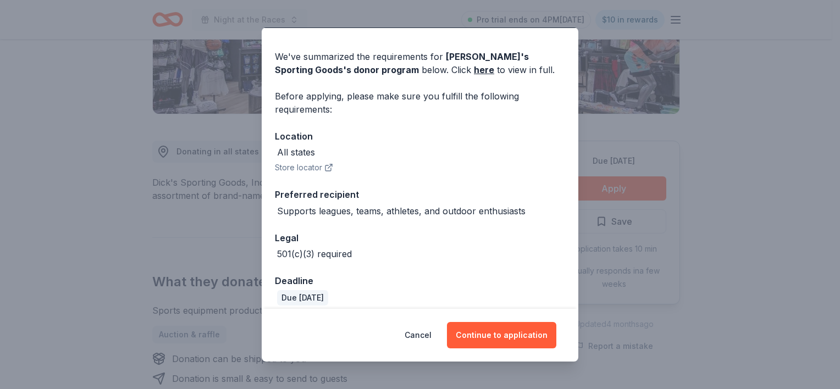
scroll to position [40, 0]
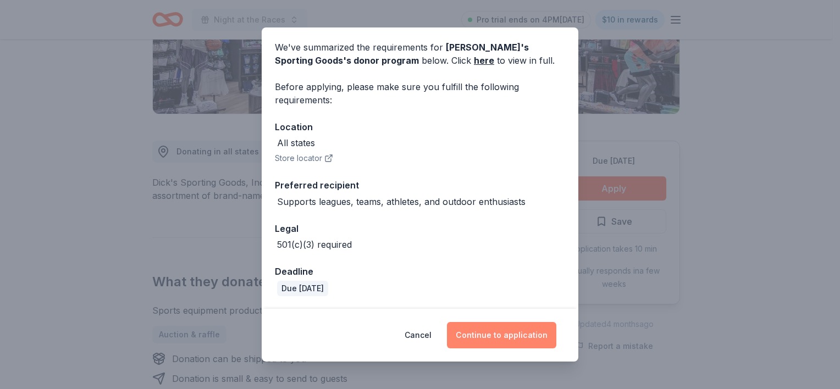
click at [528, 332] on button "Continue to application" at bounding box center [501, 335] width 109 height 26
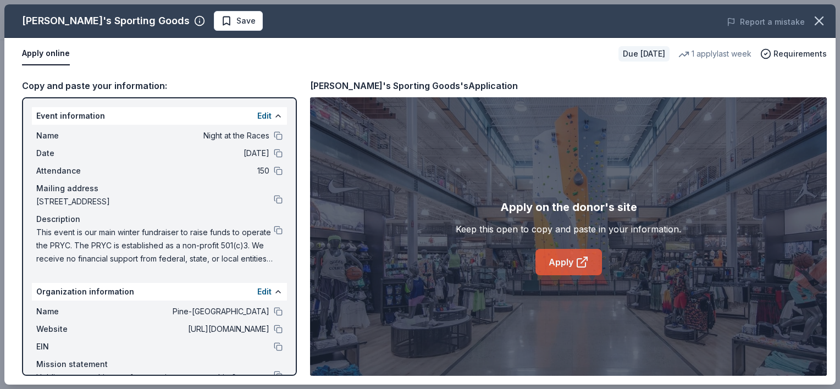
click at [585, 262] on icon at bounding box center [581, 263] width 8 height 8
click at [236, 18] on span "Save" at bounding box center [245, 20] width 19 height 13
click at [225, 23] on div "Dick's Sporting Goods Saved" at bounding box center [253, 21] width 498 height 20
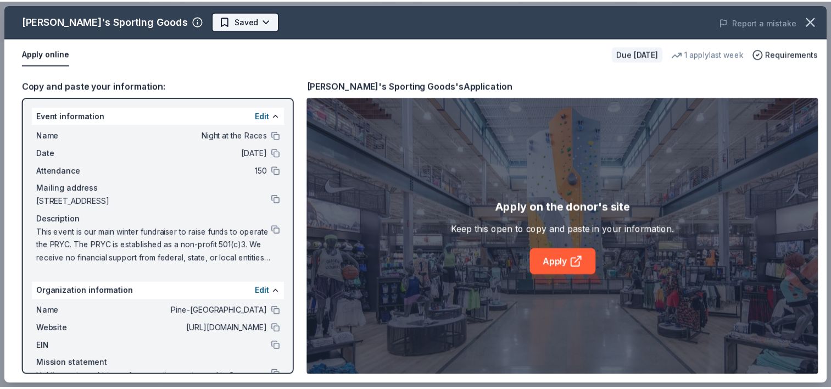
scroll to position [0, 0]
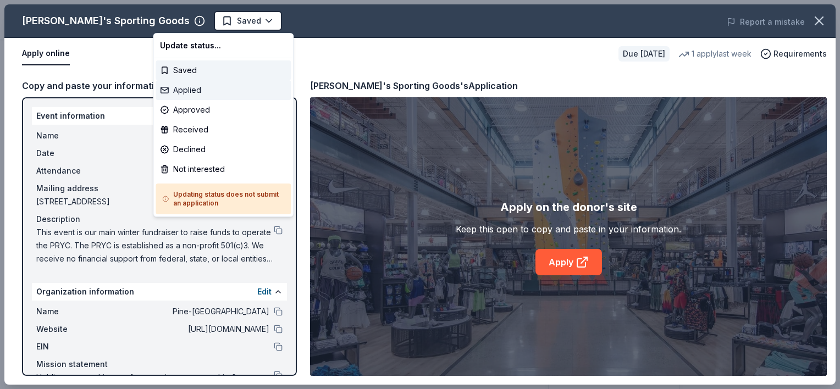
click at [209, 92] on div "Applied" at bounding box center [223, 90] width 135 height 20
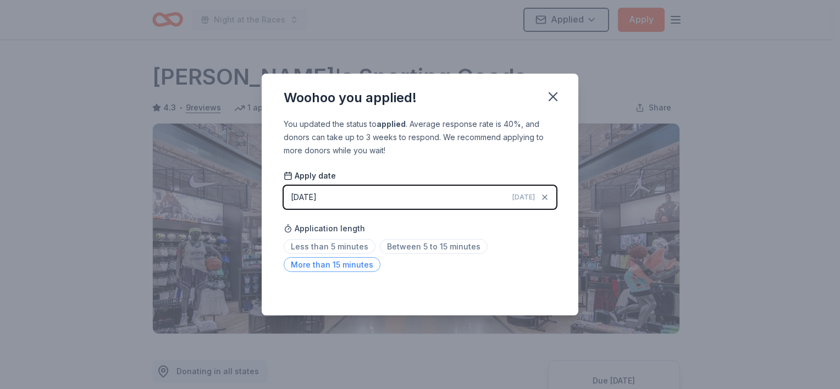
click at [336, 264] on span "More than 15 minutes" at bounding box center [332, 264] width 97 height 15
click at [556, 102] on icon "button" at bounding box center [552, 96] width 15 height 15
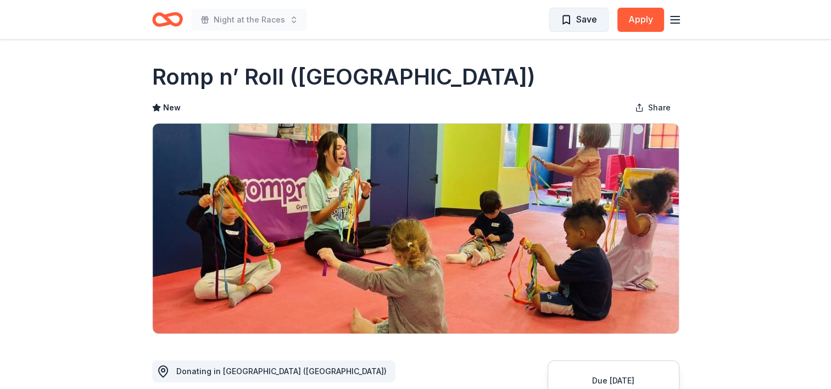
click at [583, 23] on span "Save" at bounding box center [586, 19] width 21 height 14
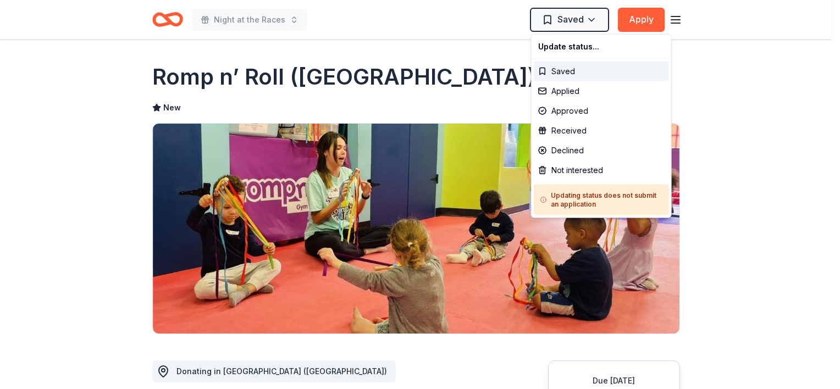
click at [583, 23] on html "Night at the Races Saved Apply Due [DATE] Share Romp n’ Roll ([GEOGRAPHIC_DATA]…" at bounding box center [420, 194] width 840 height 389
click at [587, 173] on div "Not interested" at bounding box center [601, 170] width 135 height 20
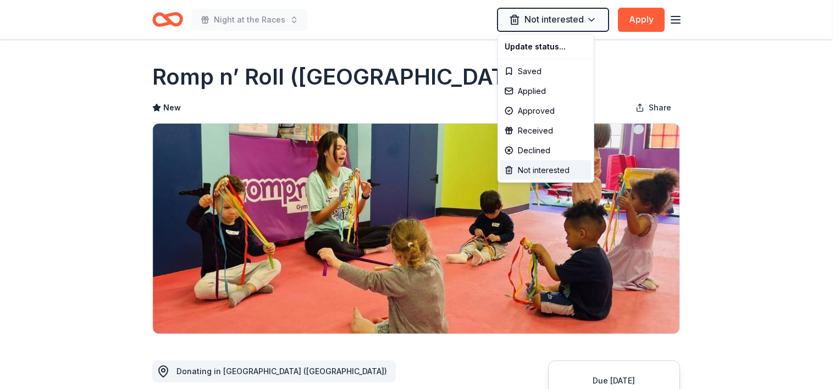
click at [563, 167] on div "Not interested" at bounding box center [545, 170] width 91 height 20
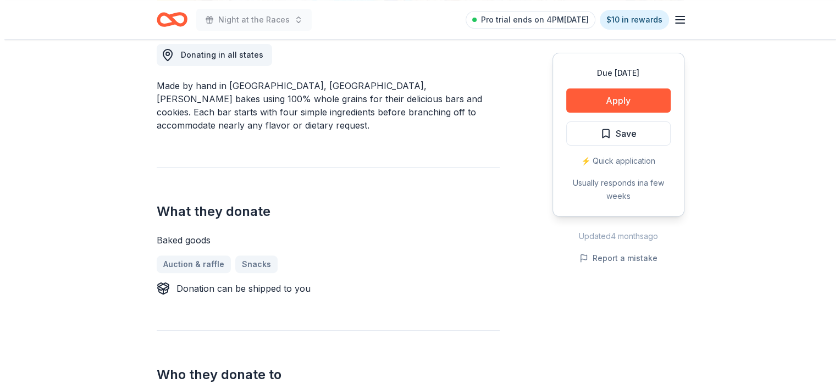
scroll to position [330, 0]
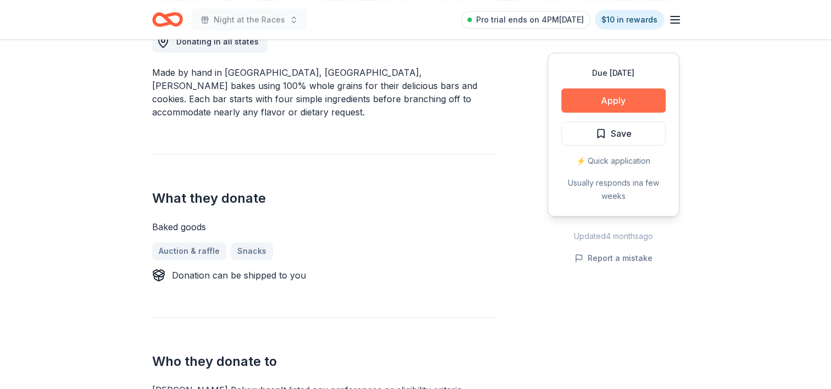
click at [618, 99] on button "Apply" at bounding box center [614, 100] width 104 height 24
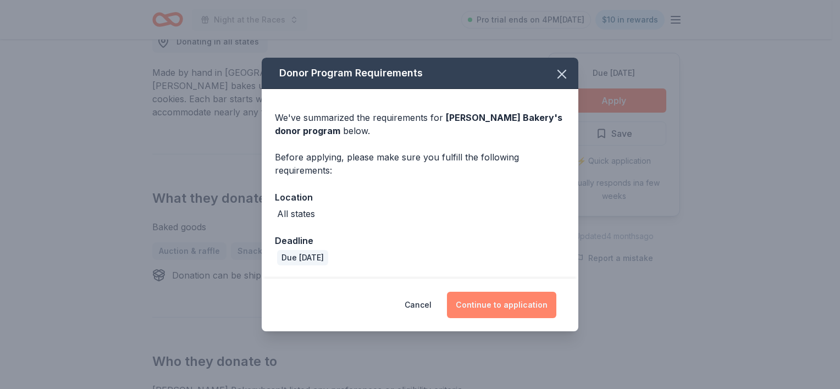
click at [487, 302] on button "Continue to application" at bounding box center [501, 305] width 109 height 26
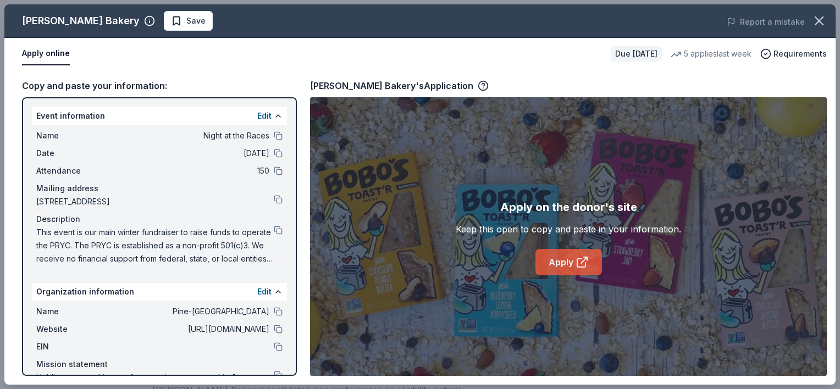
click at [542, 259] on link "Apply" at bounding box center [568, 262] width 66 height 26
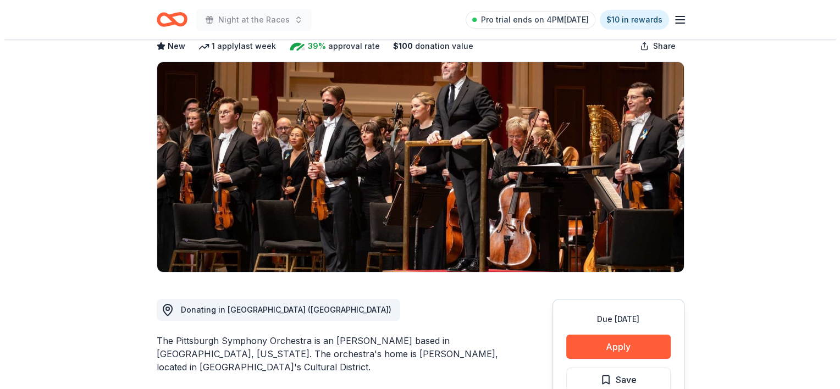
scroll to position [110, 0]
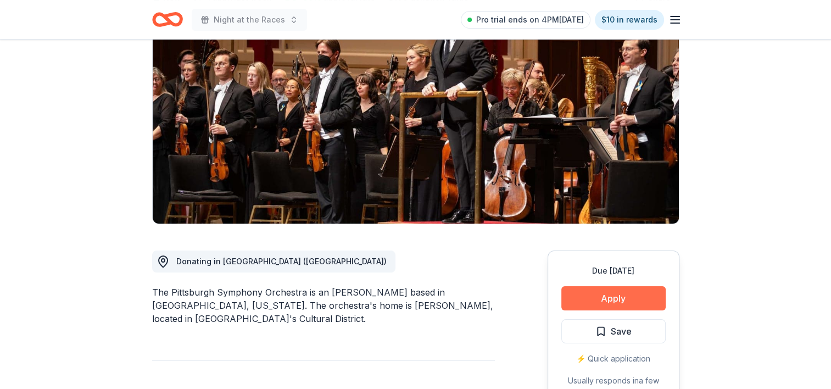
click at [611, 298] on button "Apply" at bounding box center [614, 298] width 104 height 24
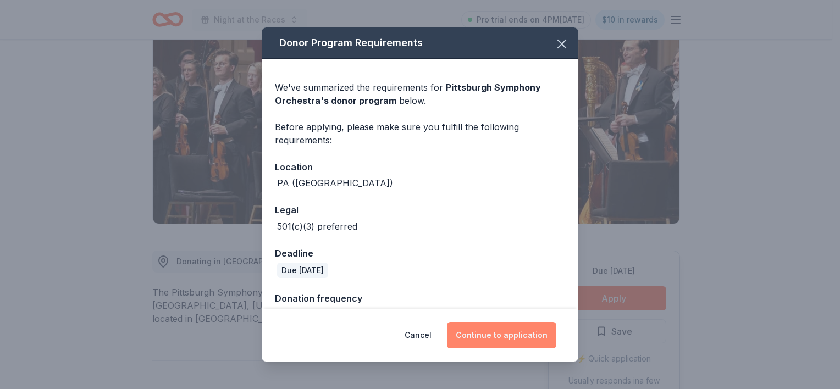
click at [502, 333] on button "Continue to application" at bounding box center [501, 335] width 109 height 26
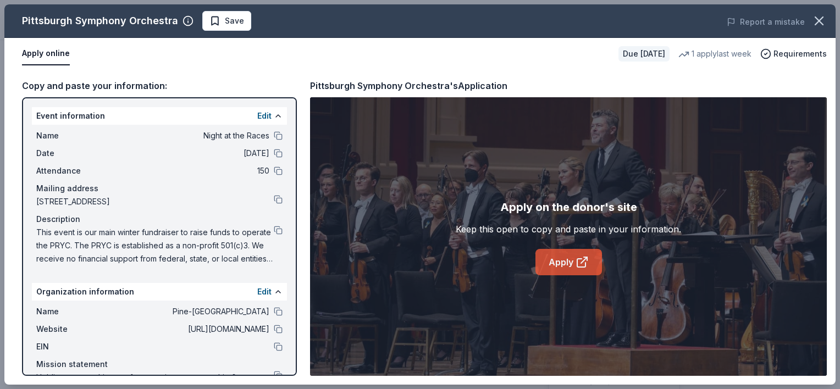
click at [547, 264] on link "Apply" at bounding box center [568, 262] width 66 height 26
click at [236, 27] on button "Save" at bounding box center [226, 21] width 49 height 20
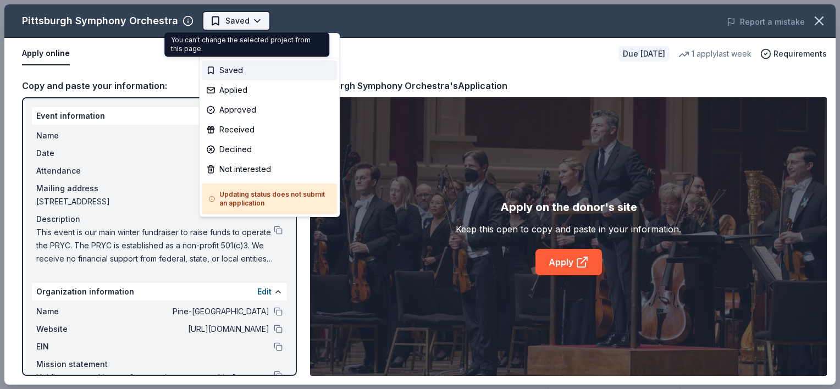
click at [245, 24] on body "Night at the Races Saved Apply Due in 71 days Share Pittsburgh Symphony Orchest…" at bounding box center [415, 194] width 831 height 389
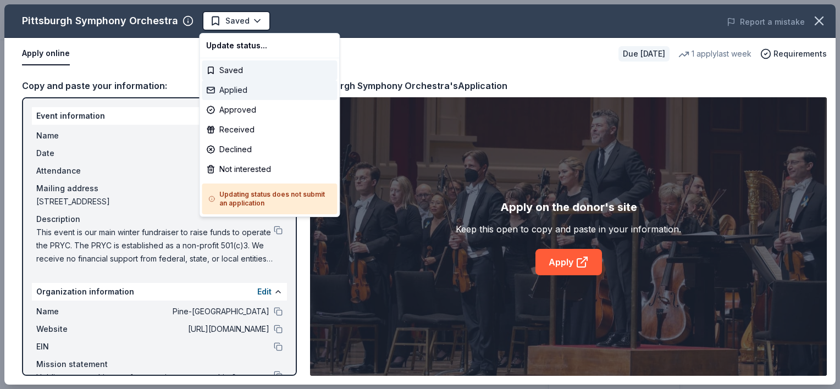
click at [237, 94] on div "Applied" at bounding box center [269, 90] width 135 height 20
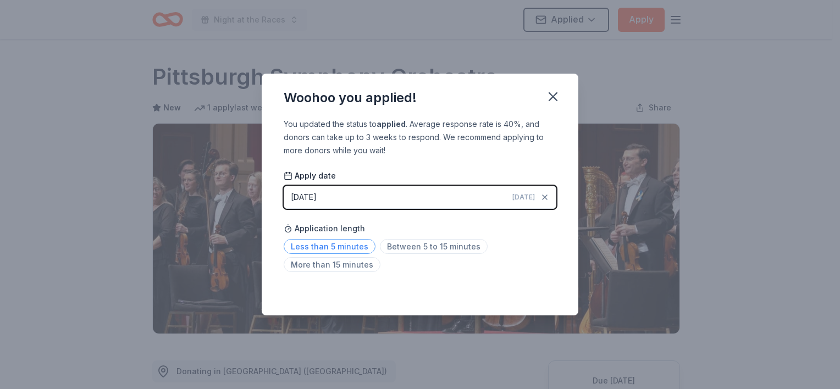
click at [341, 247] on span "Less than 5 minutes" at bounding box center [330, 246] width 92 height 15
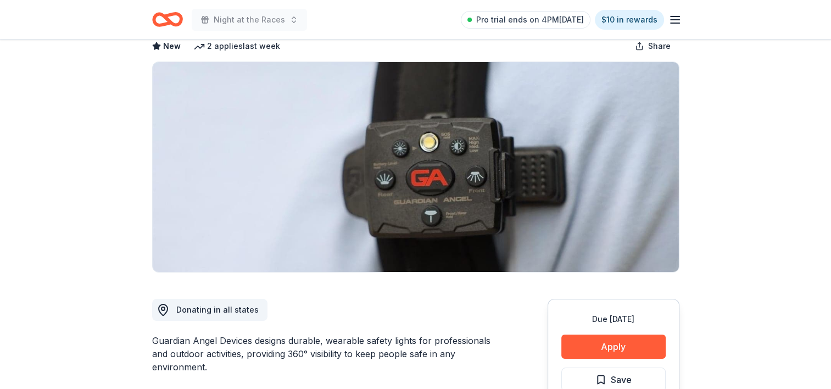
scroll to position [55, 0]
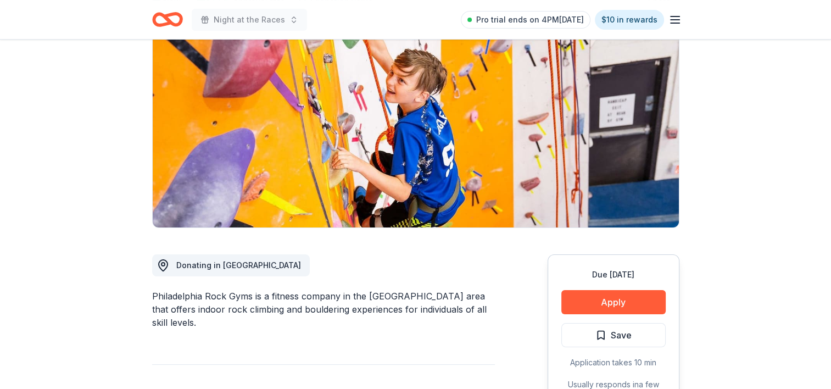
scroll to position [110, 0]
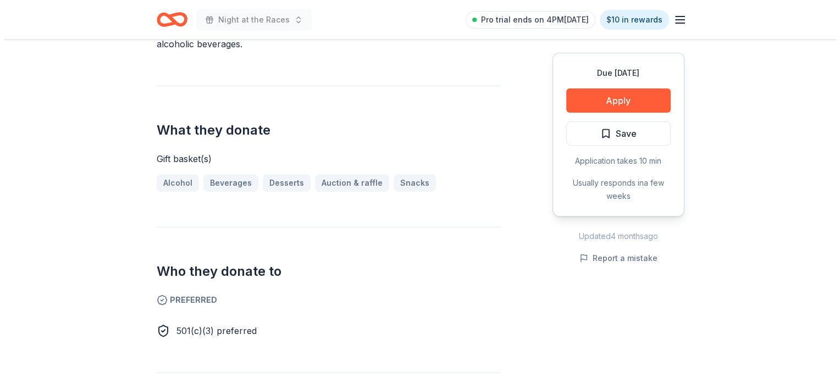
scroll to position [440, 0]
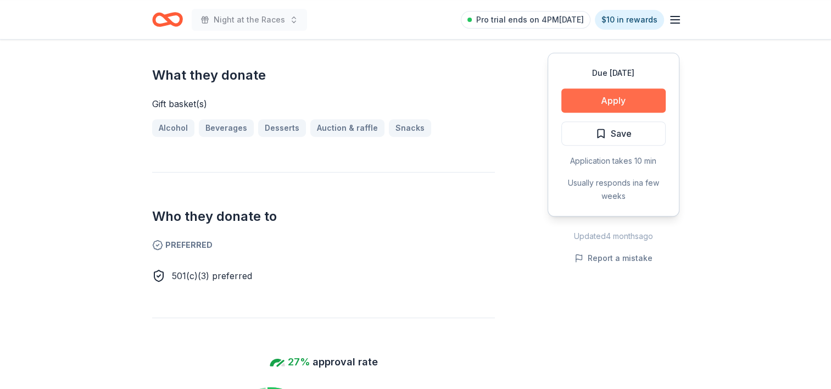
click at [619, 96] on button "Apply" at bounding box center [614, 100] width 104 height 24
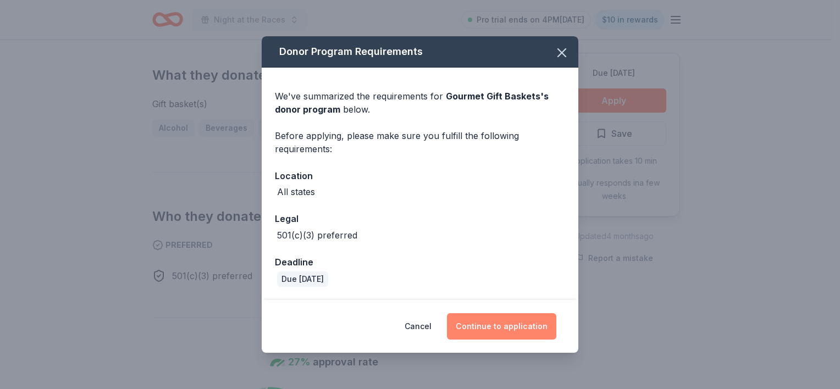
click at [496, 327] on button "Continue to application" at bounding box center [501, 326] width 109 height 26
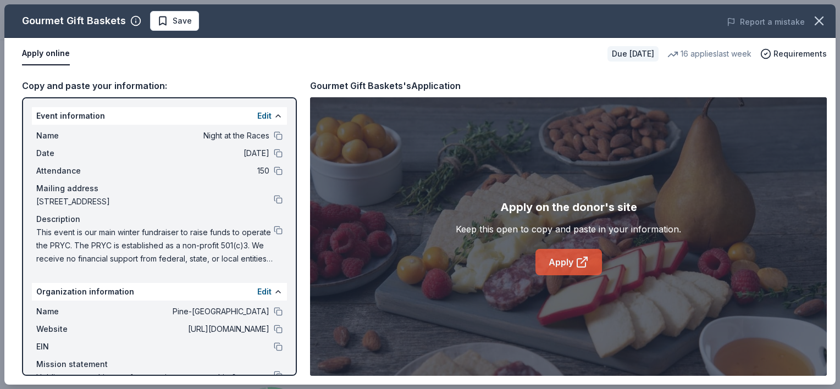
click at [559, 259] on link "Apply" at bounding box center [568, 262] width 66 height 26
click at [178, 26] on span "Save" at bounding box center [182, 20] width 19 height 13
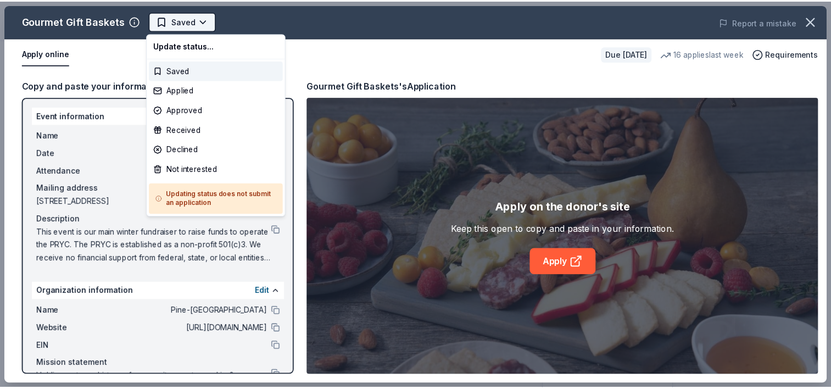
scroll to position [0, 0]
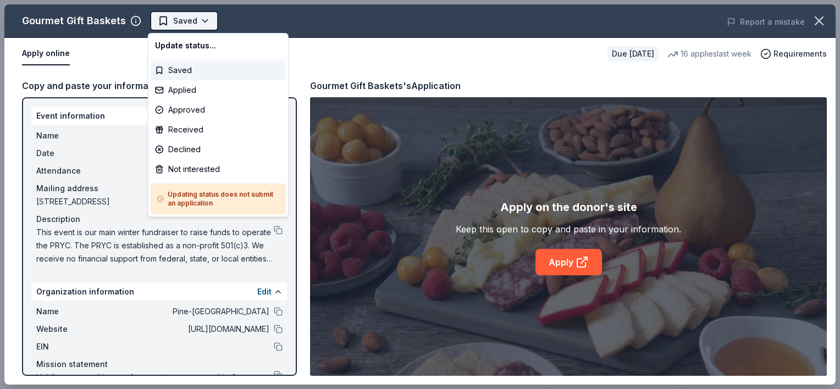
click at [189, 20] on html "Night at the Races Saved Apply Due [DATE] Share Gourmet Gift Baskets 4.4 • 28 r…" at bounding box center [420, 194] width 840 height 389
click at [193, 87] on div "Applied" at bounding box center [218, 90] width 135 height 20
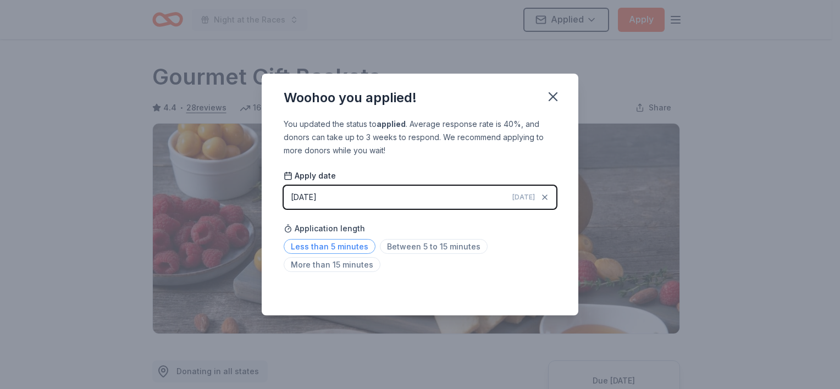
click at [348, 244] on span "Less than 5 minutes" at bounding box center [330, 246] width 92 height 15
click at [547, 97] on icon "button" at bounding box center [552, 96] width 15 height 15
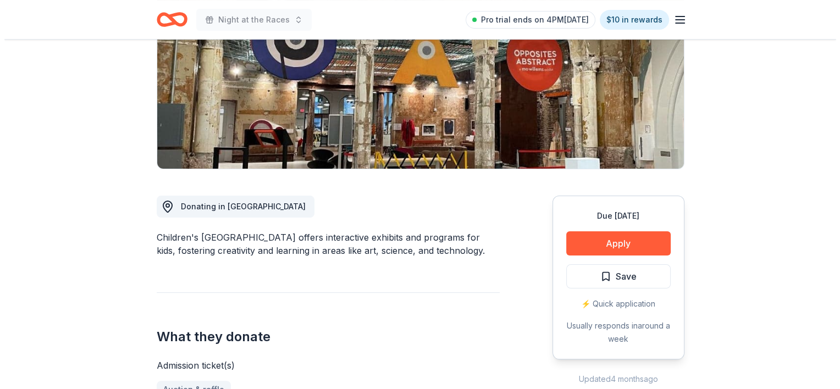
scroll to position [220, 0]
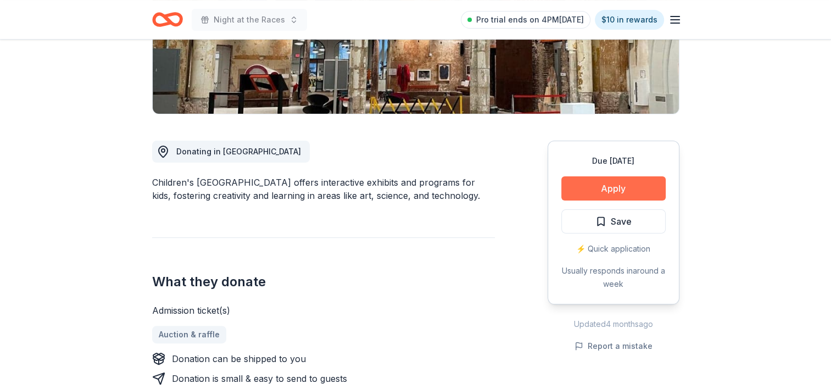
click at [640, 194] on button "Apply" at bounding box center [614, 188] width 104 height 24
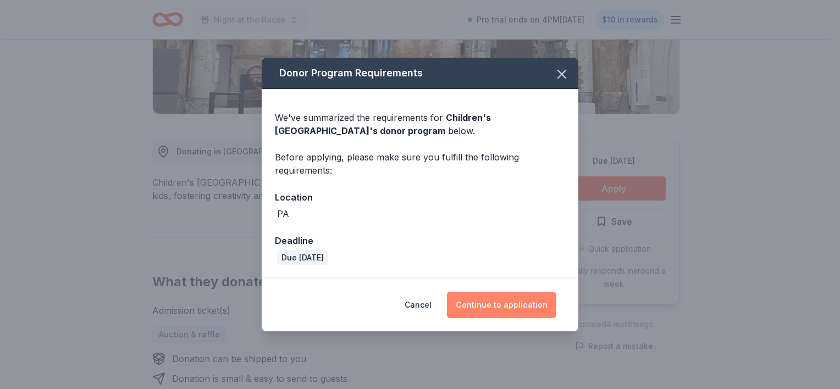
click at [485, 299] on button "Continue to application" at bounding box center [501, 305] width 109 height 26
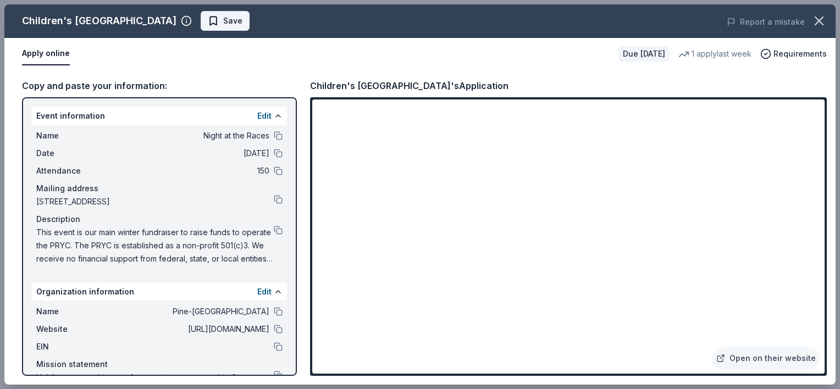
click at [246, 26] on button "Save" at bounding box center [225, 21] width 49 height 20
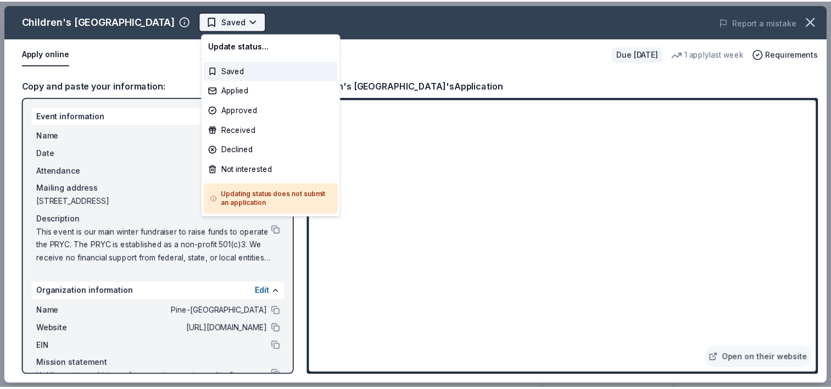
scroll to position [0, 0]
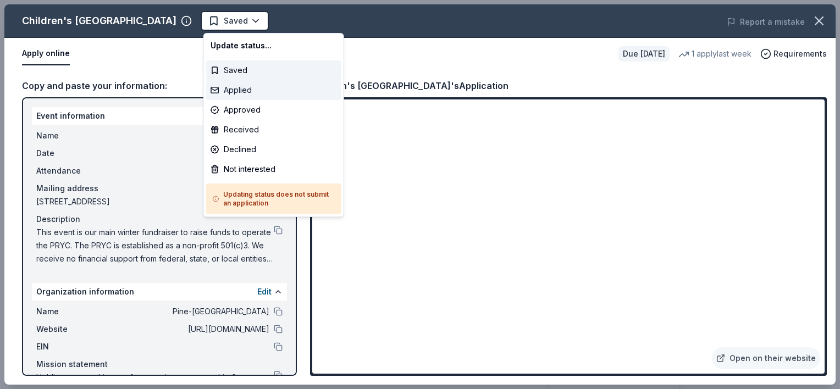
click at [242, 89] on div "Applied" at bounding box center [273, 90] width 135 height 20
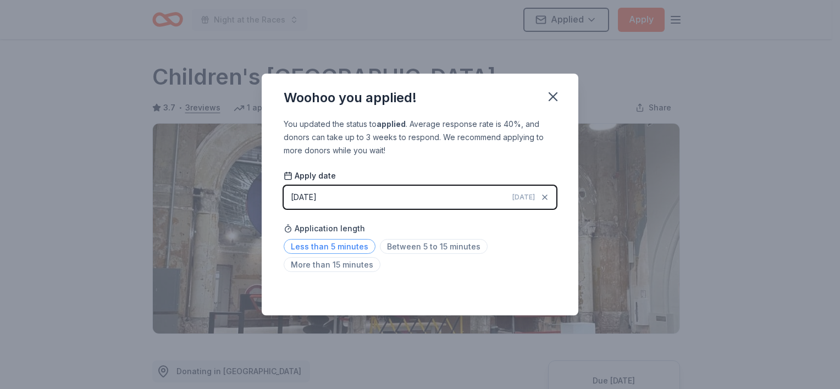
click at [352, 244] on span "Less than 5 minutes" at bounding box center [330, 246] width 92 height 15
click at [554, 95] on icon "button" at bounding box center [553, 97] width 8 height 8
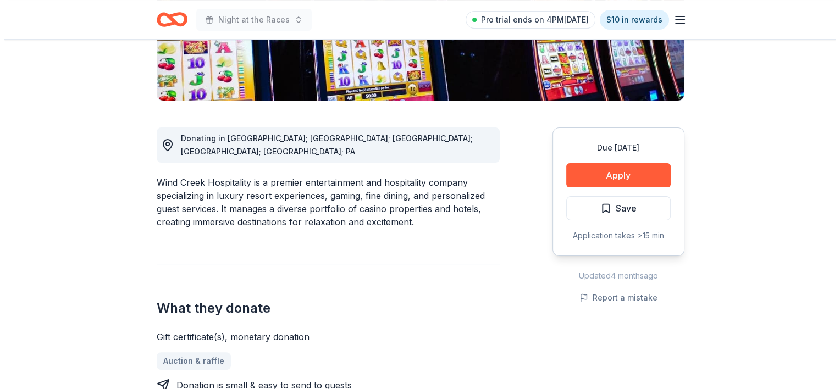
scroll to position [220, 0]
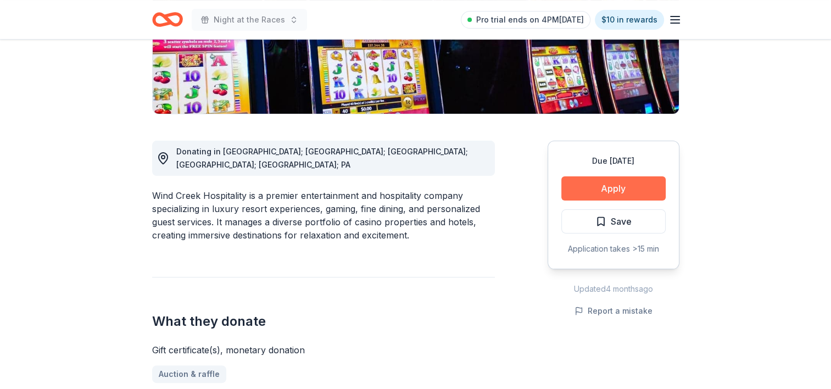
click at [641, 193] on button "Apply" at bounding box center [614, 188] width 104 height 24
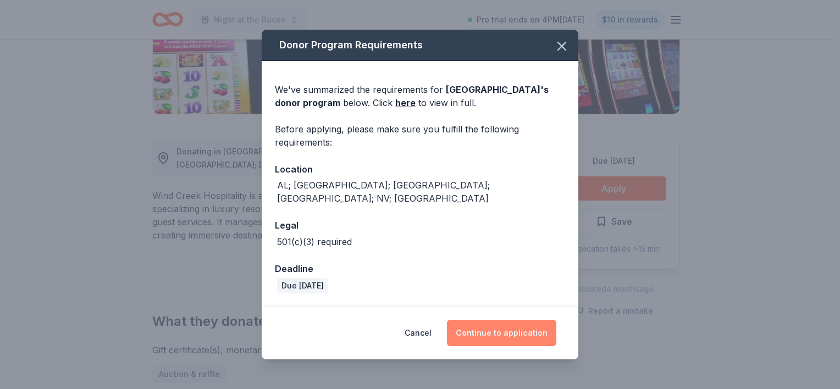
click at [497, 323] on button "Continue to application" at bounding box center [501, 333] width 109 height 26
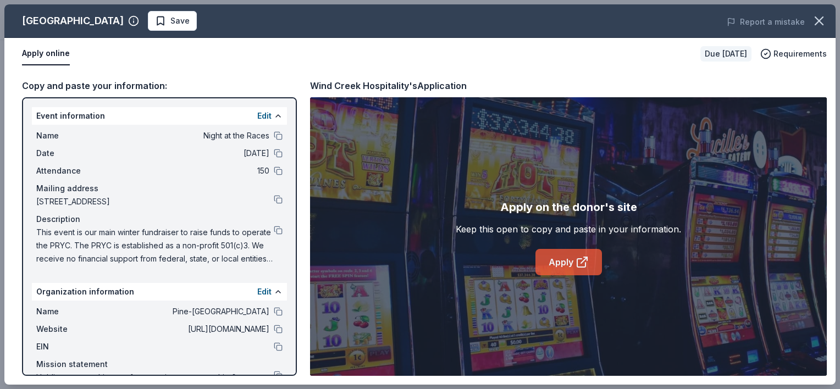
click at [551, 257] on link "Apply" at bounding box center [568, 262] width 66 height 26
click at [197, 17] on button "Save" at bounding box center [172, 21] width 49 height 20
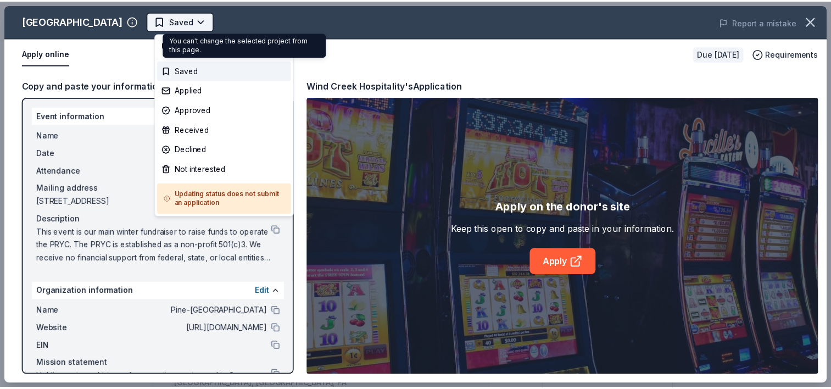
scroll to position [0, 0]
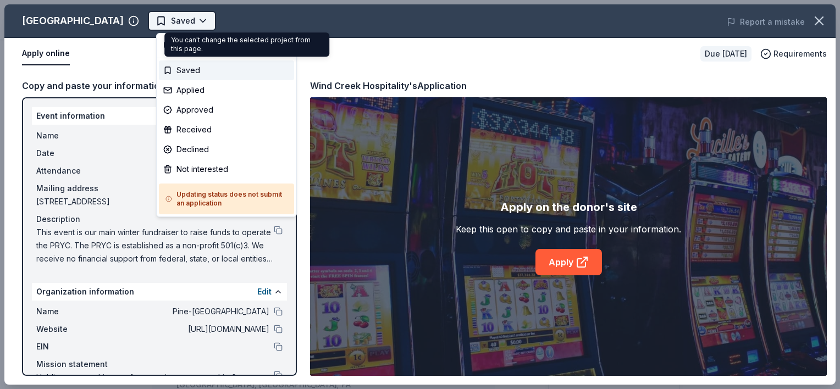
click at [204, 26] on body "Night at the Races Saved Apply Due in 23 days Share Wind Creek Hospitality New …" at bounding box center [415, 194] width 831 height 389
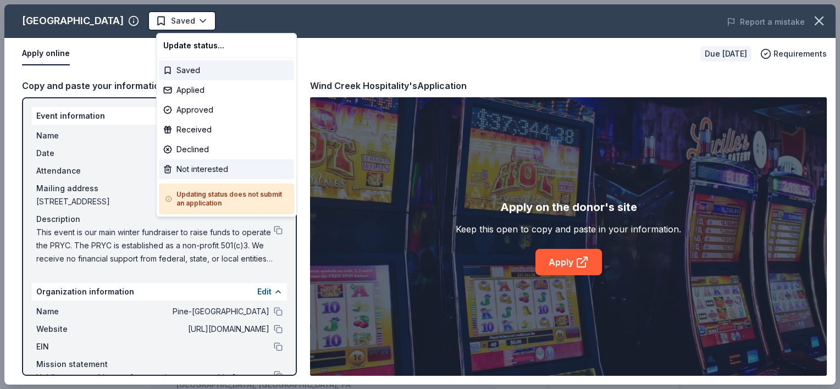
click at [216, 170] on div "Not interested" at bounding box center [226, 169] width 135 height 20
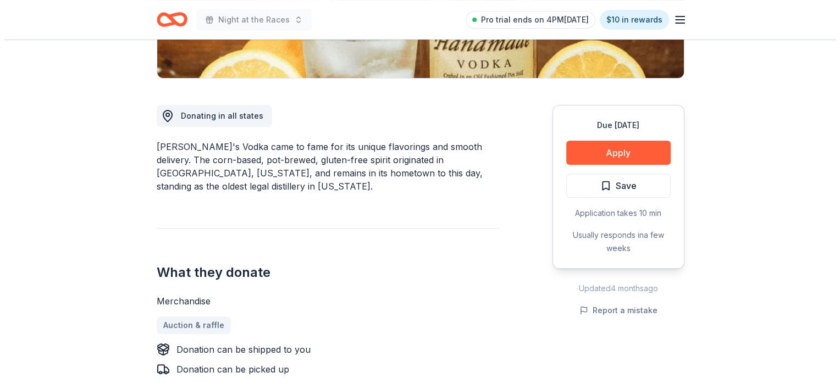
scroll to position [275, 0]
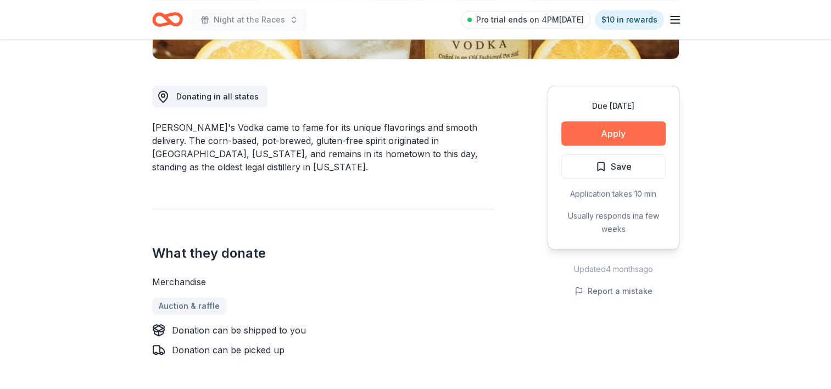
click at [619, 134] on button "Apply" at bounding box center [614, 133] width 104 height 24
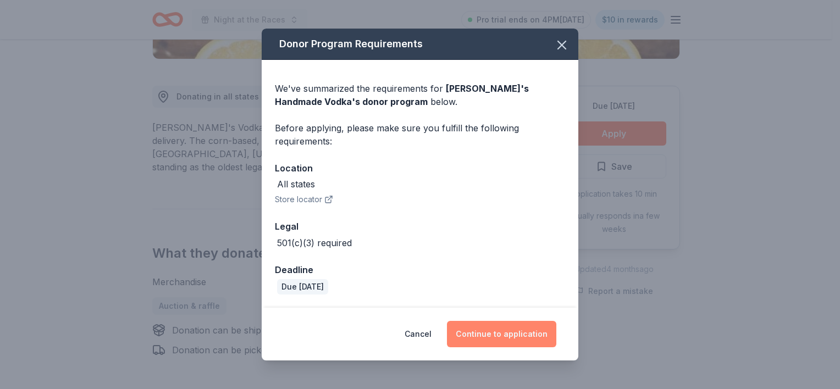
click at [506, 347] on button "Continue to application" at bounding box center [501, 334] width 109 height 26
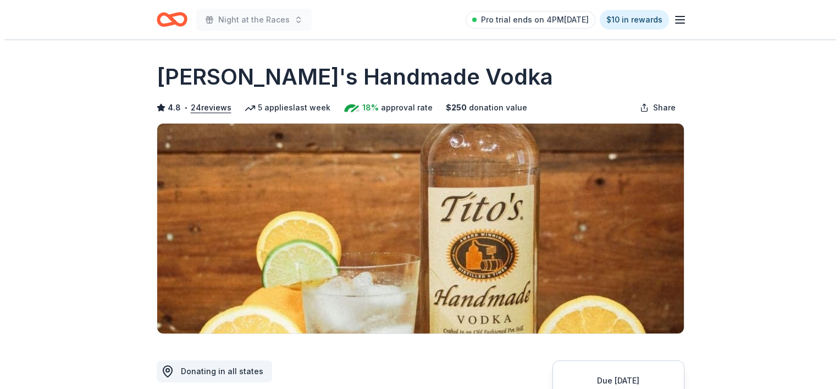
scroll to position [220, 0]
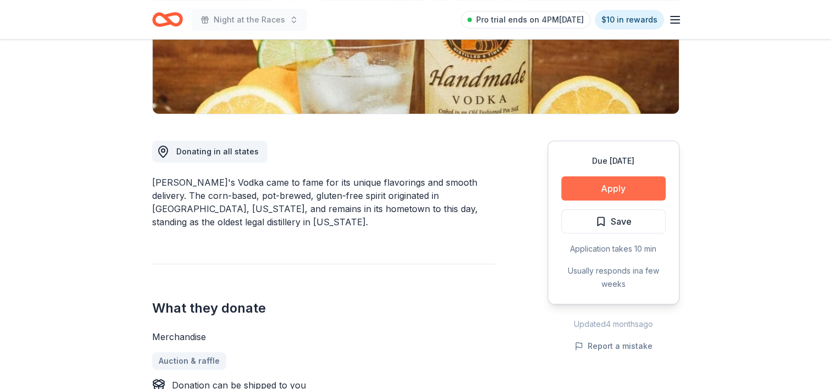
click at [578, 185] on button "Apply" at bounding box center [614, 188] width 104 height 24
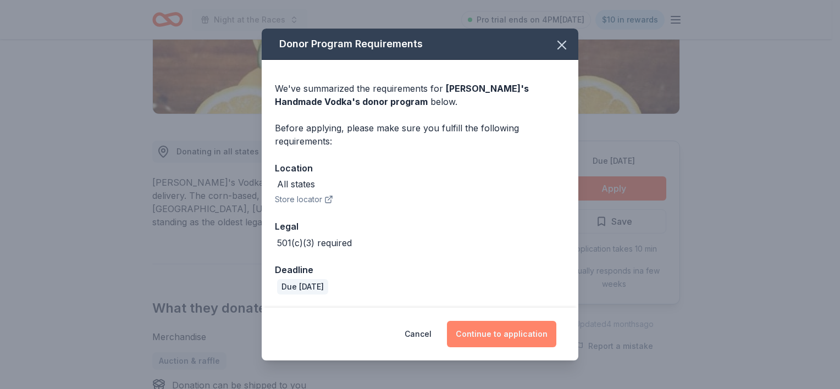
click at [506, 334] on button "Continue to application" at bounding box center [501, 334] width 109 height 26
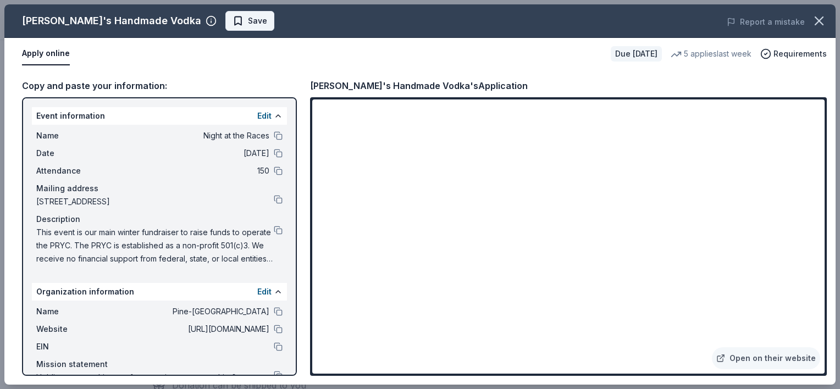
click at [232, 24] on span "Save" at bounding box center [249, 20] width 35 height 13
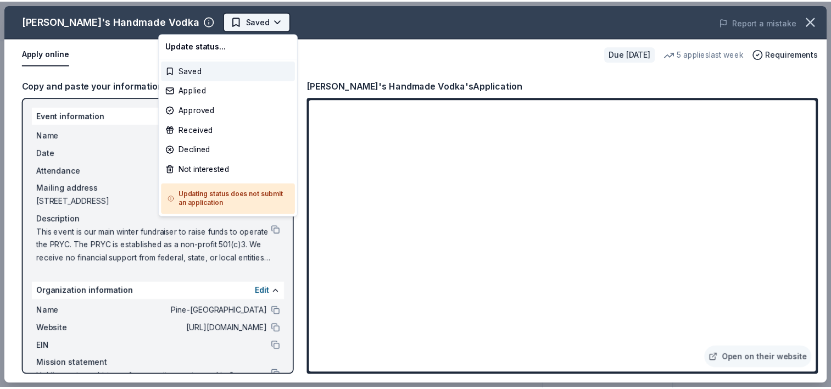
scroll to position [0, 0]
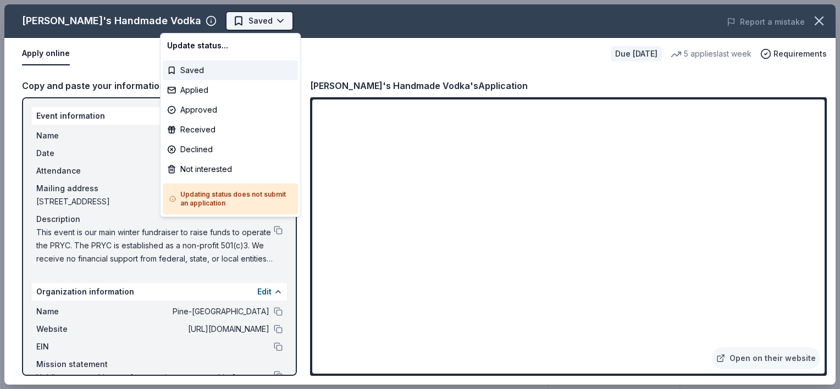
click at [185, 29] on html "Night at the Races Saved Apply Due [DATE] Share [PERSON_NAME]'s Handmade Vodka …" at bounding box center [420, 194] width 840 height 389
click at [214, 93] on div "Applied" at bounding box center [230, 90] width 135 height 20
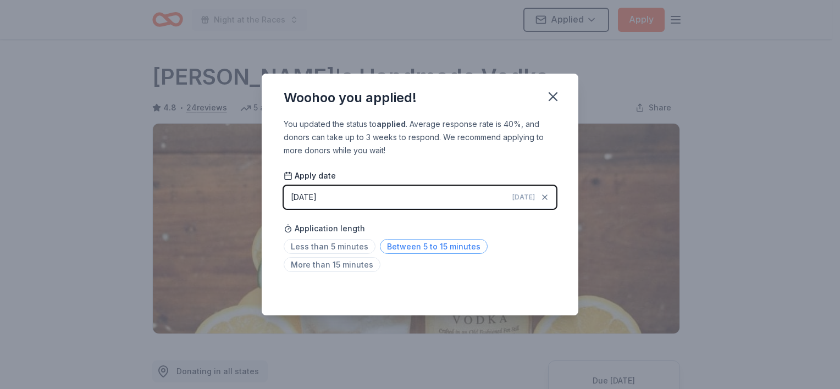
click at [419, 241] on span "Between 5 to 15 minutes" at bounding box center [434, 246] width 108 height 15
click at [552, 103] on icon "button" at bounding box center [552, 96] width 15 height 15
